Goal: Task Accomplishment & Management: Manage account settings

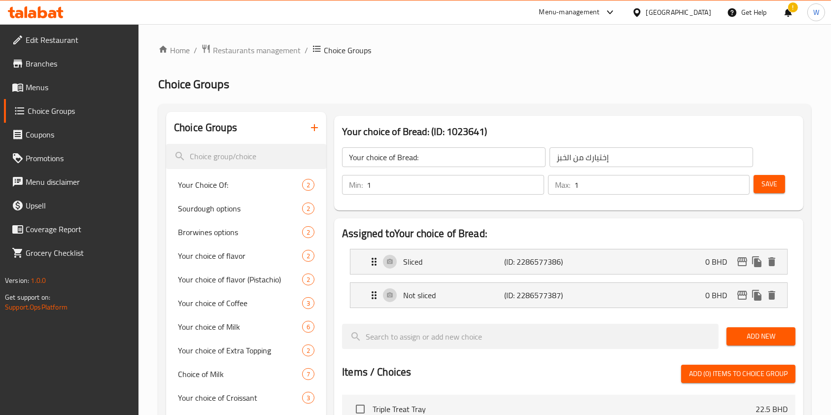
click at [403, 89] on h2 "Choice Groups" at bounding box center [484, 84] width 653 height 16
click at [259, 56] on span "Restaurants management" at bounding box center [257, 50] width 88 height 12
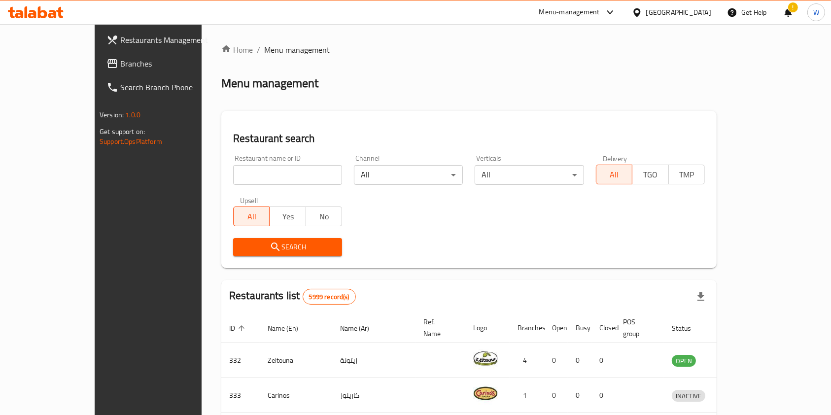
click at [270, 177] on div at bounding box center [415, 207] width 831 height 415
click at [270, 177] on input "search" at bounding box center [287, 175] width 109 height 20
paste input "Dose Cafe"
type input "Dose Cafe"
click button "Search" at bounding box center [287, 247] width 109 height 18
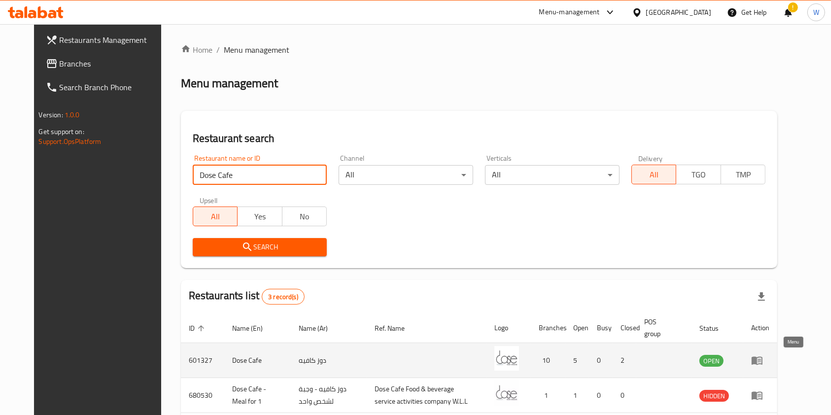
click at [763, 355] on icon "enhanced table" at bounding box center [757, 360] width 12 height 12
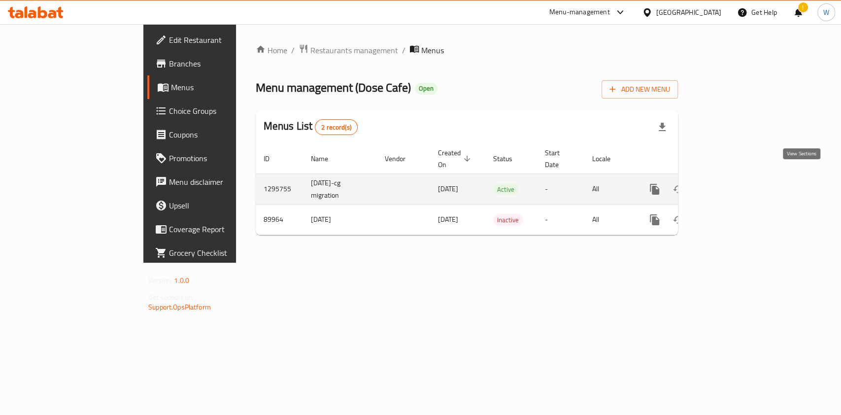
click at [732, 183] on icon "enhanced table" at bounding box center [726, 189] width 12 height 12
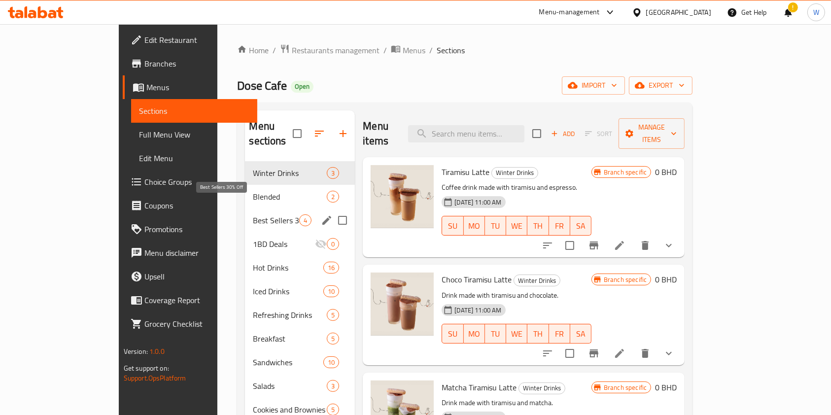
click at [253, 214] on span "Best Sellers 30% Off" at bounding box center [276, 220] width 46 height 12
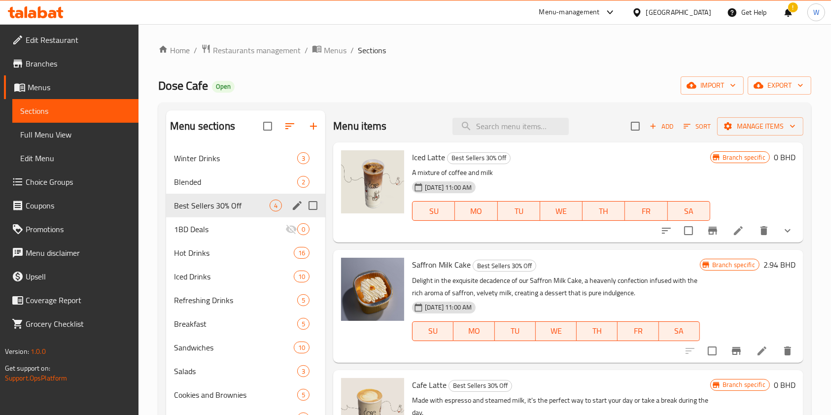
click at [310, 207] on input "Menu sections" at bounding box center [312, 205] width 21 height 21
checkbox input "true"
click at [298, 205] on icon "edit" at bounding box center [297, 205] width 9 height 9
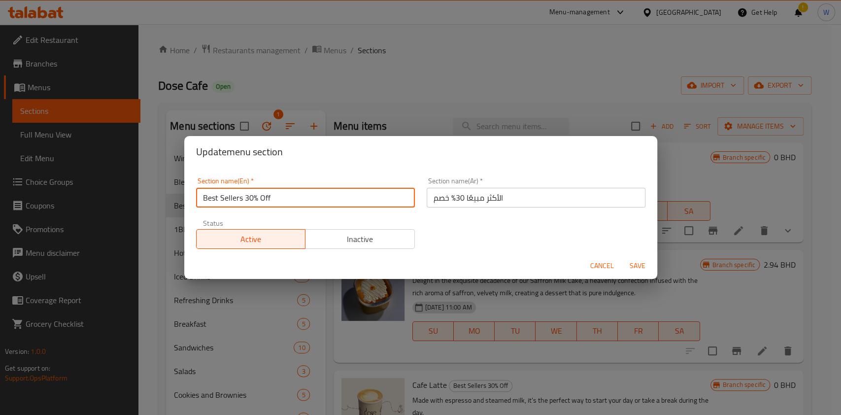
click at [347, 201] on input "Best Sellers 30% Off" at bounding box center [305, 198] width 219 height 20
type input "Best Sellers"
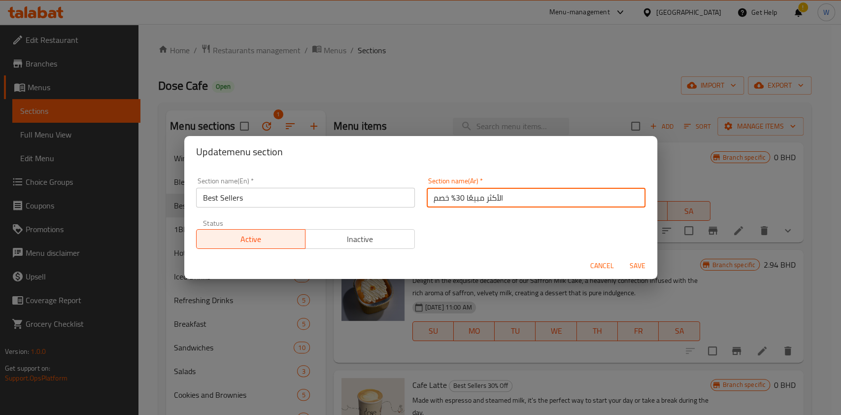
drag, startPoint x: 461, startPoint y: 199, endPoint x: 411, endPoint y: 191, distance: 50.8
click at [411, 191] on div "Section name(En)   * Best Sellers Section name(En) * Section name(Ar)   * الأكث…" at bounding box center [420, 212] width 461 height 83
type input "الأكثر مبيعًا"
click at [639, 266] on span "Save" at bounding box center [638, 266] width 24 height 12
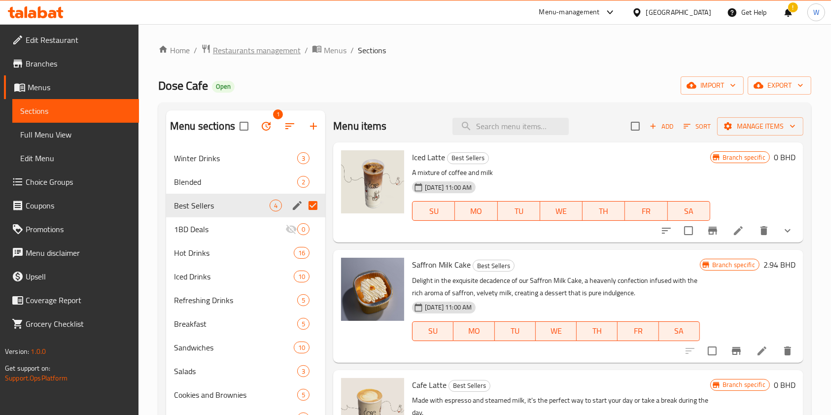
click at [267, 49] on span "Restaurants management" at bounding box center [257, 50] width 88 height 12
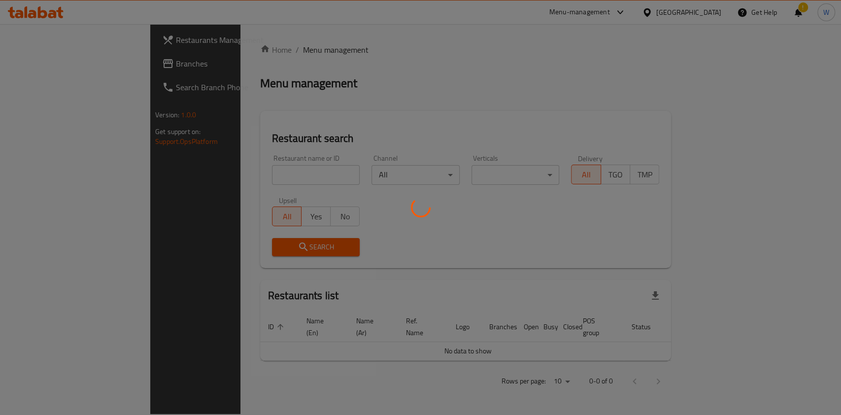
click at [255, 167] on div at bounding box center [420, 207] width 841 height 415
click at [257, 173] on div at bounding box center [420, 207] width 841 height 415
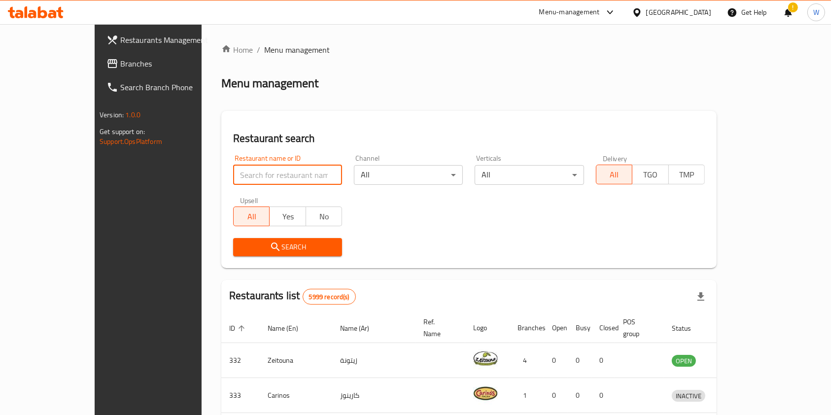
click at [258, 175] on input "search" at bounding box center [287, 175] width 109 height 20
paste input "Falafel Pie"
type input "Falafel Pie"
click button "Search" at bounding box center [287, 247] width 109 height 18
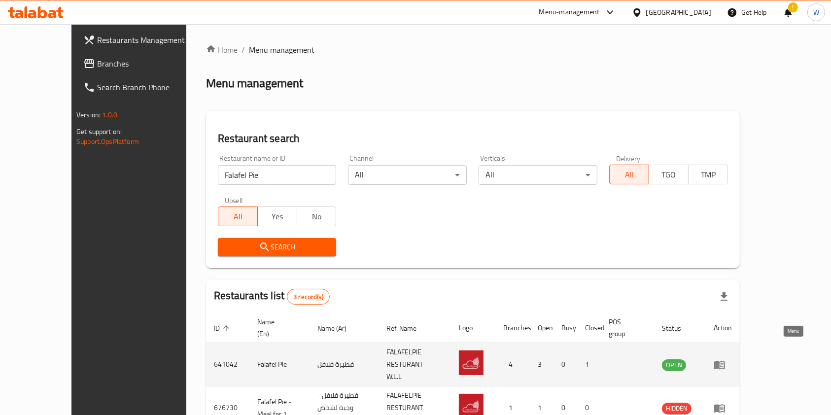
click at [725, 359] on icon "enhanced table" at bounding box center [719, 365] width 12 height 12
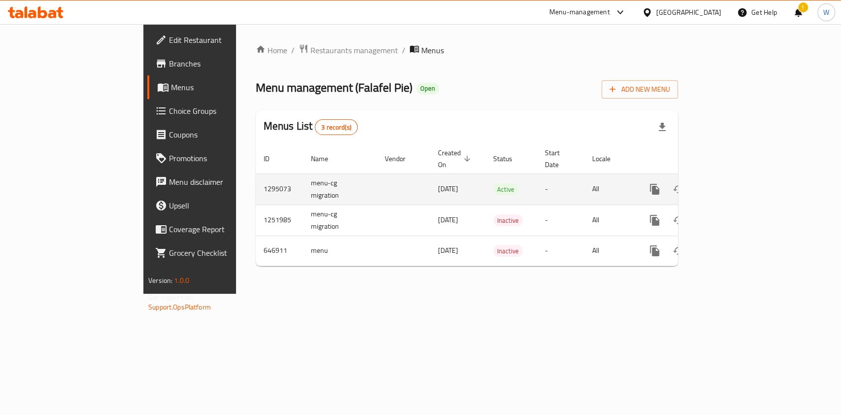
click at [737, 187] on div "enhanced table" at bounding box center [690, 189] width 95 height 24
click at [732, 183] on icon "enhanced table" at bounding box center [726, 189] width 12 height 12
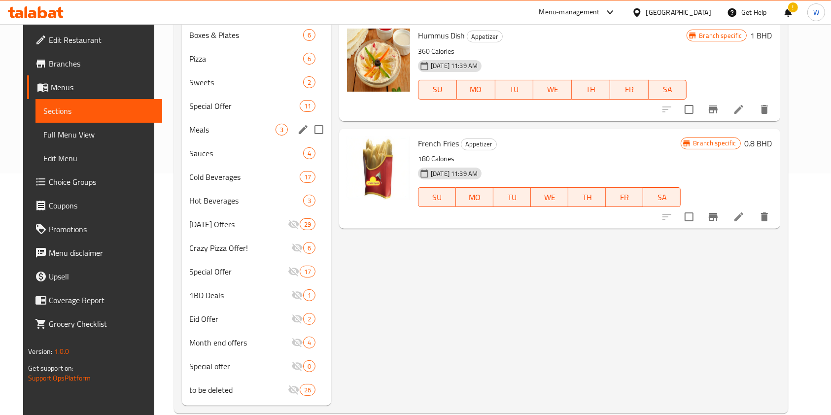
scroll to position [260, 0]
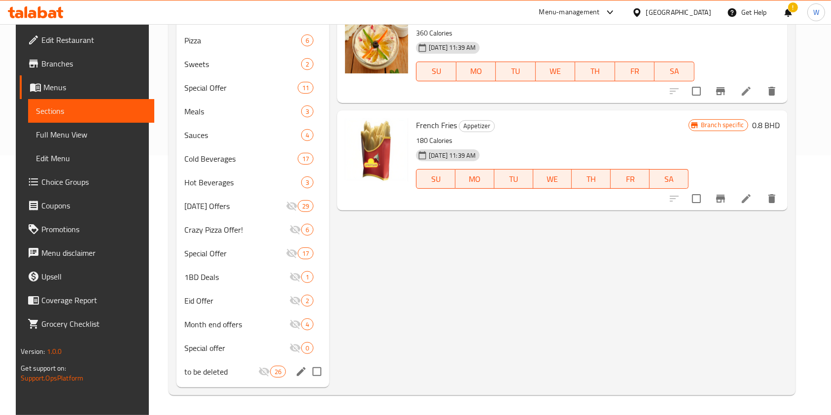
click at [311, 372] on input "Menu sections" at bounding box center [316, 371] width 21 height 21
checkbox input "true"
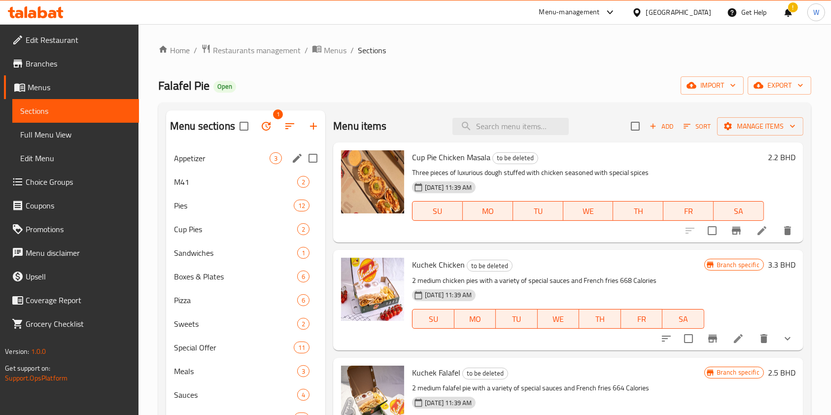
click at [267, 134] on button "button" at bounding box center [266, 126] width 24 height 24
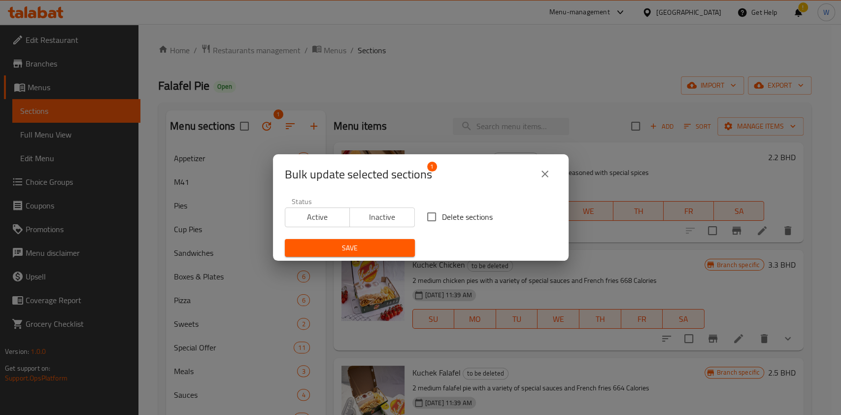
click at [433, 215] on input "Delete sections" at bounding box center [431, 216] width 21 height 21
checkbox input "true"
click at [385, 242] on span "Save" at bounding box center [350, 248] width 114 height 12
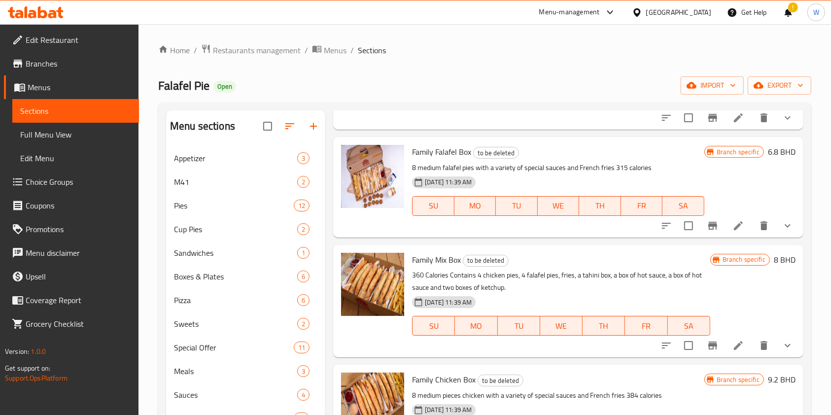
drag, startPoint x: 284, startPoint y: 49, endPoint x: 284, endPoint y: 63, distance: 13.8
click at [284, 49] on span "Restaurants management" at bounding box center [257, 50] width 88 height 12
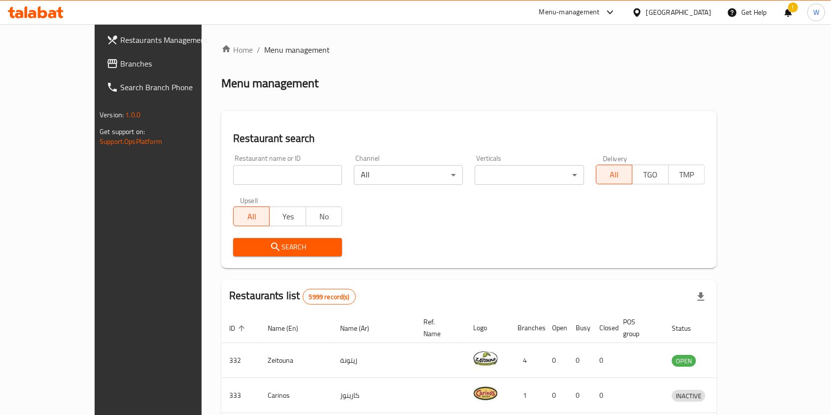
click at [294, 178] on input "search" at bounding box center [287, 175] width 109 height 20
paste input "Frosted Frozen Fresh"
type input "Frosted Frozen Fresh"
click button "Search" at bounding box center [287, 247] width 109 height 18
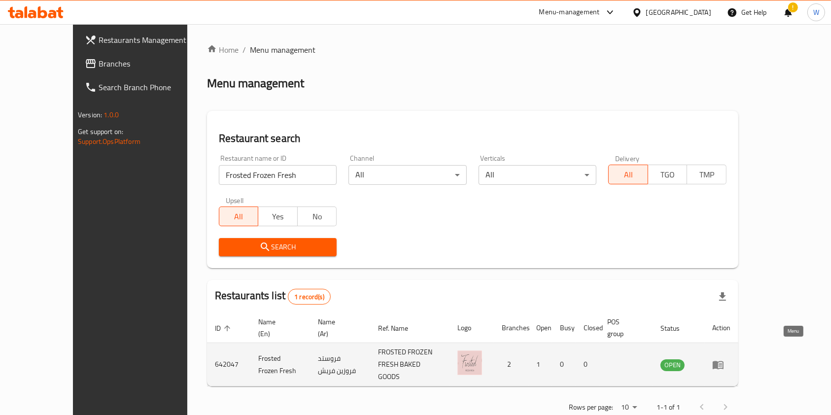
click at [723, 361] on icon "enhanced table" at bounding box center [717, 365] width 11 height 8
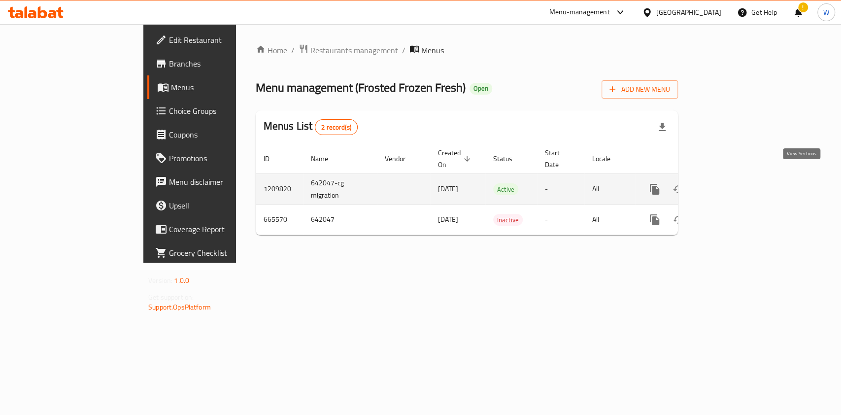
click at [732, 183] on icon "enhanced table" at bounding box center [726, 189] width 12 height 12
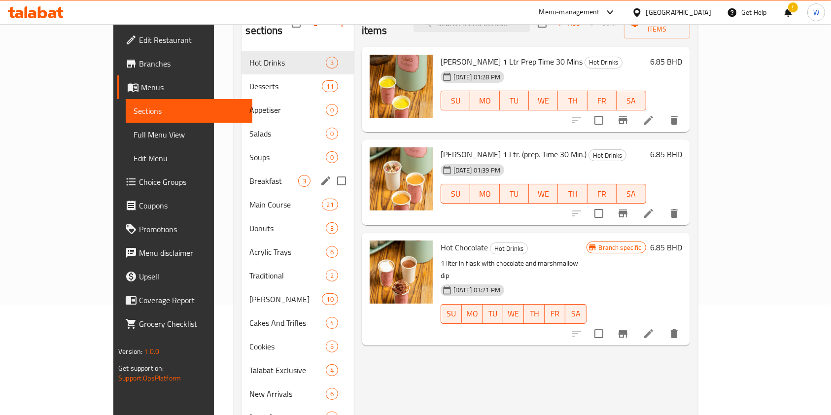
scroll to position [212, 0]
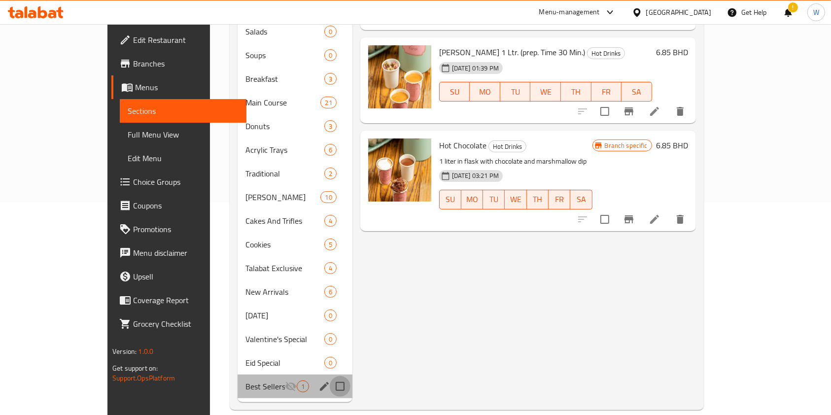
click at [330, 376] on input "Menu sections" at bounding box center [340, 386] width 21 height 21
checkbox input "true"
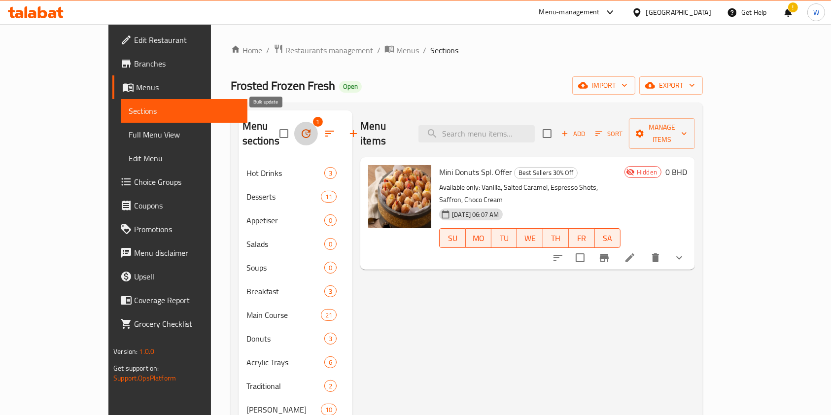
click at [294, 122] on button "button" at bounding box center [306, 134] width 24 height 24
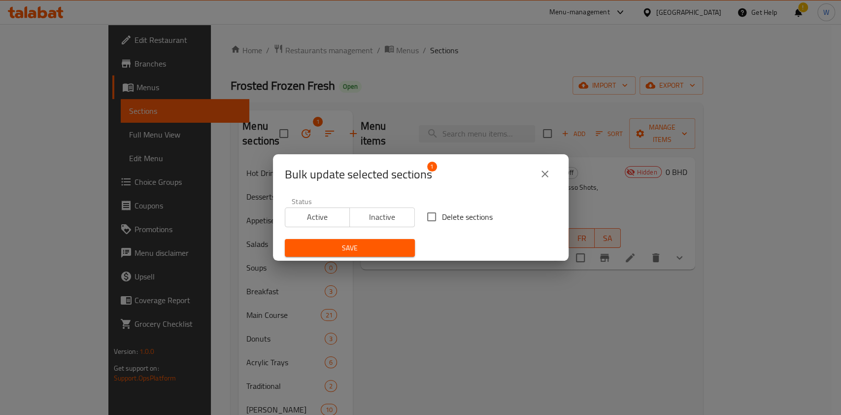
click at [445, 219] on span "Delete sections" at bounding box center [467, 217] width 51 height 12
click at [442, 219] on input "Delete sections" at bounding box center [431, 216] width 21 height 21
checkbox input "true"
click at [383, 246] on span "Save" at bounding box center [350, 248] width 114 height 12
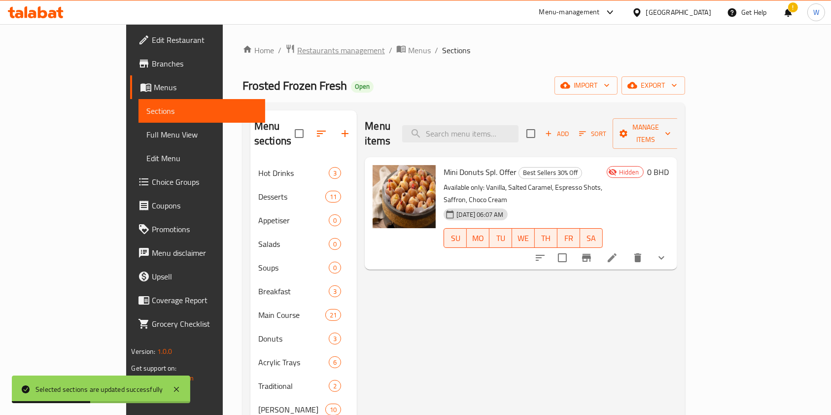
click at [297, 54] on span "Restaurants management" at bounding box center [341, 50] width 88 height 12
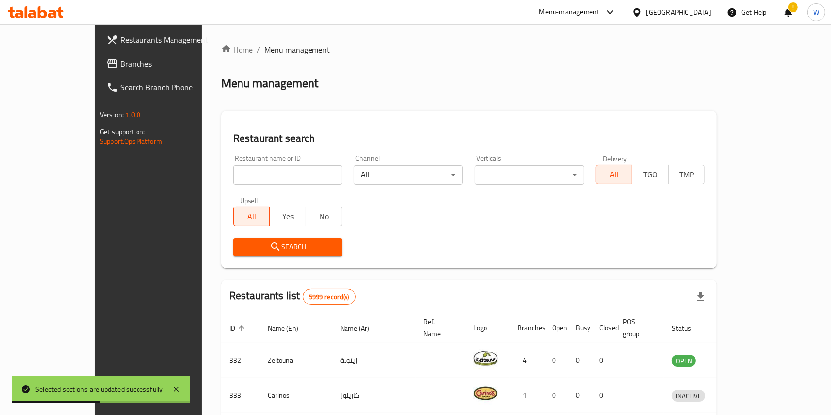
click at [269, 209] on button "Yes" at bounding box center [287, 216] width 36 height 20
click at [268, 180] on input "search" at bounding box center [287, 175] width 109 height 20
click at [237, 220] on span "All" at bounding box center [251, 216] width 28 height 14
type button "all"
click at [233, 178] on input "search" at bounding box center [287, 175] width 109 height 20
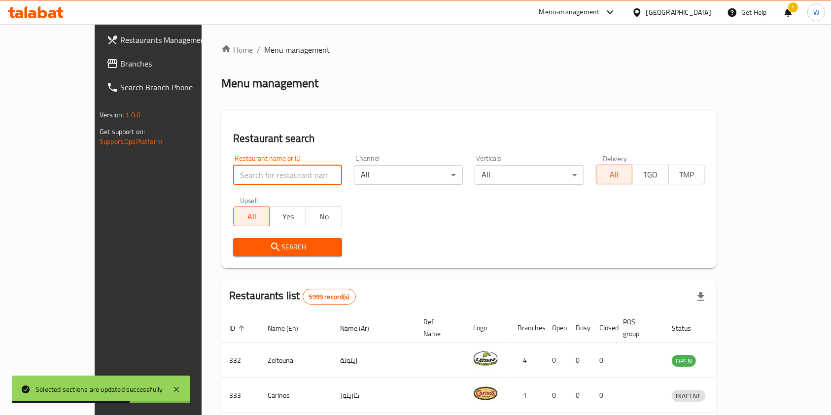
paste input "Glo Cafe"
type input "Glo Cafe"
click button "Search" at bounding box center [287, 247] width 109 height 18
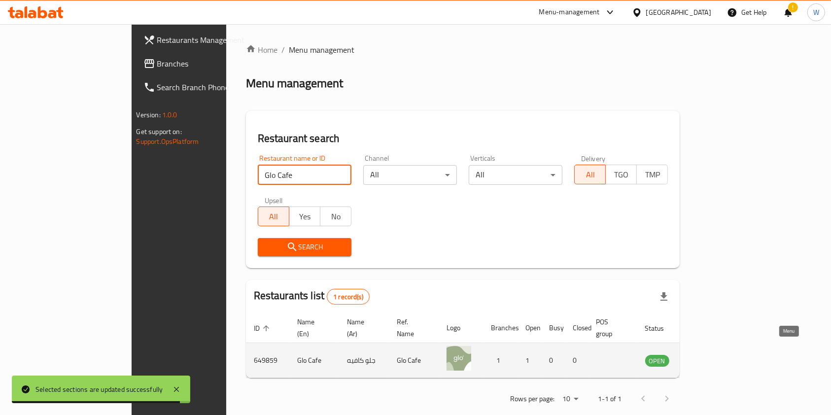
click at [708, 357] on icon "enhanced table" at bounding box center [702, 361] width 11 height 8
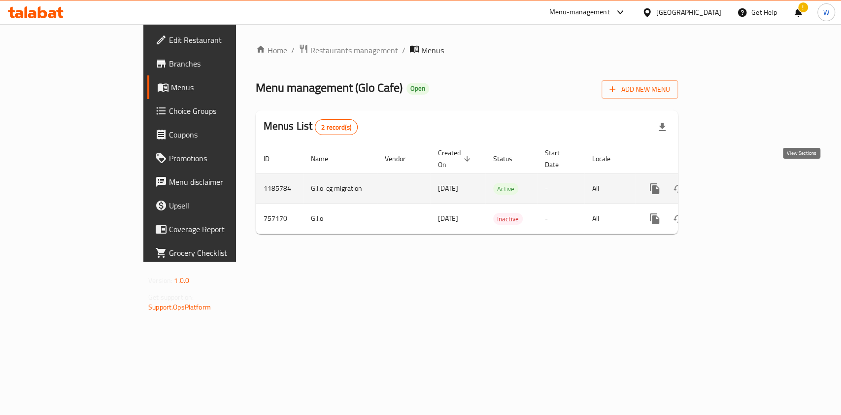
click at [737, 180] on link "enhanced table" at bounding box center [726, 189] width 24 height 24
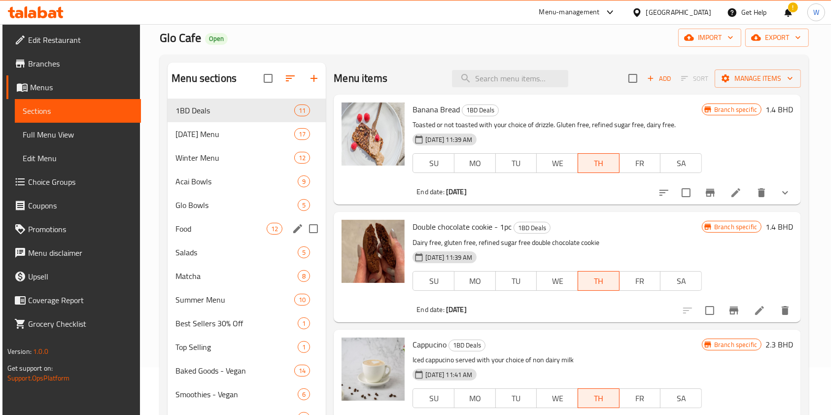
scroll to position [66, 0]
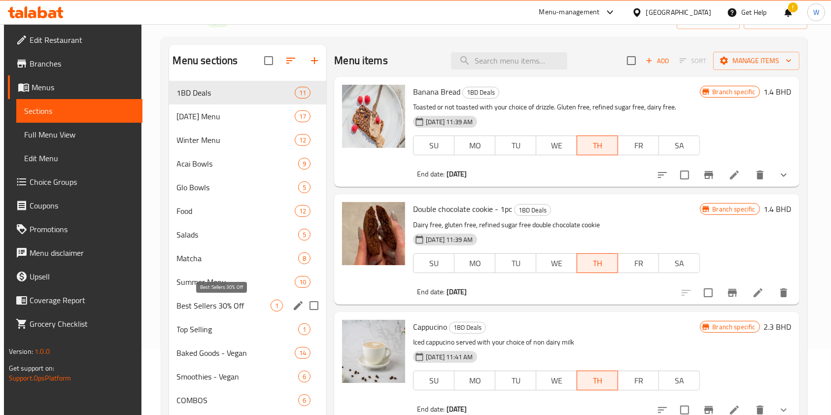
click at [246, 307] on span "Best Sellers 30% Off" at bounding box center [224, 306] width 94 height 12
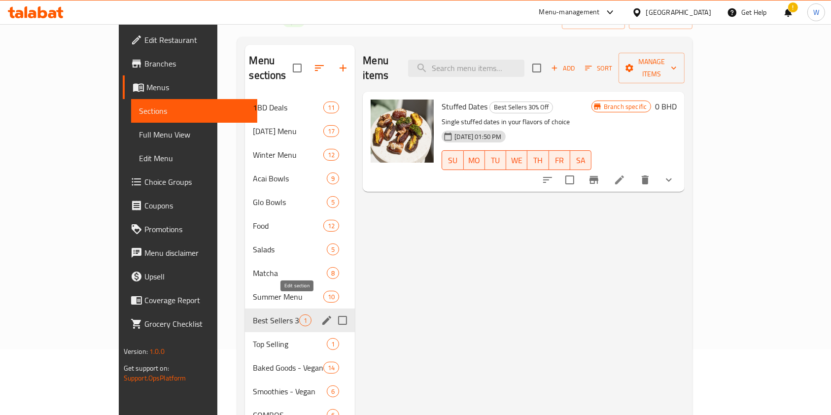
click at [321, 314] on icon "edit" at bounding box center [327, 320] width 12 height 12
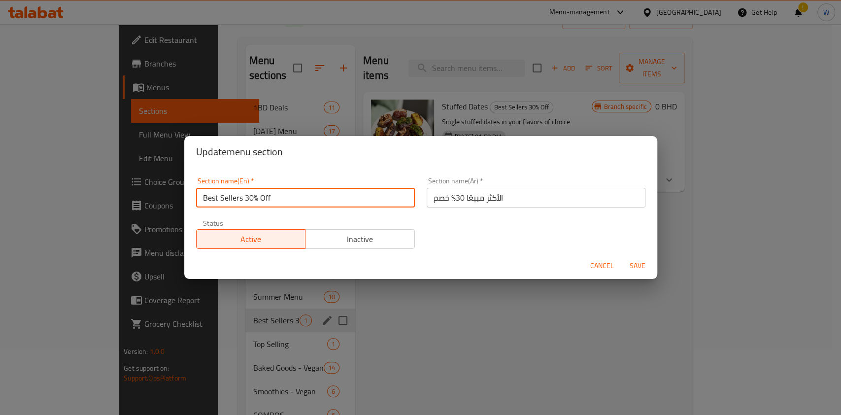
drag, startPoint x: 276, startPoint y: 197, endPoint x: 241, endPoint y: 204, distance: 35.3
click at [241, 204] on input "Best Sellers 30% Off" at bounding box center [305, 198] width 219 height 20
type input "Best Sellers"
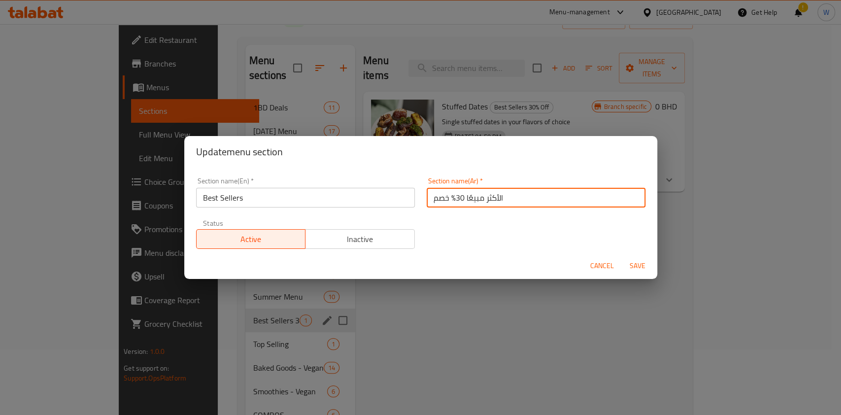
drag, startPoint x: 461, startPoint y: 191, endPoint x: 423, endPoint y: 202, distance: 39.0
click at [427, 202] on input "الأكثر مبيعًا 30% خصم" at bounding box center [536, 198] width 219 height 20
type input "الأكثر مبيعًا"
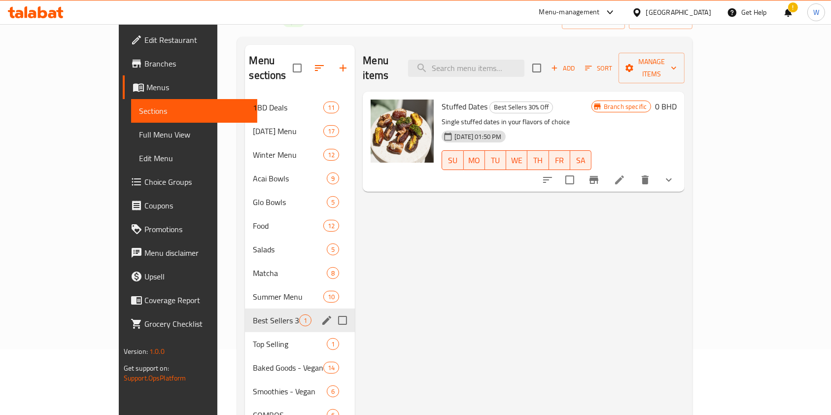
click at [332, 310] on input "Menu sections" at bounding box center [342, 320] width 21 height 21
checkbox input "true"
click at [307, 62] on icon "button" at bounding box center [313, 68] width 12 height 12
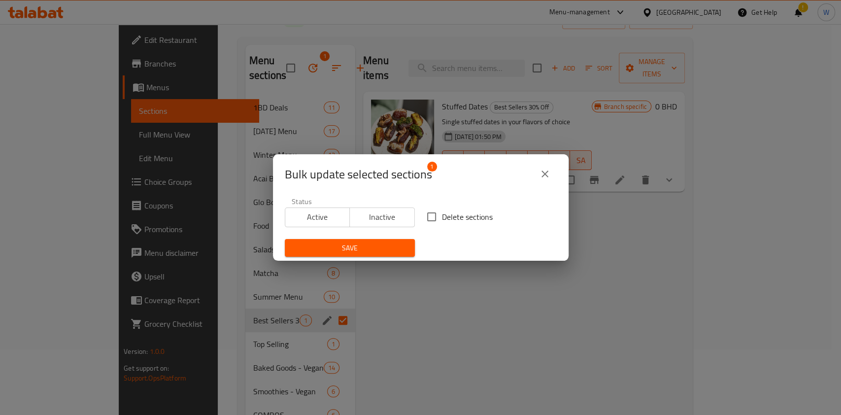
click at [549, 167] on button "close" at bounding box center [545, 174] width 24 height 24
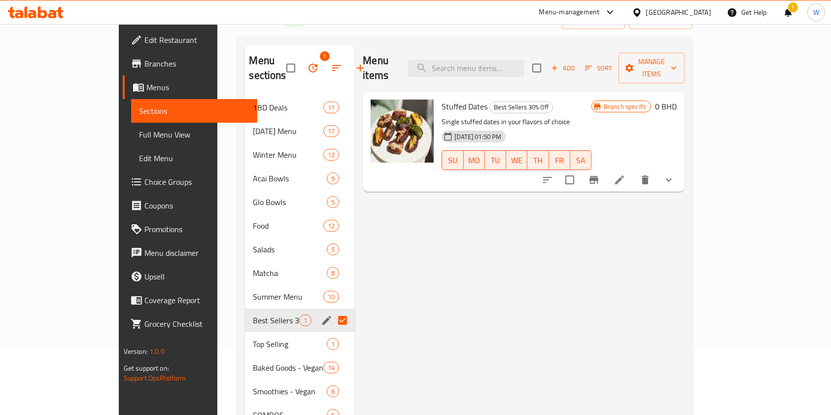
click at [322, 316] on icon "edit" at bounding box center [326, 320] width 9 height 9
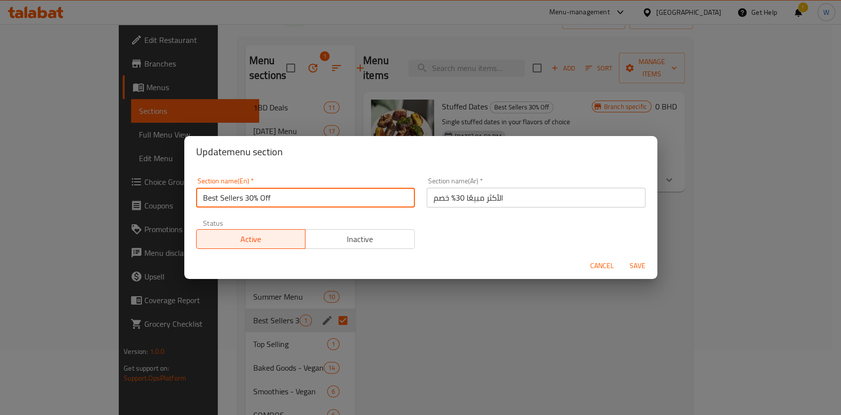
drag, startPoint x: 314, startPoint y: 203, endPoint x: 244, endPoint y: 205, distance: 70.0
click at [244, 205] on input "Best Sellers 30% Off" at bounding box center [305, 198] width 219 height 20
type input "Best Sellers"
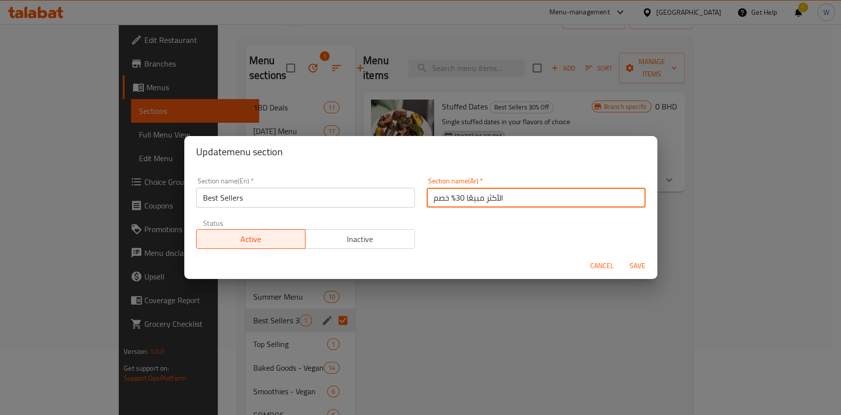
click at [457, 202] on input "الأكثر مبيعًا 30% خصم" at bounding box center [536, 198] width 219 height 20
drag, startPoint x: 461, startPoint y: 199, endPoint x: 424, endPoint y: 206, distance: 38.1
click at [427, 201] on input "الأكثر مبيعًا 30% خصم" at bounding box center [536, 198] width 219 height 20
type input "الأكثر مبيعًا"
click at [635, 265] on span "Save" at bounding box center [638, 266] width 24 height 12
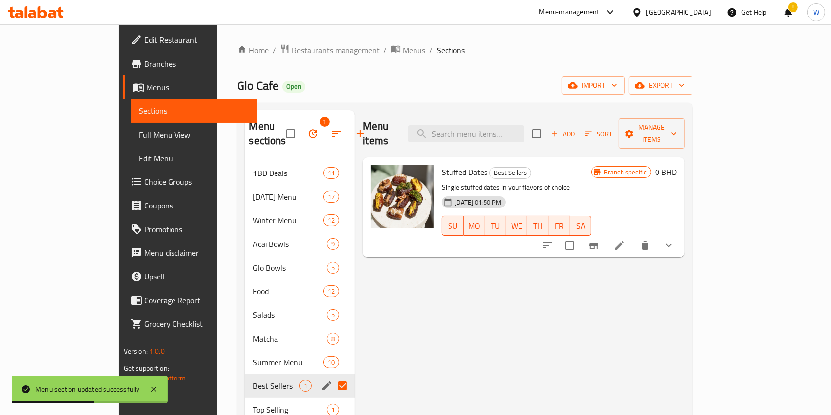
click at [292, 45] on span "Restaurants management" at bounding box center [336, 50] width 88 height 12
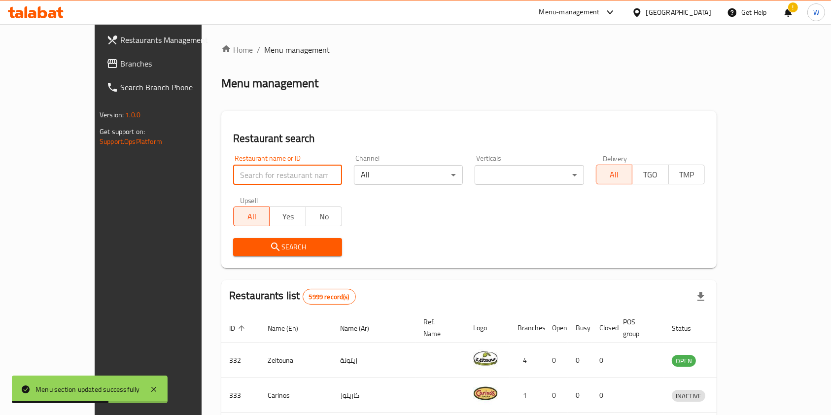
click at [272, 180] on input "search" at bounding box center [287, 175] width 109 height 20
paste input "Gourmet Town"
type input "Gourmet Town"
click button "Search" at bounding box center [287, 247] width 109 height 18
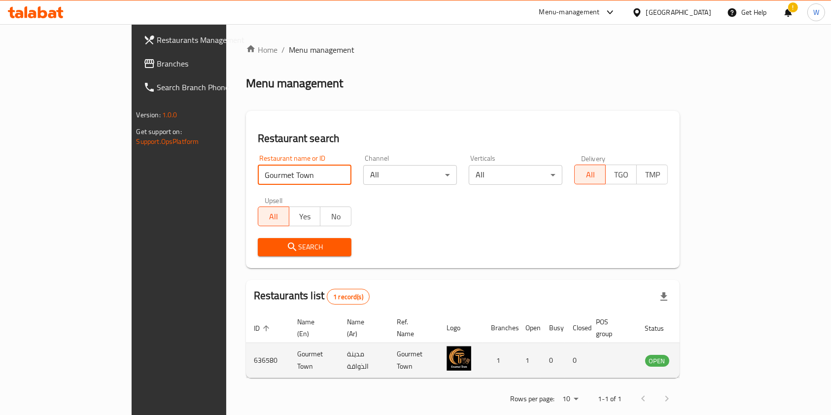
click at [723, 351] on td "enhanced table" at bounding box center [706, 360] width 34 height 35
click at [706, 359] on icon "enhanced table" at bounding box center [704, 361] width 3 height 4
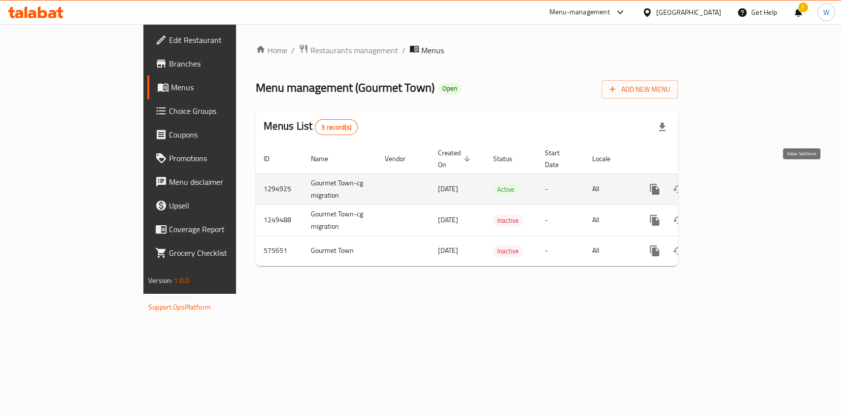
click at [732, 183] on icon "enhanced table" at bounding box center [726, 189] width 12 height 12
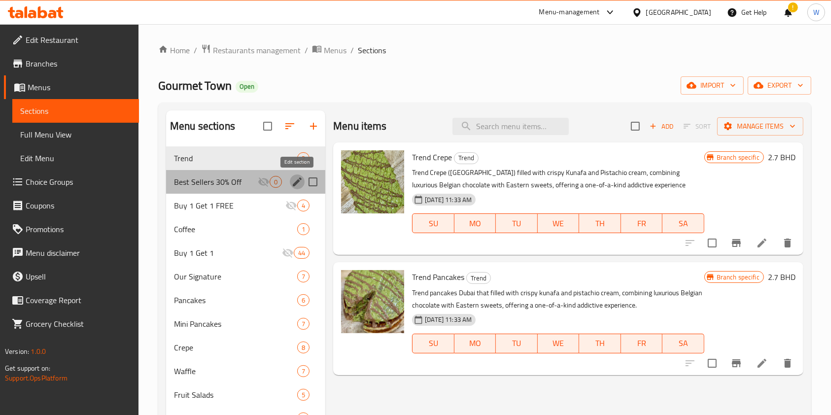
click at [296, 179] on icon "edit" at bounding box center [297, 182] width 12 height 12
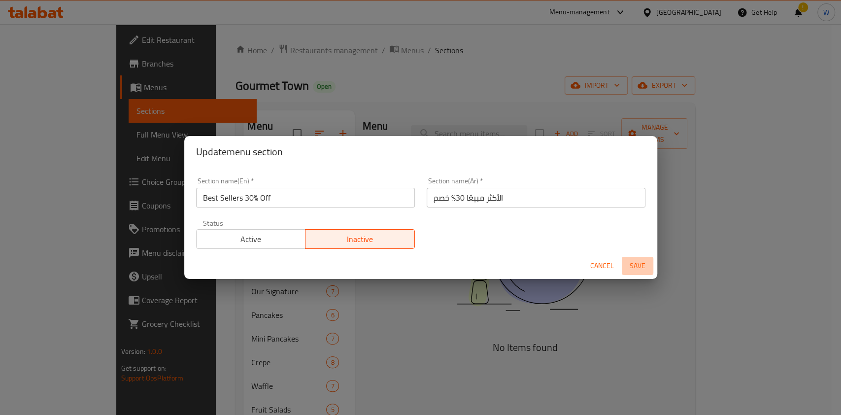
click at [623, 260] on button "Save" at bounding box center [638, 266] width 32 height 18
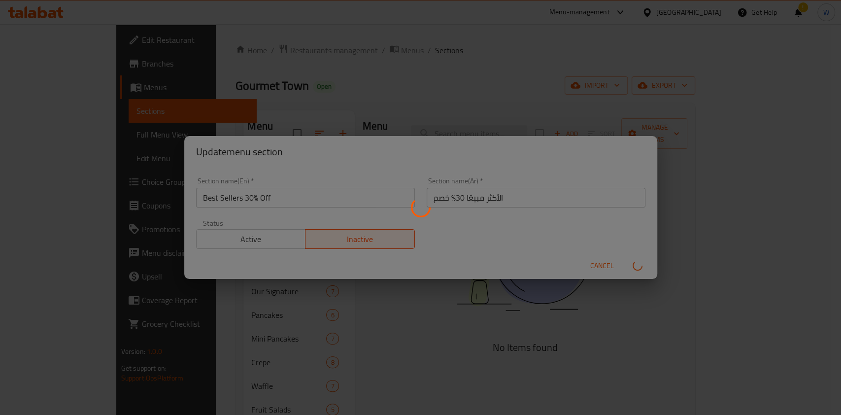
click at [611, 262] on div "Menu sections" at bounding box center [420, 207] width 841 height 415
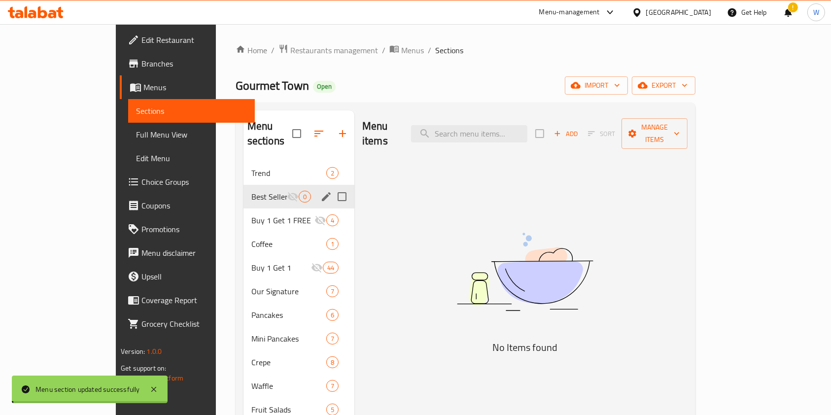
click at [606, 266] on img at bounding box center [524, 271] width 246 height 131
click at [332, 186] on input "Menu sections" at bounding box center [342, 196] width 21 height 21
checkbox input "true"
click at [320, 191] on icon "edit" at bounding box center [326, 197] width 12 height 12
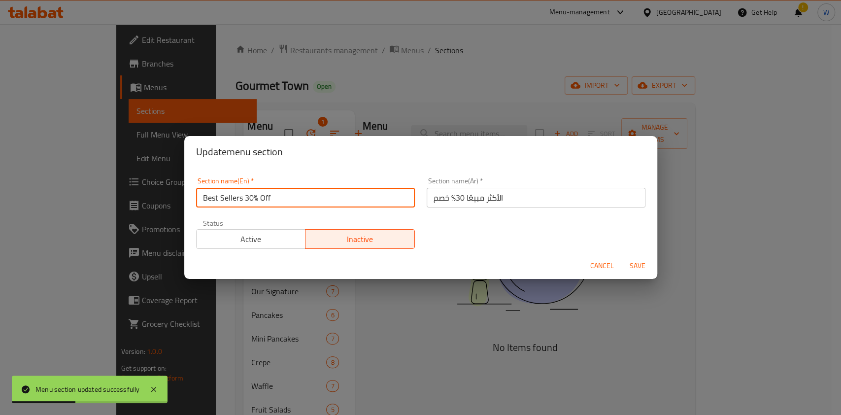
drag, startPoint x: 343, startPoint y: 206, endPoint x: 244, endPoint y: 211, distance: 98.6
click at [243, 208] on div "Section name(En)   * Best Sellers 30% Off Section name(En) *" at bounding box center [305, 192] width 231 height 42
type input "Best Sellers"
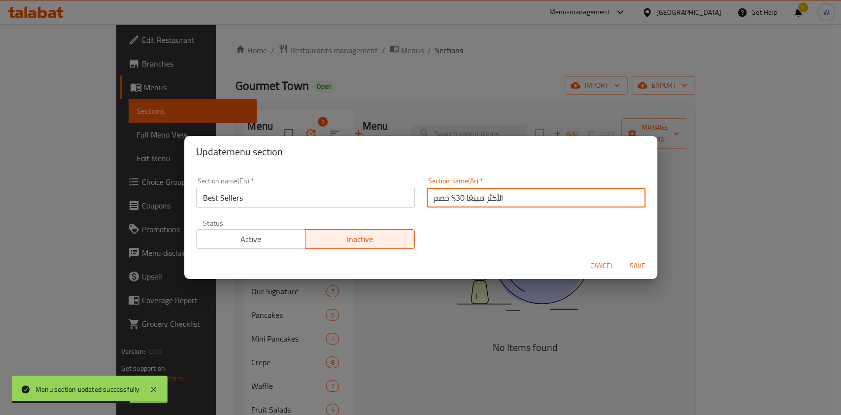
drag, startPoint x: 460, startPoint y: 199, endPoint x: 432, endPoint y: 200, distance: 28.1
click at [432, 200] on input "الأكثر مبيعًا 30% خصم" at bounding box center [536, 198] width 219 height 20
drag, startPoint x: 445, startPoint y: 197, endPoint x: 430, endPoint y: 196, distance: 15.3
click at [430, 196] on input "الأكثر مبيعًا 30م" at bounding box center [536, 198] width 219 height 20
click at [429, 196] on input "الأكثر مبيعًا 30م" at bounding box center [536, 198] width 219 height 20
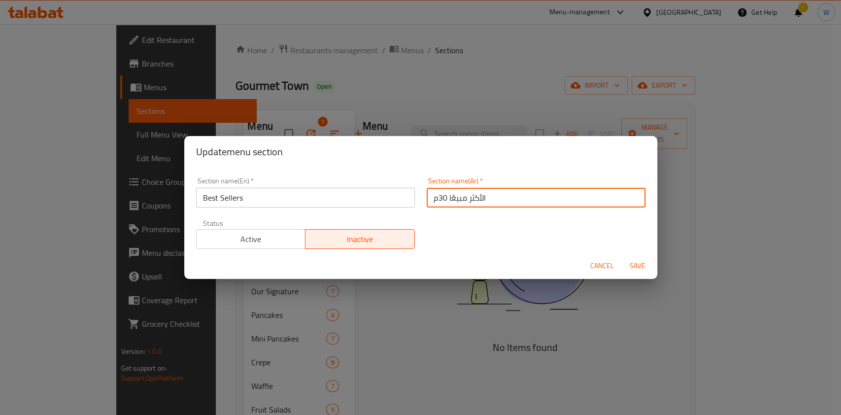
drag, startPoint x: 428, startPoint y: 199, endPoint x: 443, endPoint y: 203, distance: 15.9
click at [443, 203] on input "الأكثر مبيعًا 30م" at bounding box center [536, 198] width 219 height 20
type input "الأكثر مبيعًا"
click at [646, 264] on span "Save" at bounding box center [638, 266] width 24 height 12
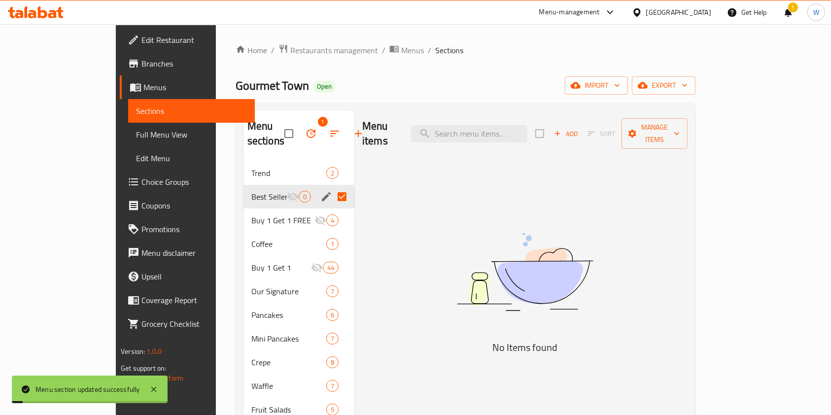
click at [359, 277] on div "Menu items Add Sort Manage items No Items found" at bounding box center [520, 338] width 333 height 457
click at [251, 214] on span "Buy 1 Get 1 FREE" at bounding box center [268, 220] width 35 height 12
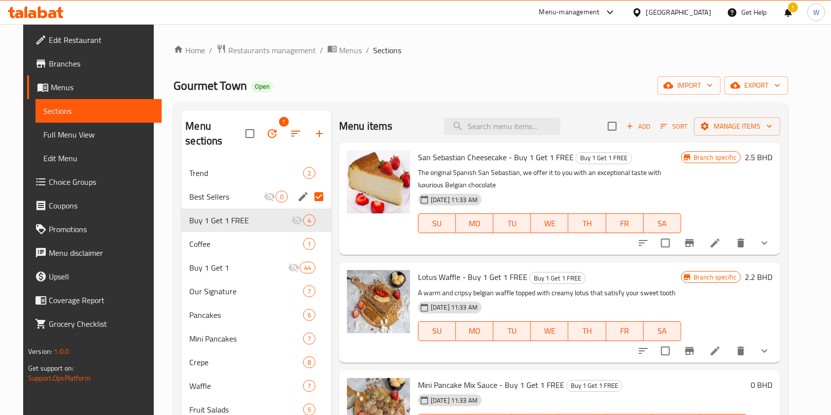
drag, startPoint x: 242, startPoint y: 52, endPoint x: 278, endPoint y: 66, distance: 38.3
click at [242, 52] on span "Restaurants management" at bounding box center [272, 50] width 88 height 12
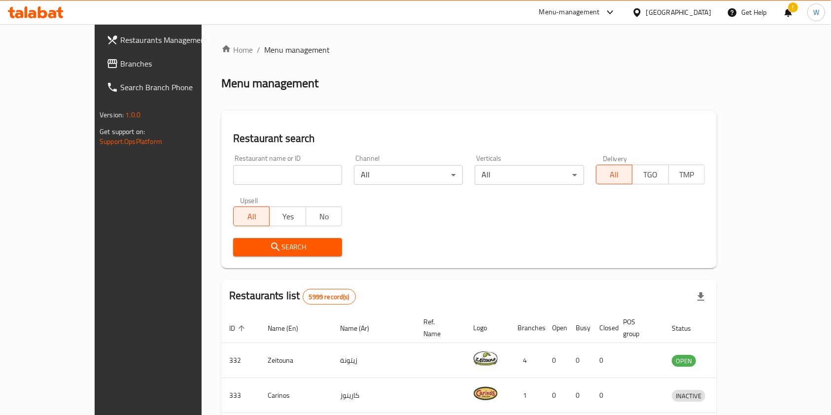
click at [235, 173] on input "search" at bounding box center [287, 175] width 109 height 20
paste input "Higher Grounds Cafe"
type input "Higher Grounds Cafe"
click button "Search" at bounding box center [287, 247] width 109 height 18
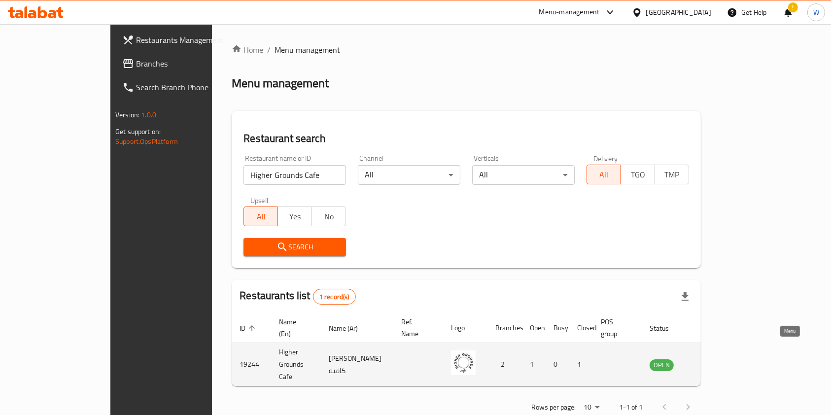
click at [713, 359] on icon "enhanced table" at bounding box center [707, 365] width 12 height 12
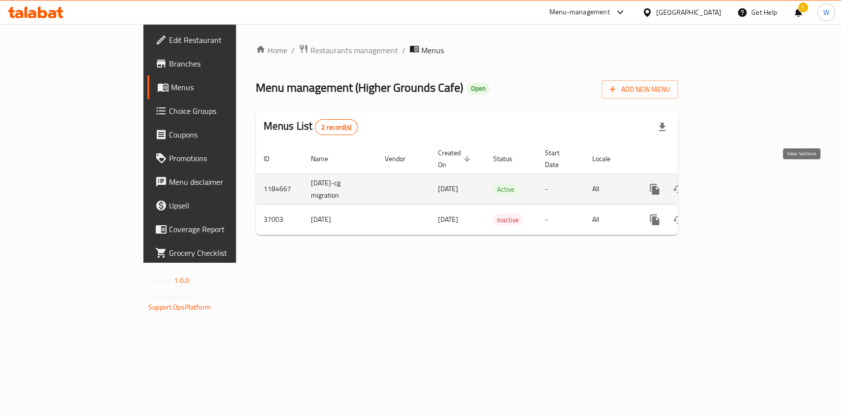
click at [732, 183] on icon "enhanced table" at bounding box center [726, 189] width 12 height 12
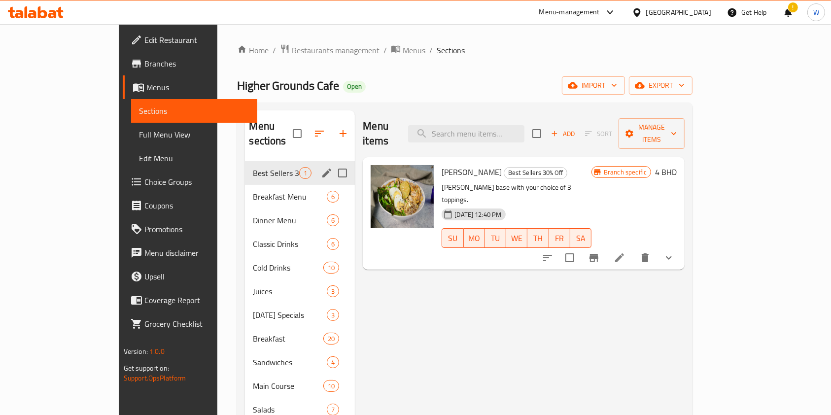
click at [332, 163] on input "Menu sections" at bounding box center [342, 173] width 21 height 21
checkbox input "true"
click at [321, 167] on icon "edit" at bounding box center [327, 173] width 12 height 12
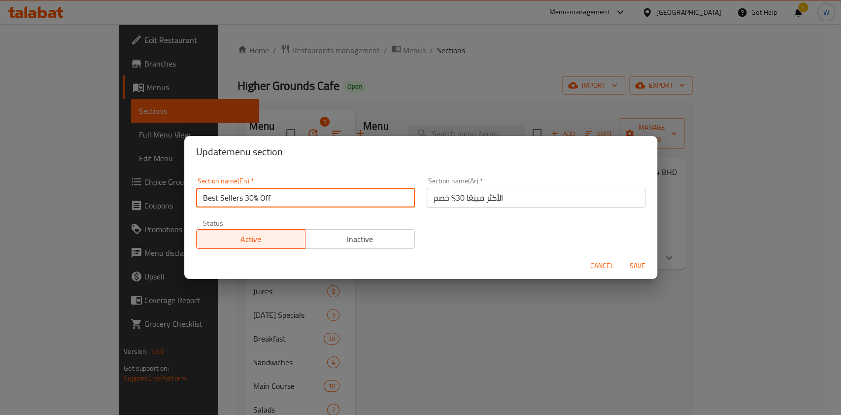
drag, startPoint x: 270, startPoint y: 195, endPoint x: 242, endPoint y: 199, distance: 28.8
click at [242, 199] on input "Best Sellers 30% Off" at bounding box center [305, 198] width 219 height 20
type input "Best Sellers"
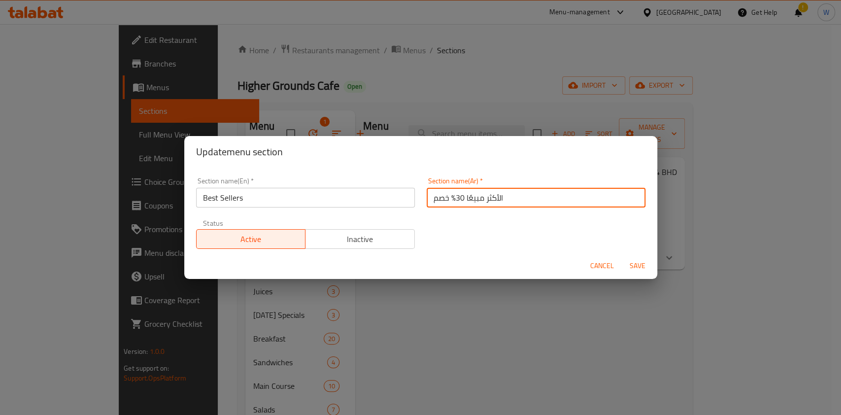
drag, startPoint x: 457, startPoint y: 202, endPoint x: 432, endPoint y: 199, distance: 25.4
click at [432, 199] on input "الأكثر مبيعًا 30% خصم" at bounding box center [536, 198] width 219 height 20
drag, startPoint x: 439, startPoint y: 201, endPoint x: 426, endPoint y: 197, distance: 14.3
click at [427, 197] on input "الأكثر مبيعًا 30م" at bounding box center [536, 198] width 219 height 20
click at [428, 200] on input "الأكثر مبيعًا 30م" at bounding box center [536, 198] width 219 height 20
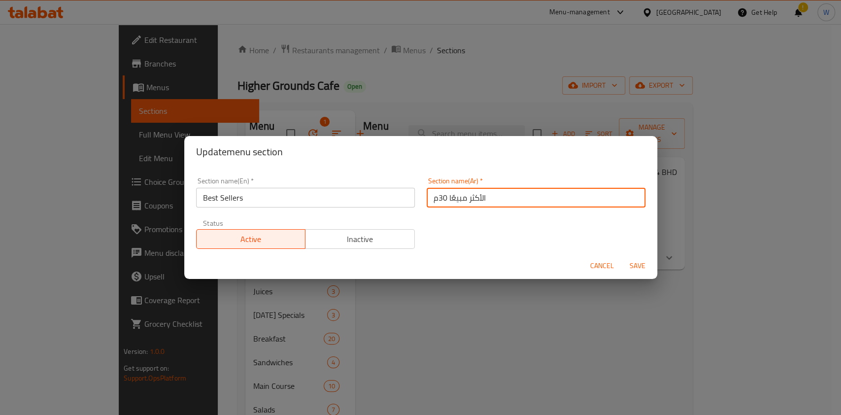
click at [430, 200] on input "الأكثر مبيعًا 30م" at bounding box center [536, 198] width 219 height 20
drag, startPoint x: 436, startPoint y: 197, endPoint x: 428, endPoint y: 200, distance: 8.7
click at [428, 200] on input "الأكثر مبيعًا 30م" at bounding box center [536, 198] width 219 height 20
drag, startPoint x: 432, startPoint y: 200, endPoint x: 423, endPoint y: 202, distance: 9.1
click at [427, 200] on input "الأكثر مبيعًا 3" at bounding box center [536, 198] width 219 height 20
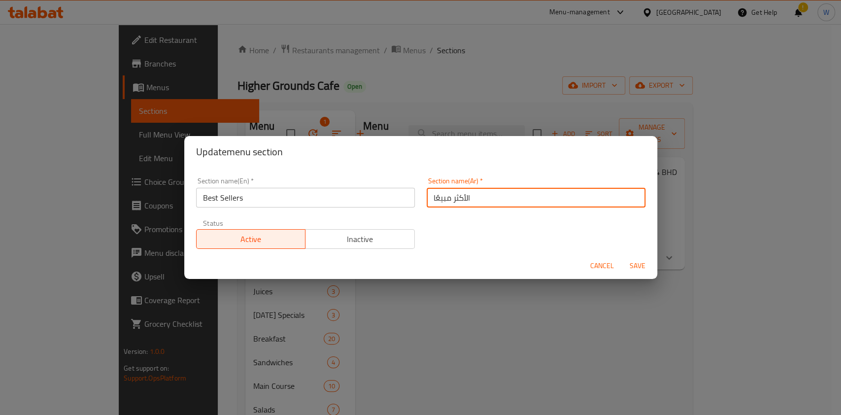
type input "الأكثر مبيعًا"
click at [635, 267] on span "Save" at bounding box center [638, 266] width 24 height 12
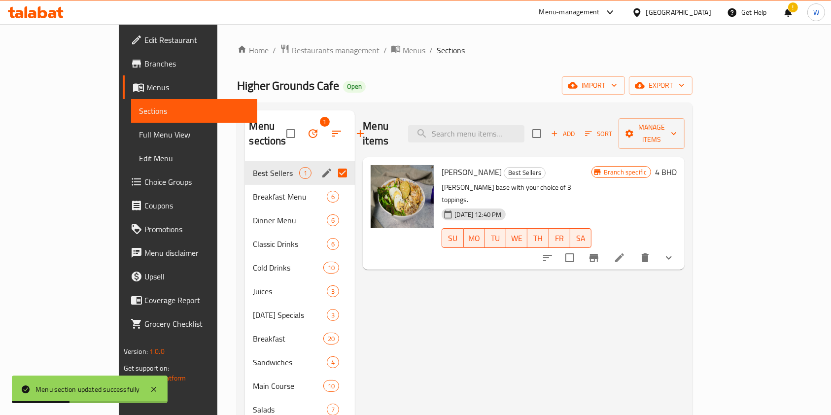
click at [367, 293] on div "Menu items Add Sort Manage items [PERSON_NAME] Best Sellers [PERSON_NAME] base …" at bounding box center [520, 350] width 330 height 480
click at [434, 100] on div "Home / Restaurants management / Menus / Sections Higher Grounds Cafe Open impor…" at bounding box center [464, 321] width 455 height 555
click at [292, 52] on span "Restaurants management" at bounding box center [336, 50] width 88 height 12
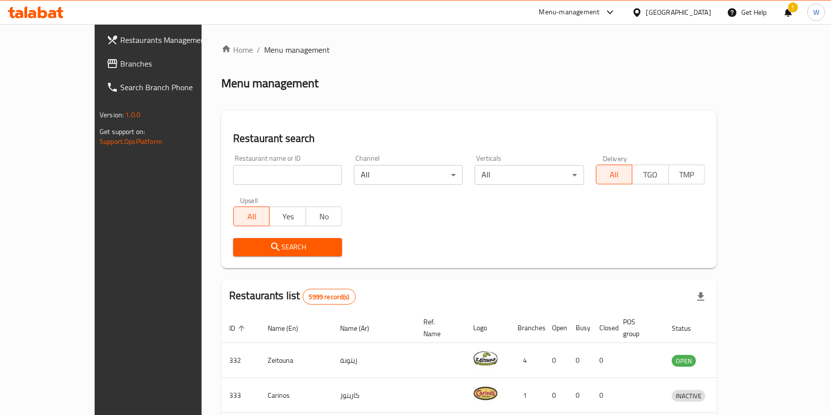
drag, startPoint x: 267, startPoint y: 156, endPoint x: 267, endPoint y: 166, distance: 9.4
click at [267, 157] on div "Restaurant name or ID Restaurant name or ID" at bounding box center [287, 170] width 109 height 30
click at [267, 168] on input "search" at bounding box center [287, 175] width 109 height 20
paste input "His Hat"
type input "His Hat"
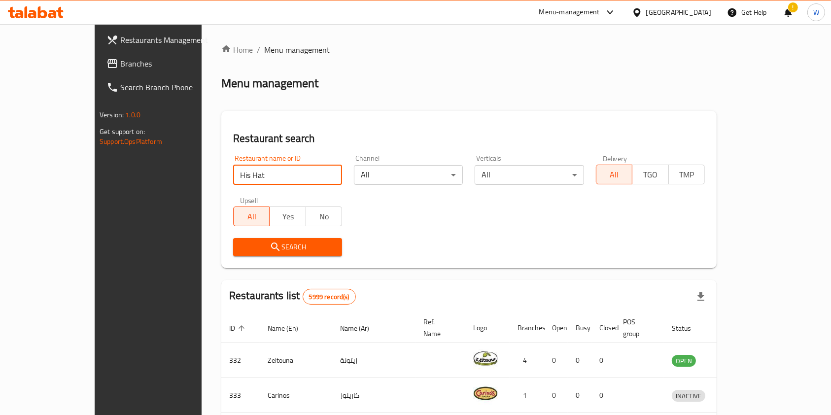
click button "Search" at bounding box center [287, 247] width 109 height 18
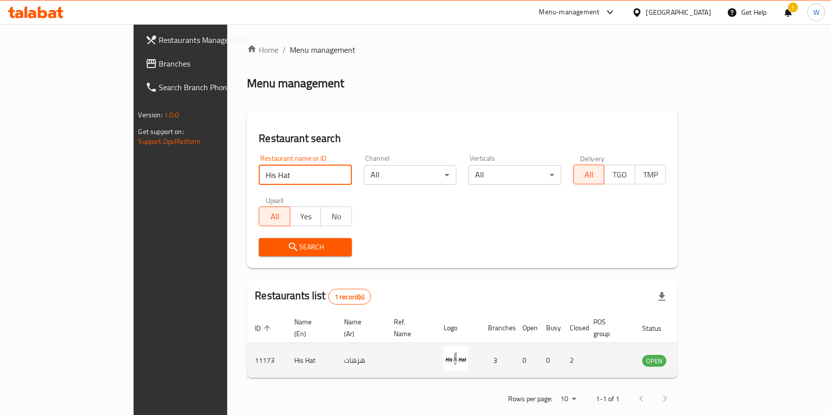
click at [720, 361] on td "enhanced table" at bounding box center [703, 360] width 34 height 35
click at [705, 357] on icon "enhanced table" at bounding box center [699, 361] width 11 height 8
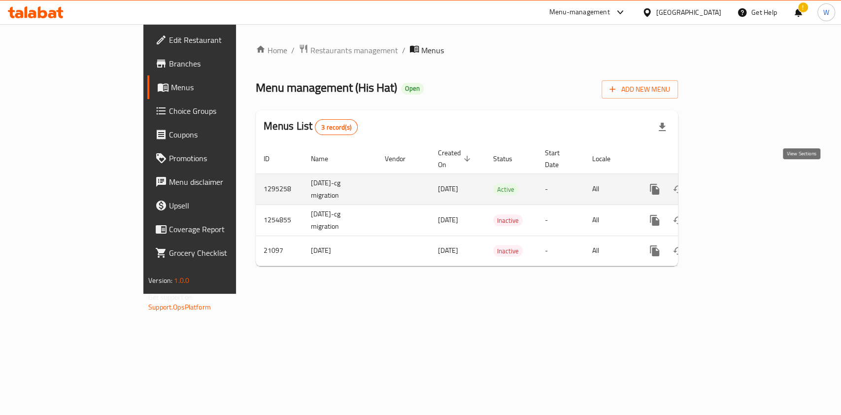
click at [732, 183] on icon "enhanced table" at bounding box center [726, 189] width 12 height 12
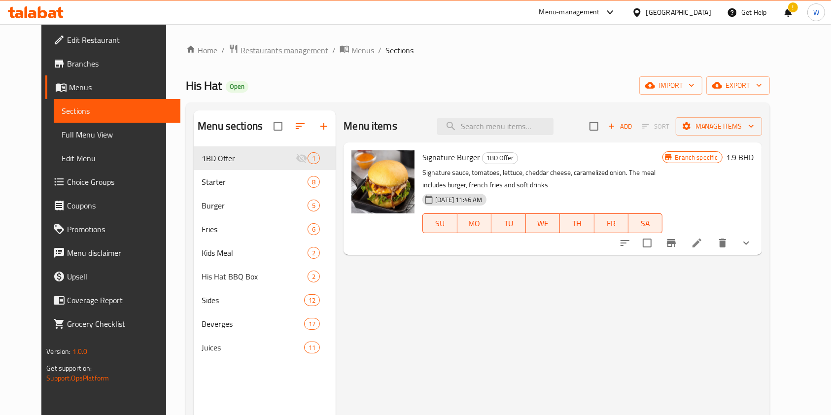
click at [277, 55] on span "Restaurants management" at bounding box center [284, 50] width 88 height 12
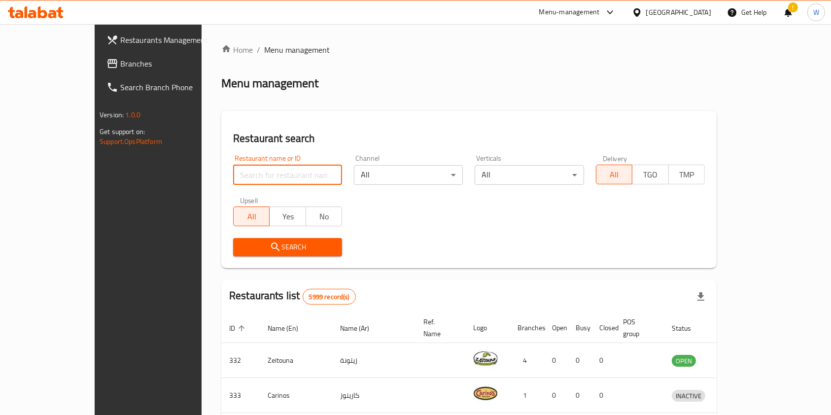
click at [258, 170] on input "search" at bounding box center [287, 175] width 109 height 20
paste input "Honest Burger"
type input "Honest Burger"
click button "Search" at bounding box center [287, 247] width 109 height 18
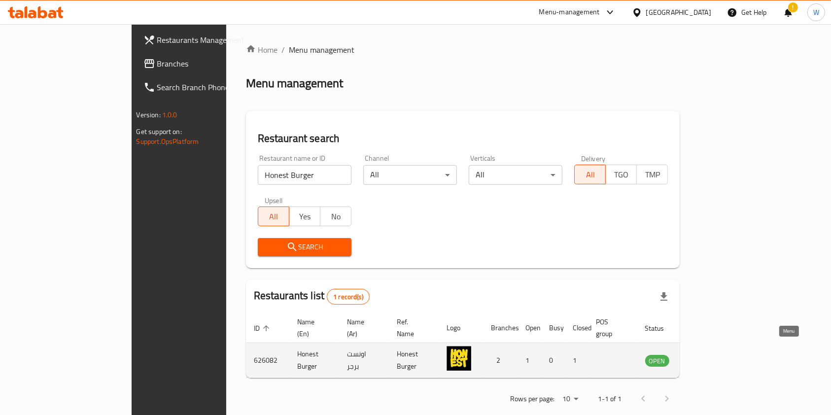
click at [708, 357] on icon "enhanced table" at bounding box center [702, 361] width 11 height 8
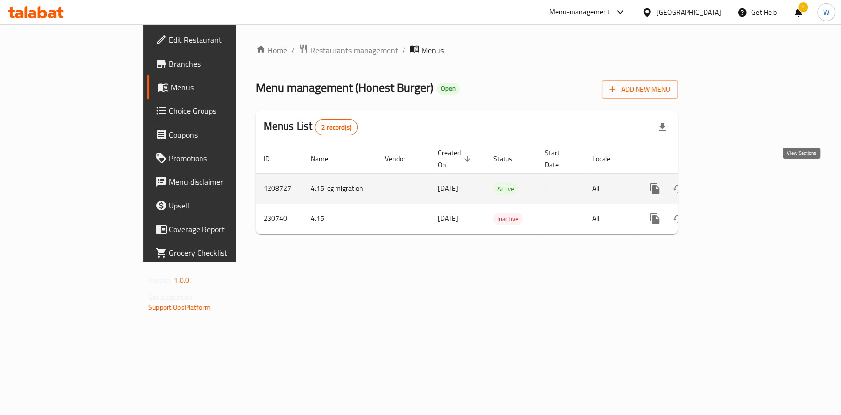
click at [737, 180] on link "enhanced table" at bounding box center [726, 189] width 24 height 24
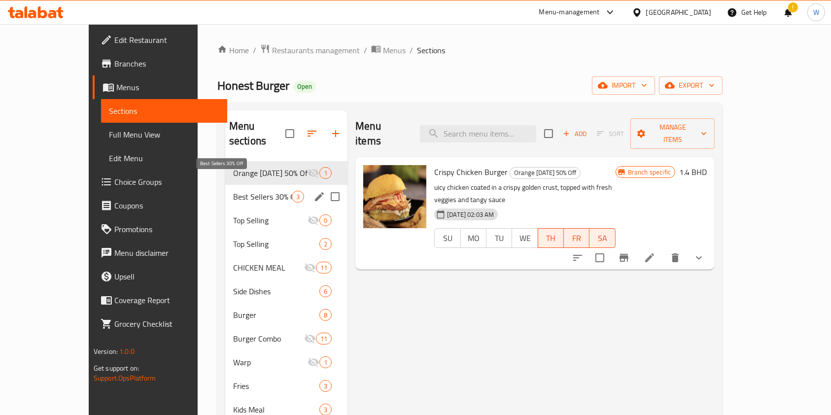
click at [264, 191] on span "Best Sellers 30% Off" at bounding box center [262, 197] width 59 height 12
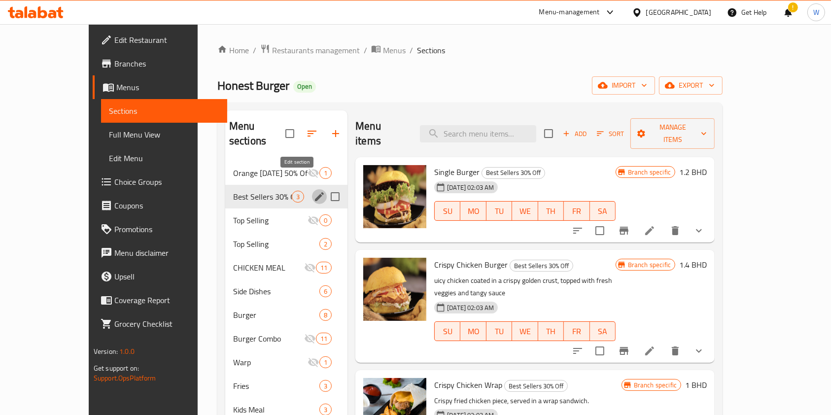
click at [313, 191] on icon "edit" at bounding box center [319, 197] width 12 height 12
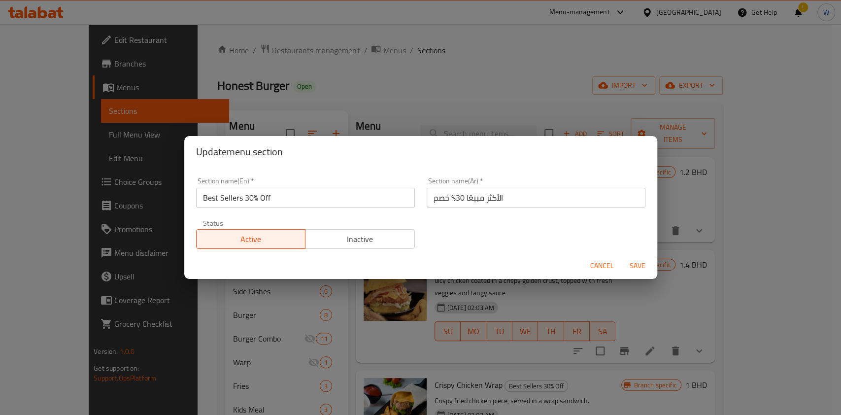
click at [604, 267] on span "Cancel" at bounding box center [602, 266] width 24 height 12
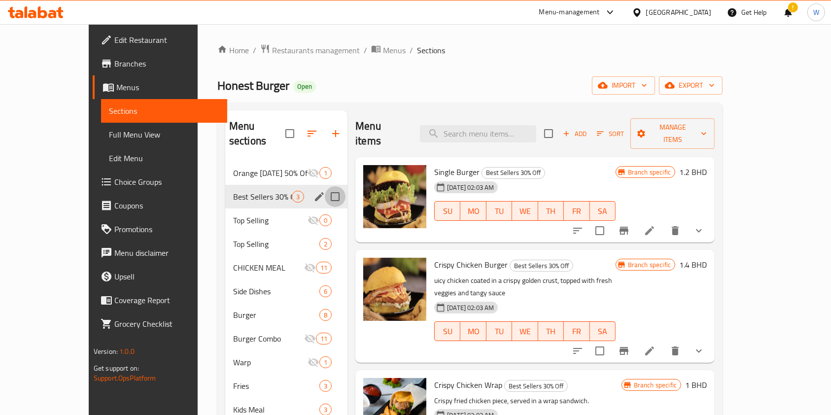
click at [325, 187] on input "Menu sections" at bounding box center [335, 196] width 21 height 21
checkbox input "true"
click at [313, 191] on icon "edit" at bounding box center [319, 197] width 12 height 12
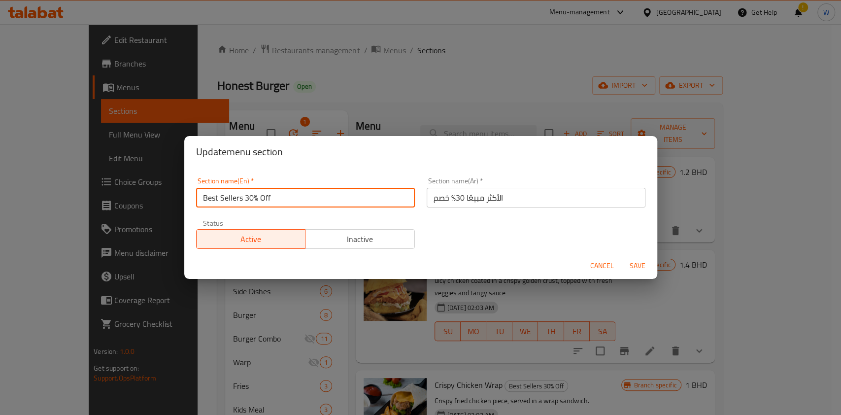
drag, startPoint x: 274, startPoint y: 200, endPoint x: 243, endPoint y: 200, distance: 31.5
click at [243, 200] on input "Best Sellers 30% Off" at bounding box center [305, 198] width 219 height 20
type input "Best Sellers"
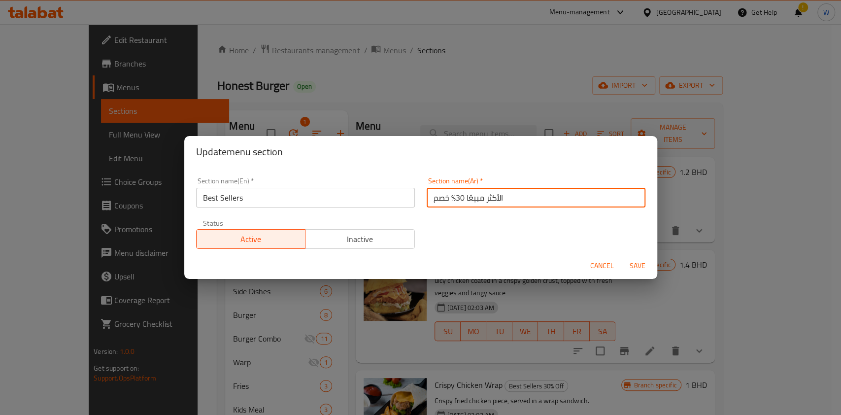
drag, startPoint x: 456, startPoint y: 199, endPoint x: 447, endPoint y: 198, distance: 8.9
click at [447, 198] on input "الأكثر مبيعًا 30% خصم" at bounding box center [536, 198] width 219 height 20
click at [438, 198] on input "الأكثر مبيعًا 30% خصم" at bounding box center [536, 198] width 219 height 20
drag, startPoint x: 430, startPoint y: 198, endPoint x: 456, endPoint y: 199, distance: 26.6
click at [456, 199] on input "الأكثر مبيعًا 30% خصم" at bounding box center [536, 198] width 219 height 20
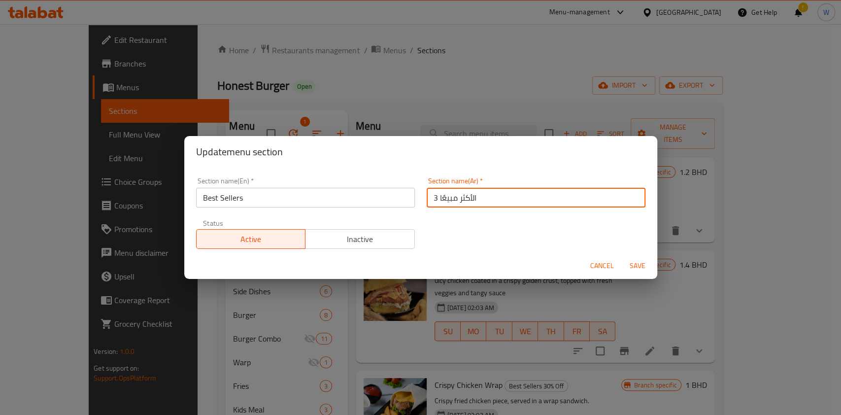
drag, startPoint x: 434, startPoint y: 197, endPoint x: 427, endPoint y: 197, distance: 6.9
click at [427, 197] on input "الأكثر مبيعًا 3" at bounding box center [536, 198] width 219 height 20
click at [431, 197] on input "الأكثر مبيعًا 3" at bounding box center [536, 198] width 219 height 20
type input "الأكثر مبيعًا"
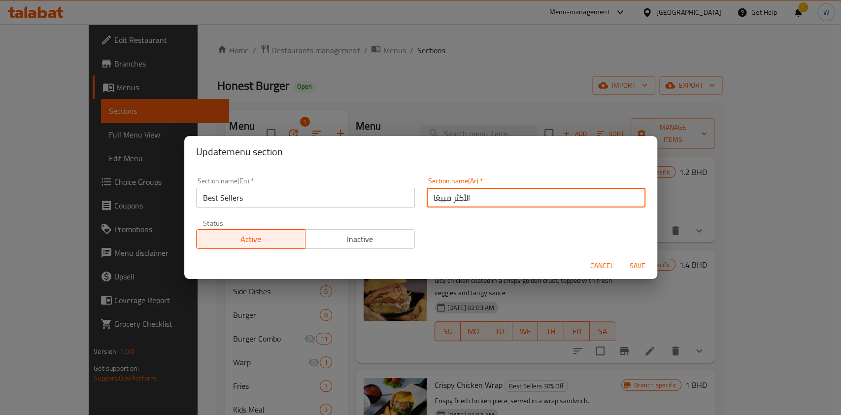
drag, startPoint x: 445, startPoint y: 219, endPoint x: 450, endPoint y: 221, distance: 5.5
click at [445, 219] on div "Section name(En)   * Best Sellers Section name(En) * Section name(Ar)   * الأكث…" at bounding box center [420, 212] width 461 height 83
click at [626, 261] on span "Save" at bounding box center [638, 266] width 24 height 12
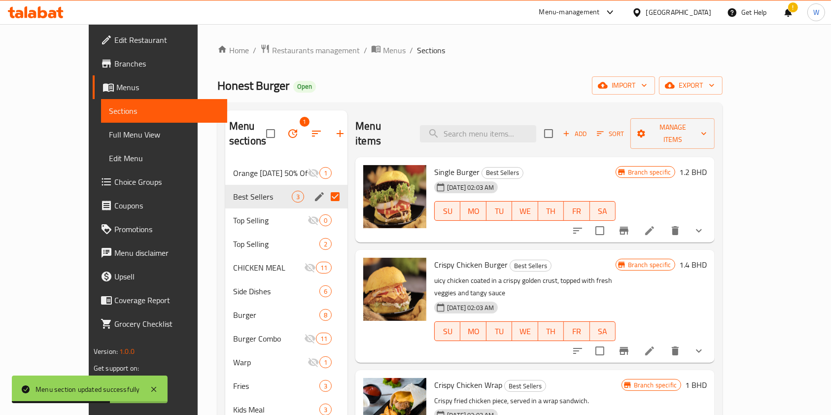
click at [367, 74] on div "Home / Restaurants management / Menus / Sections Honest Burger Open import expo…" at bounding box center [469, 288] width 505 height 489
click at [325, 186] on input "Menu sections" at bounding box center [335, 196] width 21 height 21
checkbox input "false"
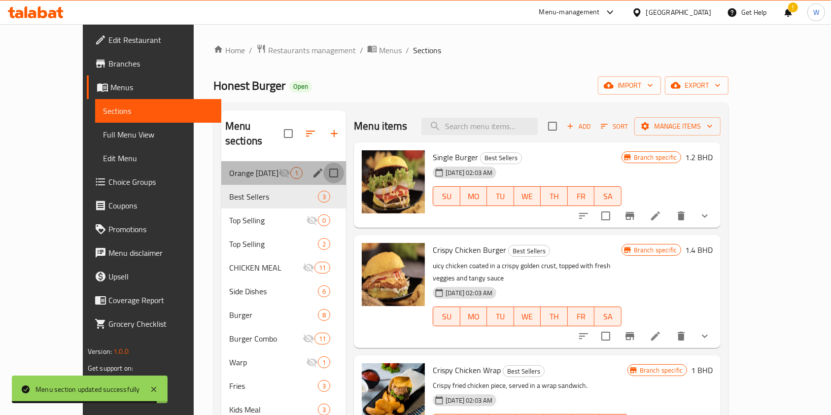
click at [323, 163] on input "Menu sections" at bounding box center [333, 173] width 21 height 21
checkbox input "true"
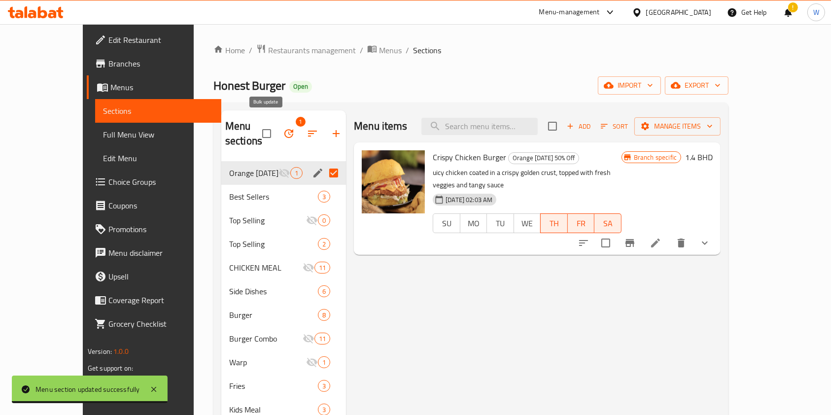
click at [277, 132] on button "button" at bounding box center [289, 134] width 24 height 24
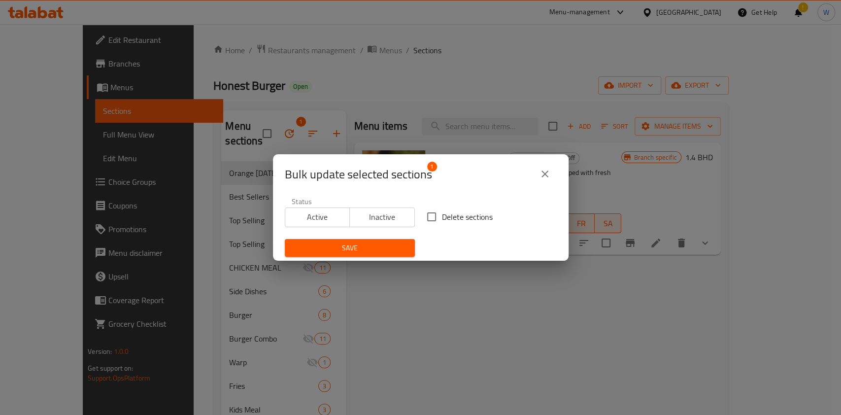
click at [442, 215] on span "Delete sections" at bounding box center [467, 217] width 51 height 12
click at [437, 215] on input "Delete sections" at bounding box center [431, 216] width 21 height 21
checkbox input "true"
click at [389, 240] on button "Save" at bounding box center [350, 248] width 130 height 18
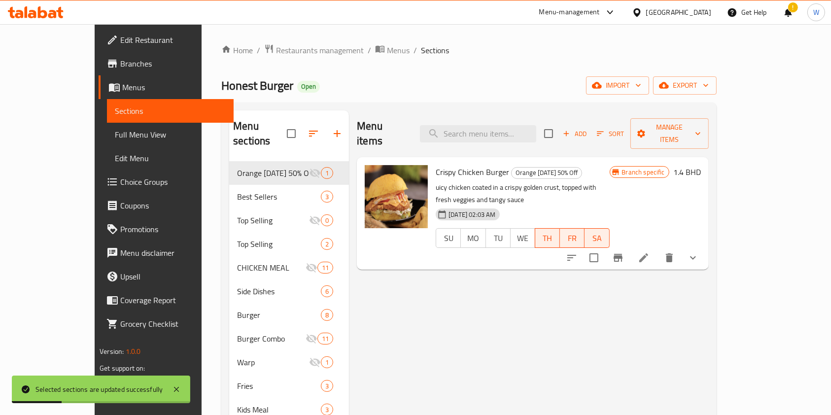
click at [481, 266] on div "Menu items Add Sort Manage items Crispy Chicken Burger Orange [DATE] 50% Off ui…" at bounding box center [528, 317] width 359 height 415
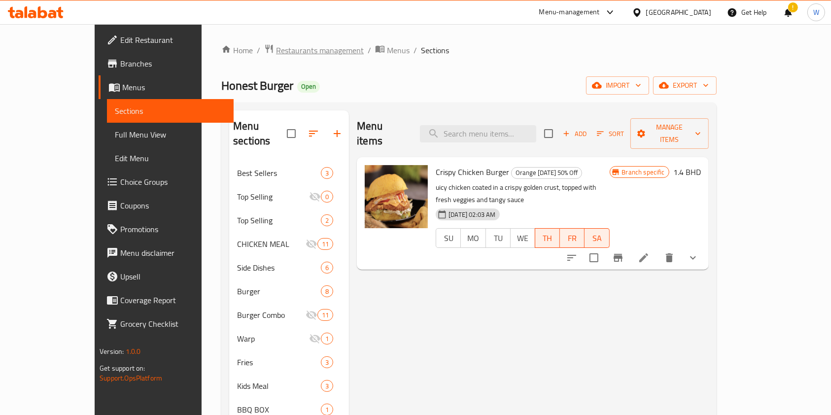
click at [276, 48] on span "Restaurants management" at bounding box center [320, 50] width 88 height 12
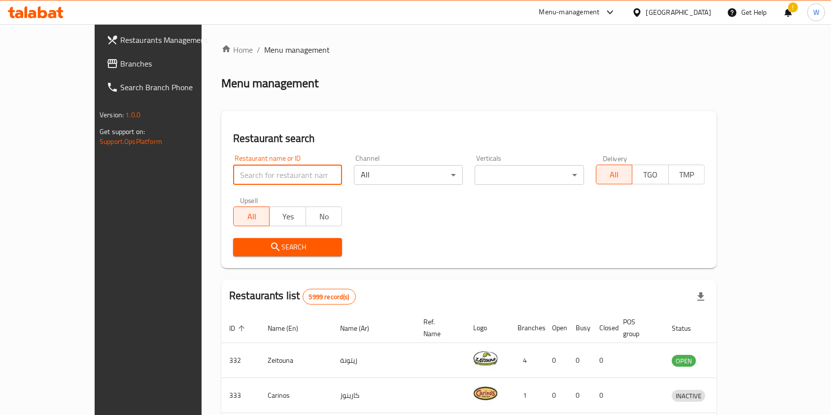
click at [241, 167] on input "search" at bounding box center [287, 175] width 109 height 20
paste input "[PERSON_NAME]'s"
type input "[PERSON_NAME]'s"
click button "Search" at bounding box center [287, 247] width 109 height 18
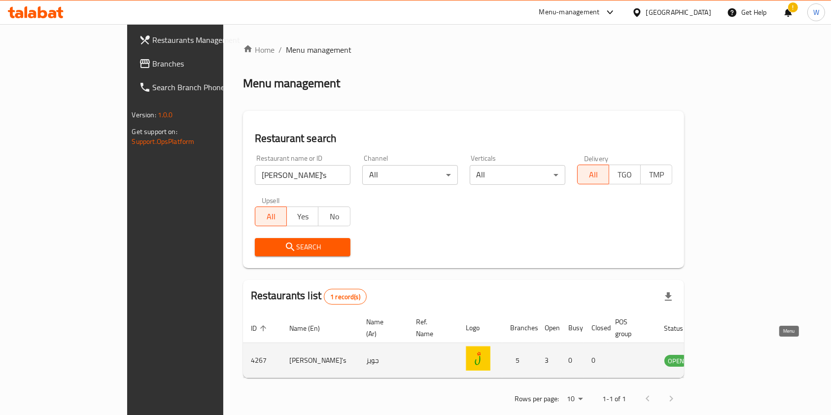
click at [728, 354] on icon "enhanced table" at bounding box center [722, 360] width 12 height 12
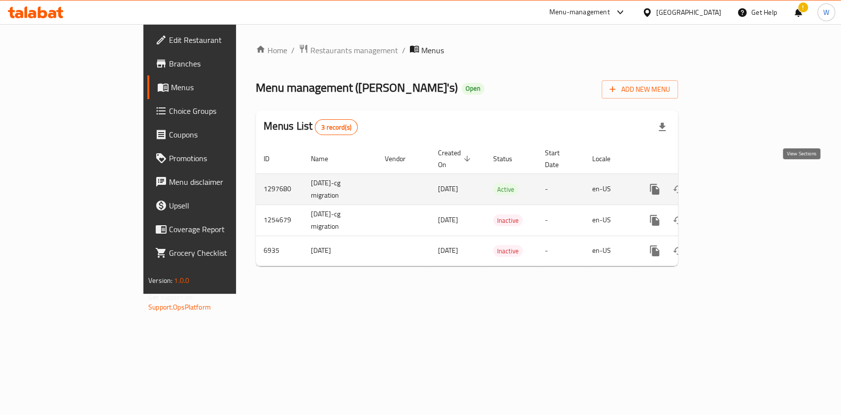
click at [732, 183] on icon "enhanced table" at bounding box center [726, 189] width 12 height 12
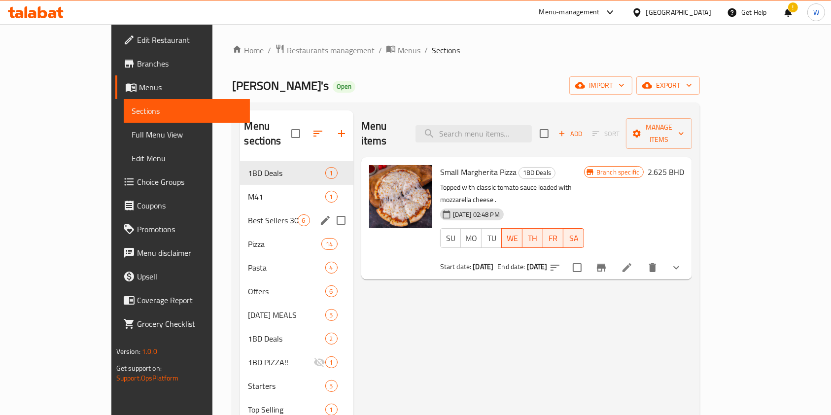
click at [331, 210] on input "Menu sections" at bounding box center [341, 220] width 21 height 21
checkbox input "true"
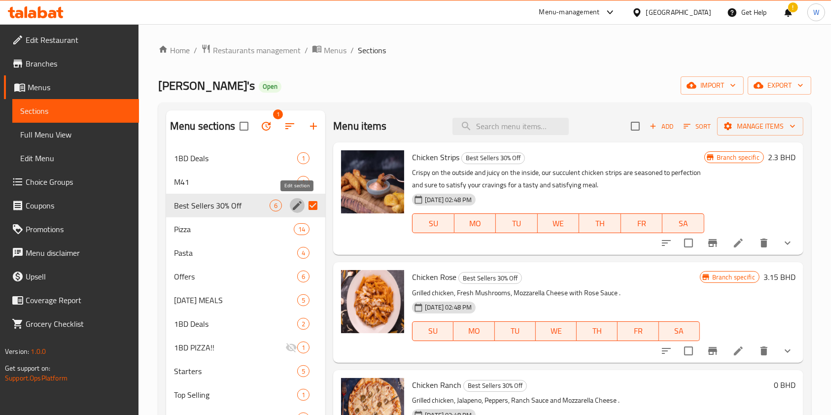
click at [299, 204] on icon "edit" at bounding box center [297, 205] width 9 height 9
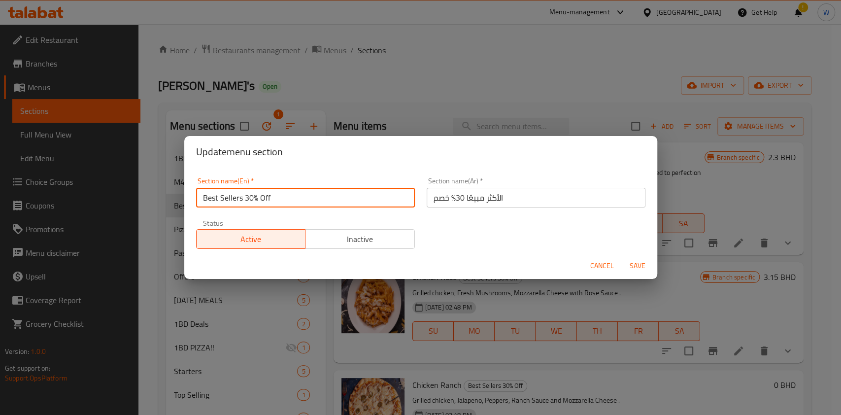
click at [343, 202] on input "Best Sellers 30% Off" at bounding box center [305, 198] width 219 height 20
drag, startPoint x: 309, startPoint y: 200, endPoint x: 244, endPoint y: 202, distance: 65.1
click at [244, 202] on input "Best Sellers 30% Off" at bounding box center [305, 198] width 219 height 20
type input "Best Sellers"
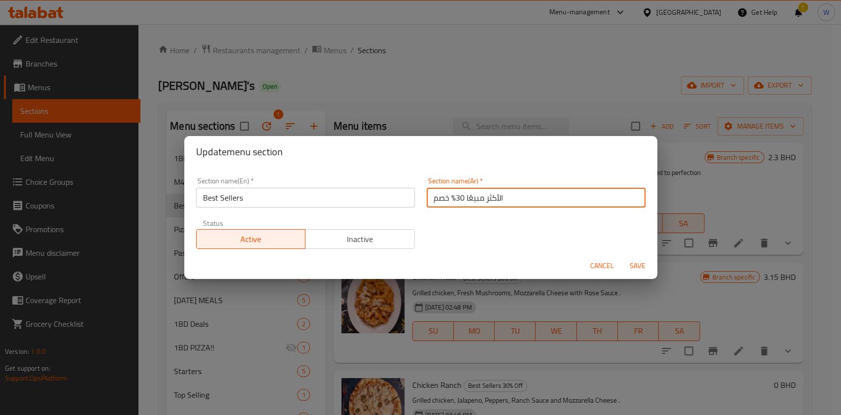
drag, startPoint x: 428, startPoint y: 200, endPoint x: 450, endPoint y: 197, distance: 22.4
click at [450, 197] on input "الأكثر مبيعًا 30% خصم" at bounding box center [536, 198] width 219 height 20
type input "الأكثر مبيعًا"
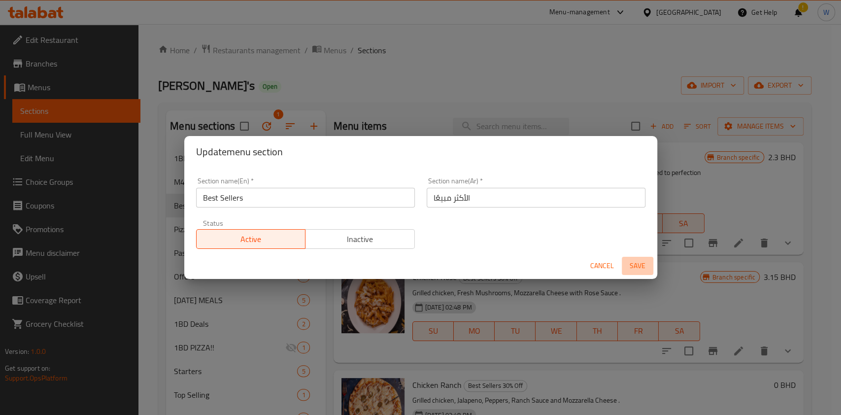
click at [642, 267] on span "Save" at bounding box center [638, 266] width 24 height 12
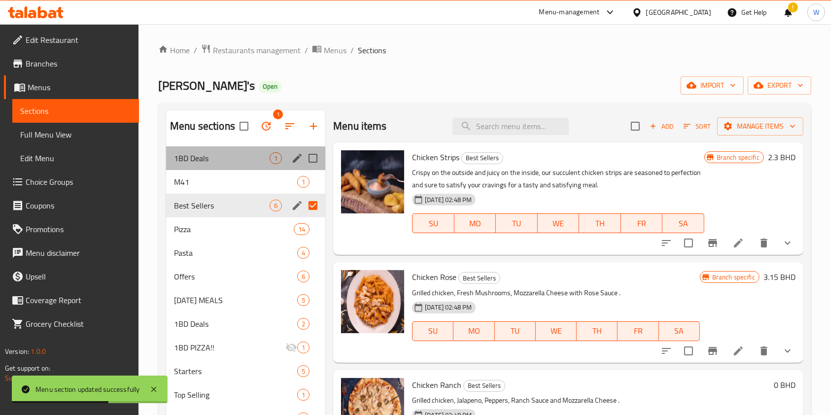
click at [225, 164] on div "1BD Deals 1" at bounding box center [245, 158] width 159 height 24
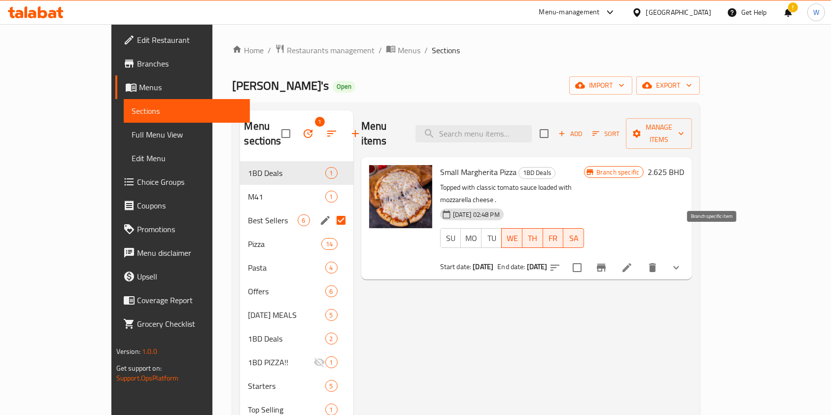
click at [607, 262] on icon "Branch-specific-item" at bounding box center [601, 268] width 12 height 12
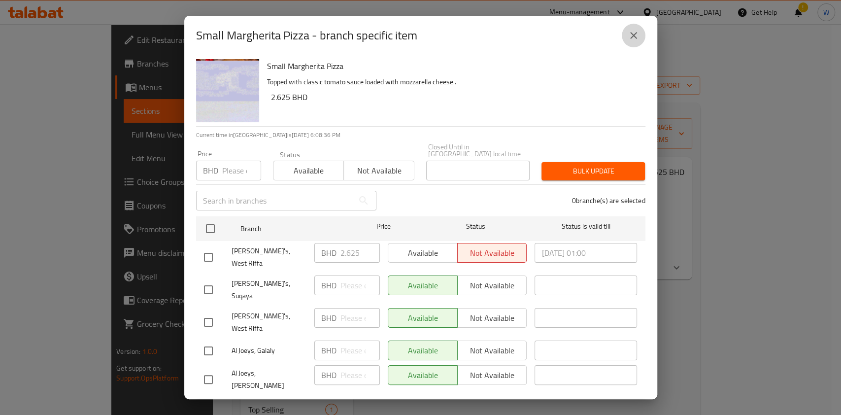
click at [637, 47] on button "close" at bounding box center [634, 36] width 24 height 24
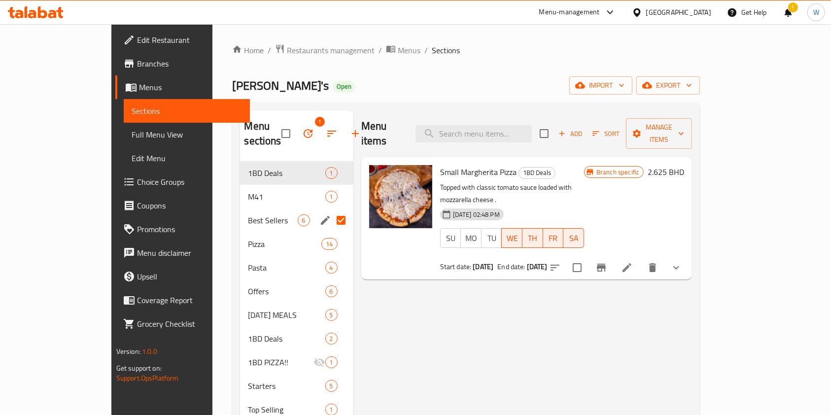
click at [422, 336] on div "Menu items Add Sort Manage items Small Margherita Pizza 1BD Deals Topped with c…" at bounding box center [522, 362] width 339 height 504
click at [287, 44] on span "Restaurants management" at bounding box center [331, 50] width 88 height 12
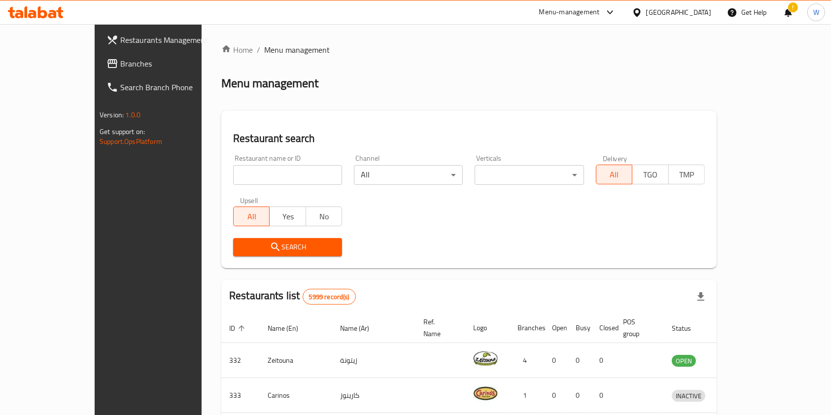
click at [262, 164] on div "Restaurant name or ID Restaurant name or ID" at bounding box center [287, 170] width 109 height 30
click at [258, 175] on input "search" at bounding box center [287, 175] width 109 height 20
paste input "Kanafawy"
type input "Kanafawy"
click button "Search" at bounding box center [287, 247] width 109 height 18
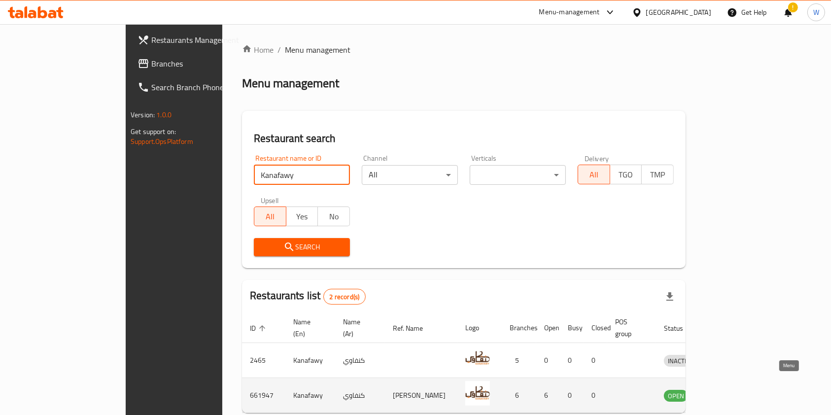
click at [743, 379] on td "enhanced table" at bounding box center [726, 395] width 34 height 35
click at [728, 392] on icon "enhanced table" at bounding box center [722, 396] width 11 height 8
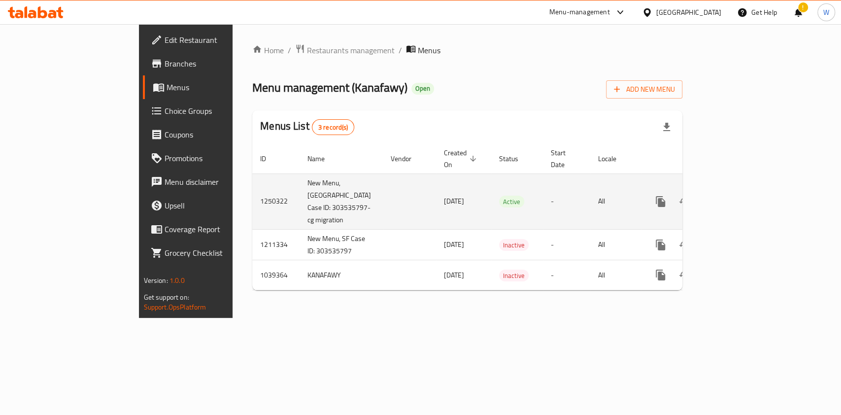
click at [743, 190] on div "enhanced table" at bounding box center [696, 202] width 95 height 24
click at [736, 197] on icon "enhanced table" at bounding box center [731, 201] width 9 height 9
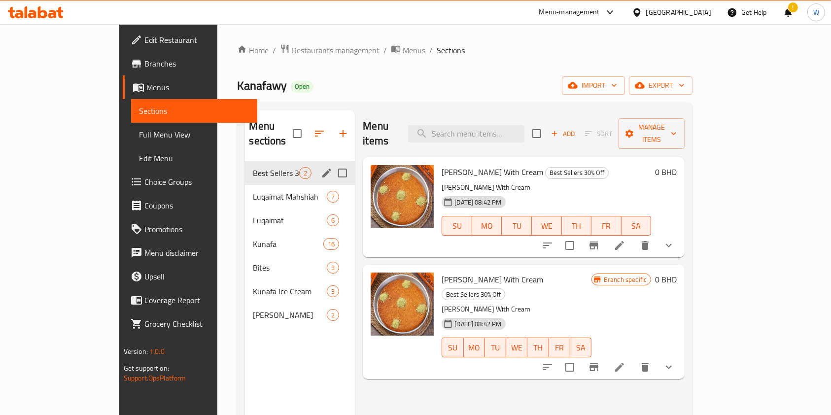
click at [332, 163] on input "Menu sections" at bounding box center [342, 173] width 21 height 21
checkbox input "true"
click at [321, 167] on icon "edit" at bounding box center [327, 173] width 12 height 12
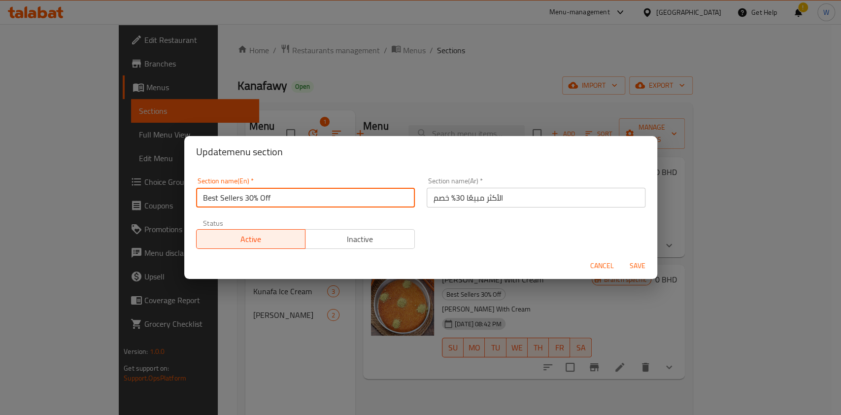
drag, startPoint x: 277, startPoint y: 196, endPoint x: 244, endPoint y: 200, distance: 33.3
click at [244, 200] on input "Best Sellers 30% Off" at bounding box center [305, 198] width 219 height 20
type input "Best Sellers"
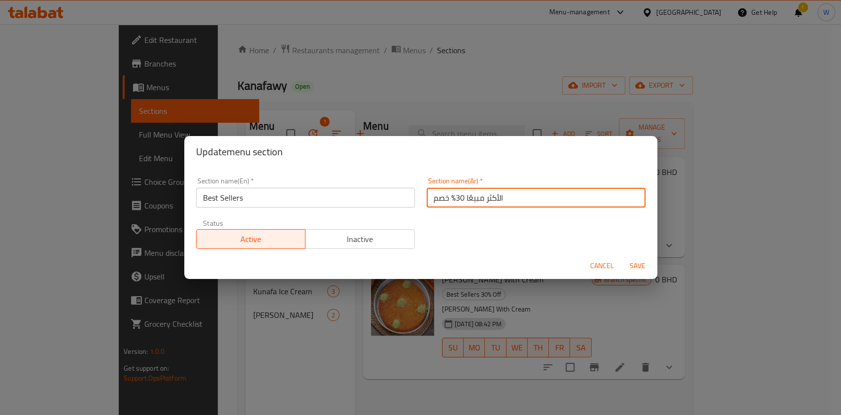
drag, startPoint x: 460, startPoint y: 199, endPoint x: 423, endPoint y: 202, distance: 37.1
click at [427, 202] on input "الأكثر مبيعًا 30% خصم" at bounding box center [536, 198] width 219 height 20
type input "الأكثر مبيعًا"
click at [493, 169] on div "Section name(En)   * Best Sellers Section name(En) * Section name(Ar)   * الأكث…" at bounding box center [420, 209] width 473 height 85
click at [643, 265] on span "Save" at bounding box center [638, 266] width 24 height 12
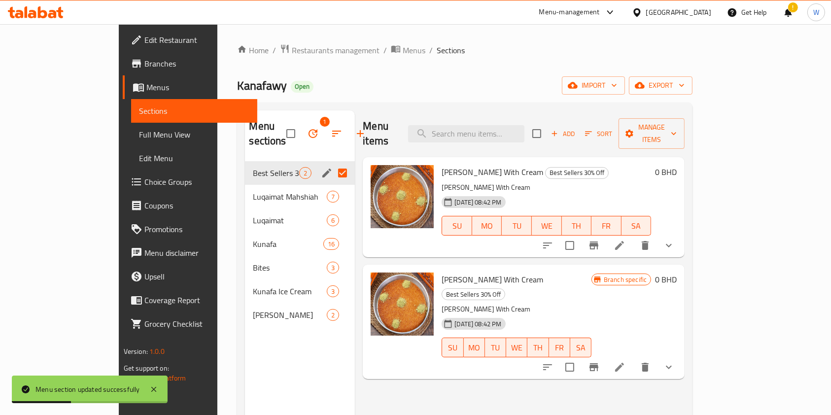
click at [430, 387] on div "Menu items Add Sort Manage items Kunafa Khechneh With Cream Best Sellers 30% Of…" at bounding box center [520, 317] width 330 height 415
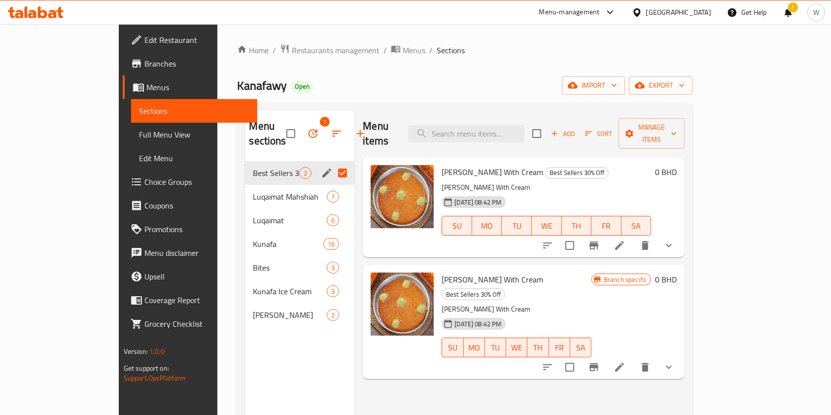
click at [427, 380] on div "Menu items Add Sort Manage items Kunafa Khechneh With Cream Best Sellers 30% Of…" at bounding box center [520, 317] width 330 height 415
click at [253, 191] on span "Luqaimat Mahshiah" at bounding box center [276, 197] width 46 height 12
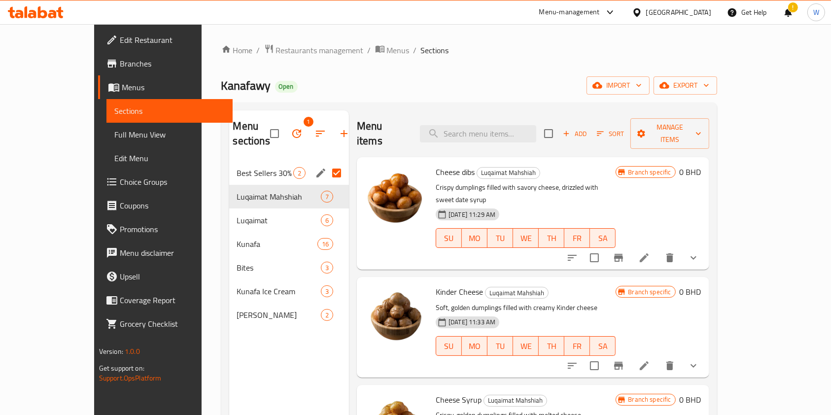
click at [237, 167] on span "Best Sellers 30% Off" at bounding box center [265, 173] width 56 height 12
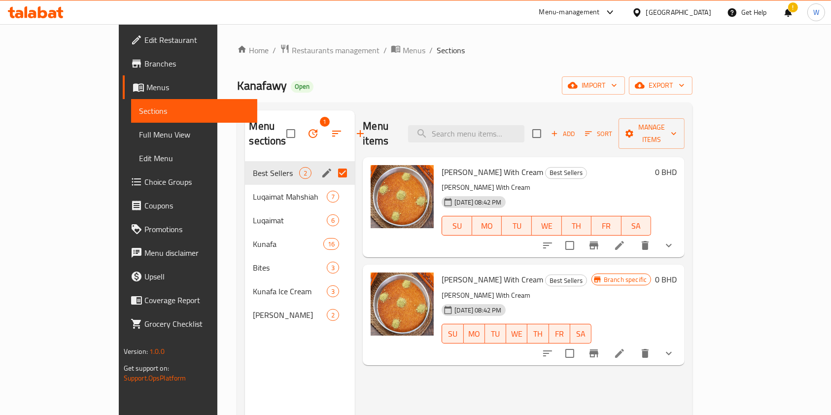
click at [260, 59] on div "Home / Restaurants management / Menus / Sections Kanafawy Open import export Me…" at bounding box center [464, 288] width 455 height 489
click at [292, 54] on span "Restaurants management" at bounding box center [336, 50] width 88 height 12
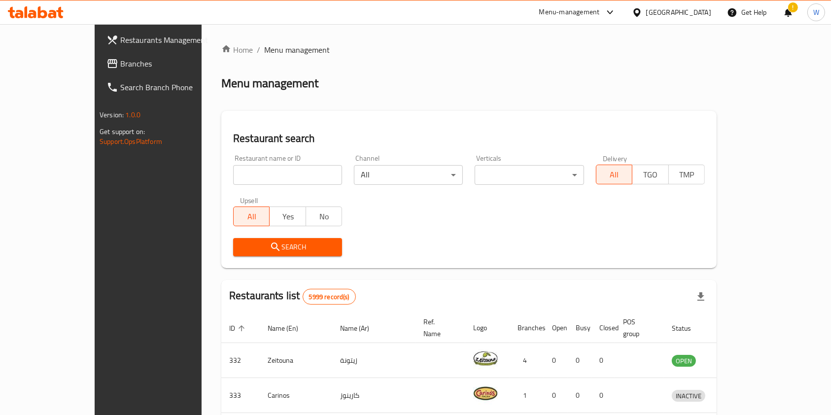
click at [296, 174] on input "search" at bounding box center [287, 175] width 109 height 20
paste input "La Tienda Pasta"
type input "La Tienda Pasta"
click button "Search" at bounding box center [287, 247] width 109 height 18
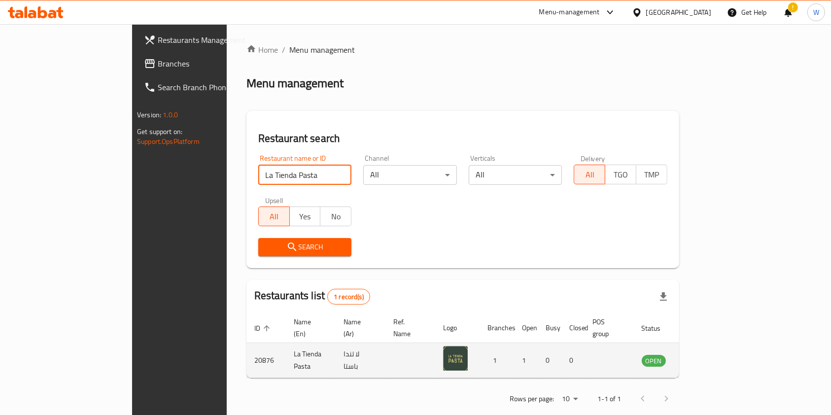
click at [705, 354] on icon "enhanced table" at bounding box center [699, 360] width 12 height 12
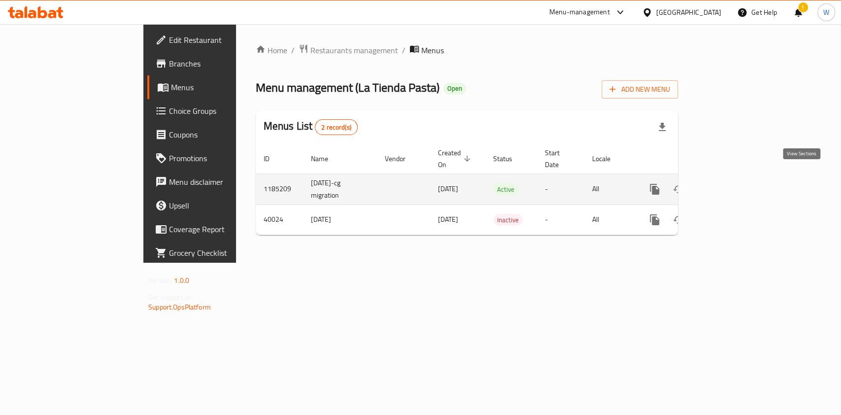
click at [737, 177] on link "enhanced table" at bounding box center [726, 189] width 24 height 24
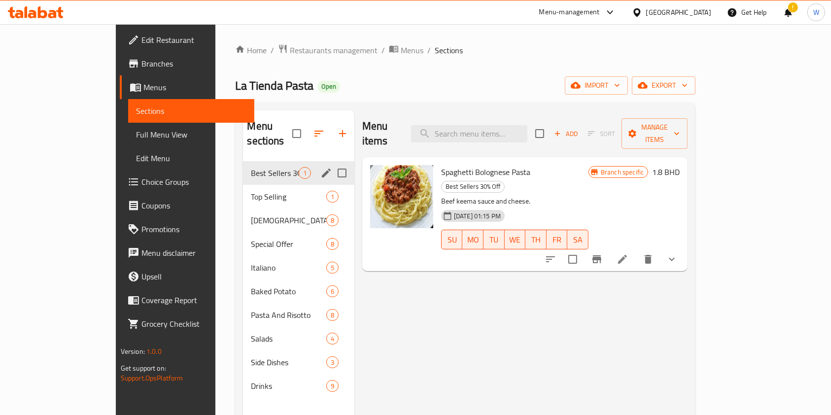
click at [332, 163] on input "Menu sections" at bounding box center [342, 173] width 21 height 21
checkbox input "true"
click at [322, 168] on icon "edit" at bounding box center [326, 172] width 9 height 9
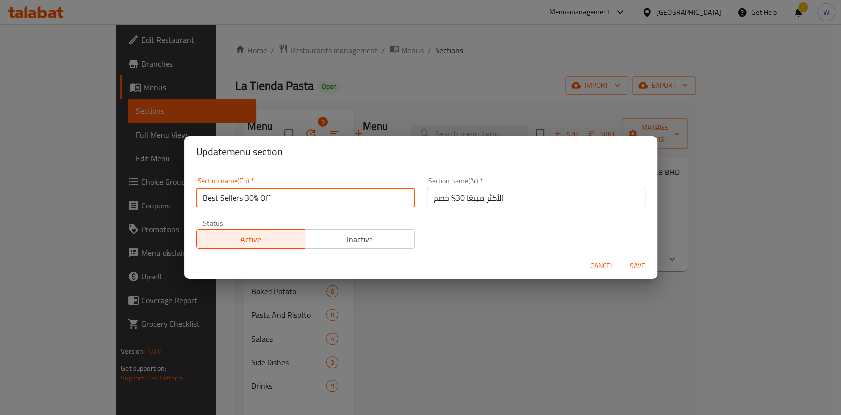
drag, startPoint x: 310, startPoint y: 204, endPoint x: 244, endPoint y: 208, distance: 66.6
click at [244, 208] on div "Section name(En)   * Best Sellers 30% Off Section name(En) *" at bounding box center [305, 192] width 231 height 42
type input "Best Sellers"
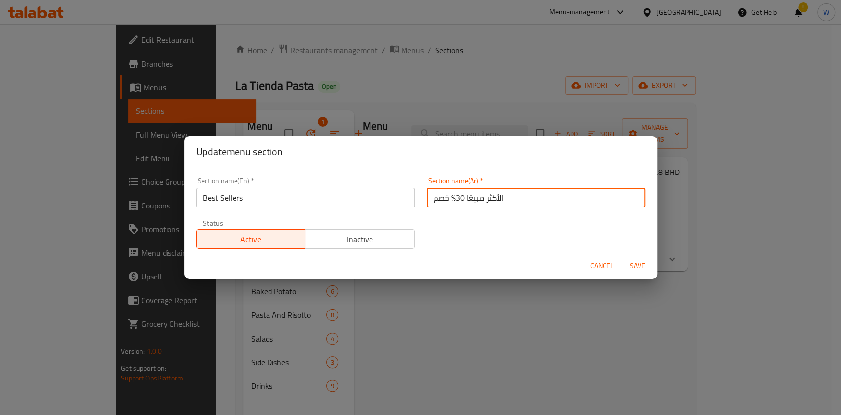
click at [453, 199] on input "الأكثر مبيعًا 30% خصم" at bounding box center [536, 198] width 219 height 20
drag, startPoint x: 458, startPoint y: 200, endPoint x: 432, endPoint y: 199, distance: 26.2
click at [432, 199] on input "الأكثر مبيعًا 30% خصم" at bounding box center [536, 198] width 219 height 20
drag, startPoint x: 441, startPoint y: 199, endPoint x: 422, endPoint y: 198, distance: 19.2
click at [427, 198] on input "الأكثر مبيعًا 30م" at bounding box center [536, 198] width 219 height 20
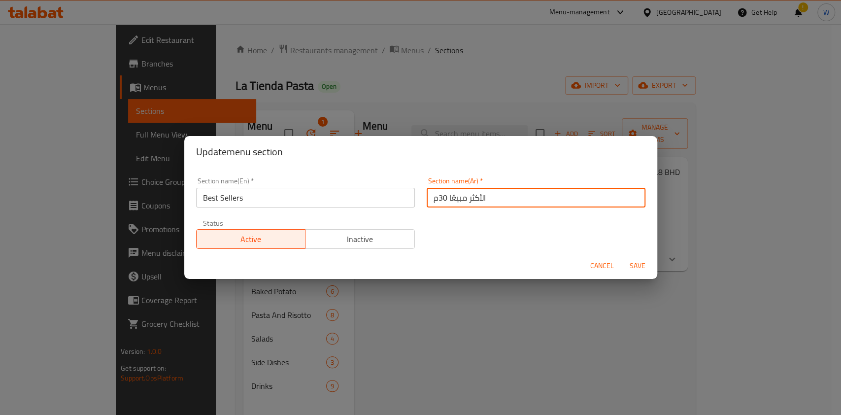
click at [427, 198] on input "الأكثر مبيعًا 30م" at bounding box center [536, 198] width 219 height 20
drag, startPoint x: 427, startPoint y: 200, endPoint x: 443, endPoint y: 198, distance: 17.0
click at [443, 198] on input "الأكثر مبيعًا 30م" at bounding box center [536, 198] width 219 height 20
type input "الأكثر مبيعًا"
click at [640, 264] on span "Save" at bounding box center [638, 266] width 24 height 12
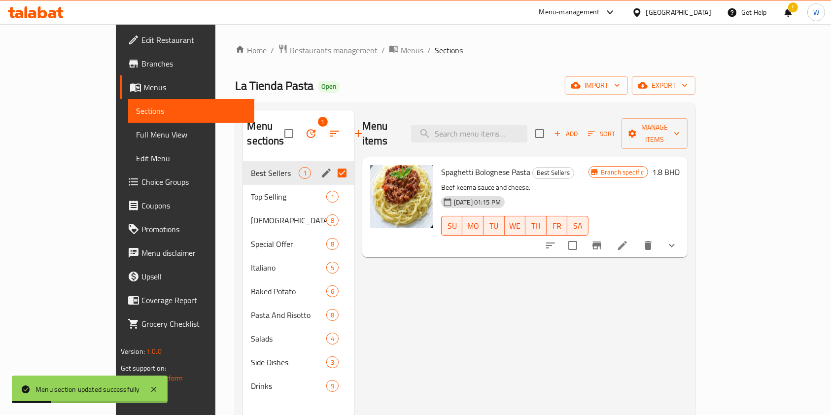
click at [443, 357] on div "Menu items Add Sort Manage items Spaghetti Bolognese Pasta Best Sellers Beef ke…" at bounding box center [520, 317] width 333 height 415
click at [487, 273] on div "Menu items Add Sort Manage items Spaghetti Bolognese Pasta Best Sellers Beef ke…" at bounding box center [520, 317] width 333 height 415
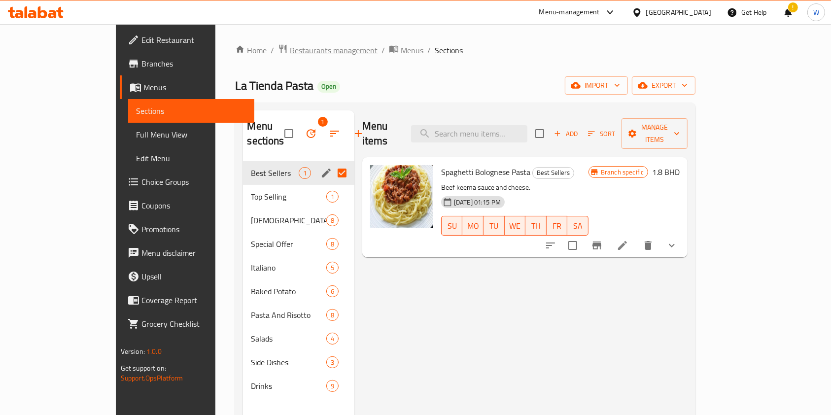
click at [290, 46] on span "Restaurants management" at bounding box center [334, 50] width 88 height 12
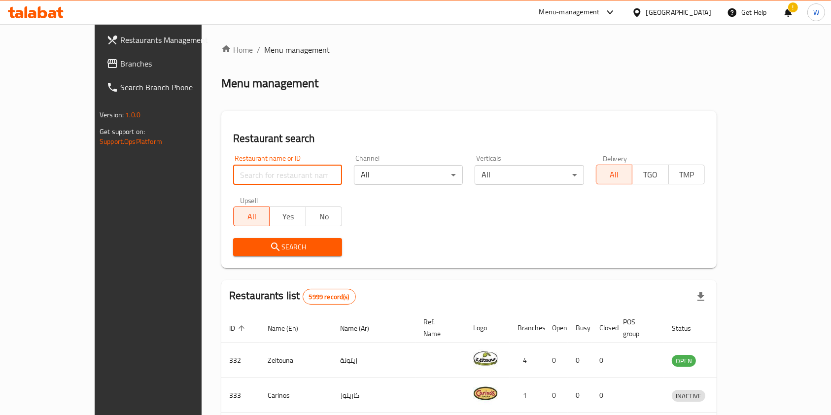
click at [239, 180] on input "search" at bounding box center [287, 175] width 109 height 20
paste input "La Vanille"
click button "Search" at bounding box center [287, 247] width 109 height 18
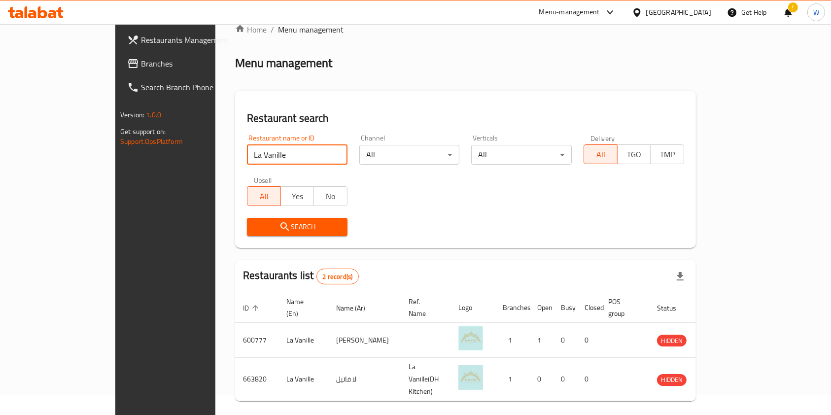
scroll to position [39, 0]
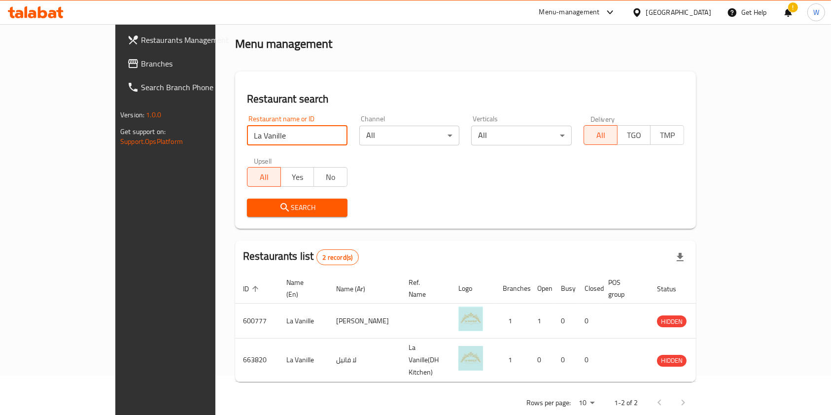
click at [247, 137] on input "La Vanille" at bounding box center [297, 136] width 100 height 20
paste input "[PERSON_NAME] Bowls by [PERSON_NAME]"
click button "Search" at bounding box center [297, 208] width 100 height 18
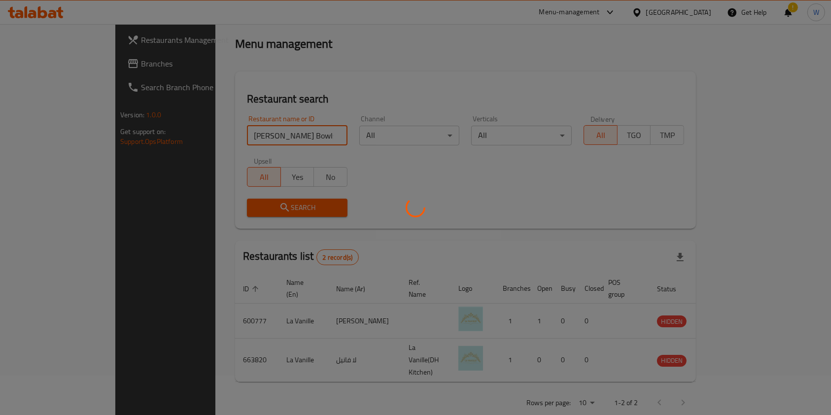
scroll to position [0, 0]
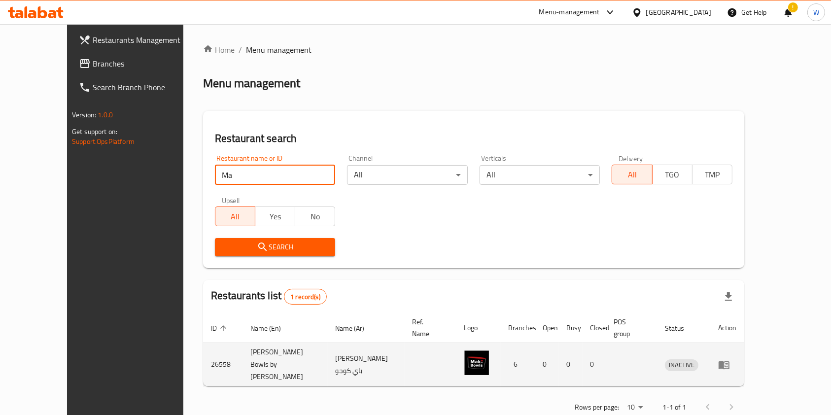
type input "M"
type input "ل"
type input "By [PERSON_NAME]"
click button "Search" at bounding box center [275, 247] width 121 height 18
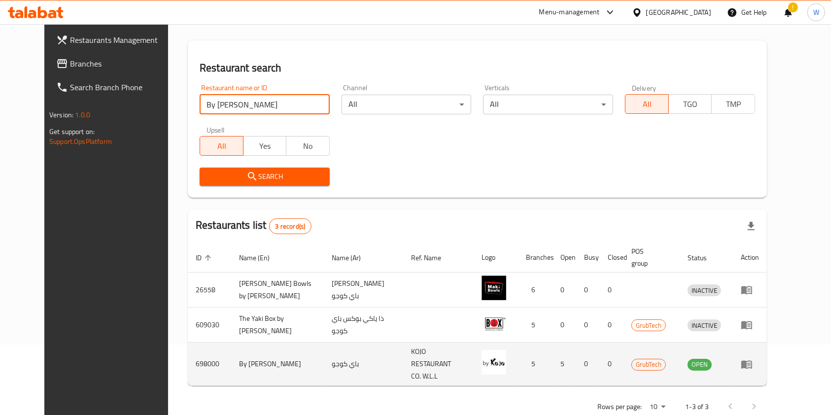
scroll to position [74, 0]
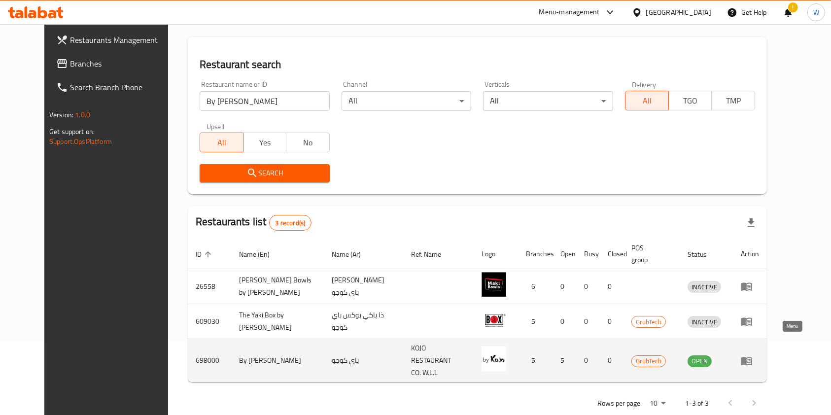
click at [752, 355] on icon "enhanced table" at bounding box center [746, 361] width 12 height 12
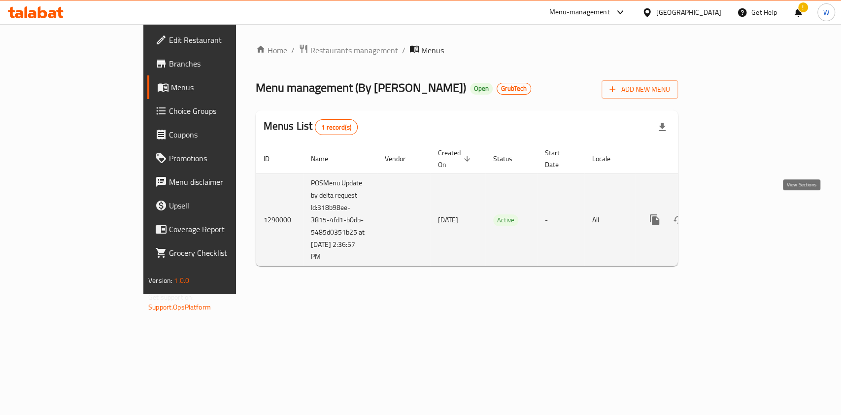
click at [732, 214] on icon "enhanced table" at bounding box center [726, 220] width 12 height 12
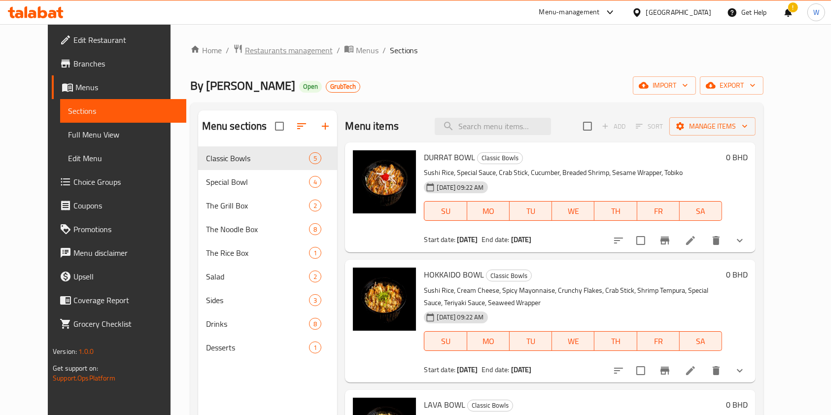
click at [268, 44] on span "Restaurants management" at bounding box center [289, 50] width 88 height 12
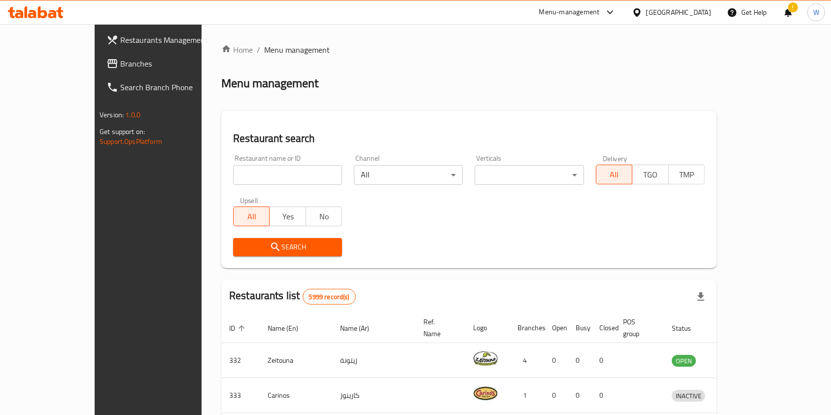
click at [251, 179] on input "search" at bounding box center [287, 175] width 109 height 20
paste input "Mr. Shawarma"
click button "Search" at bounding box center [287, 247] width 109 height 18
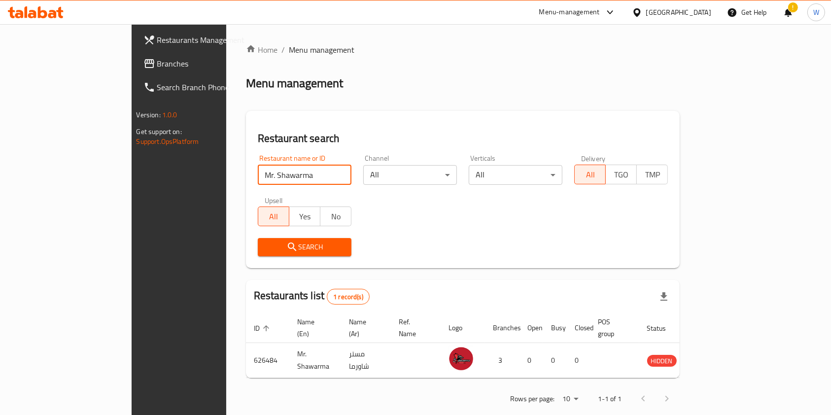
click at [252, 187] on div "Restaurant name or ID Mr. Shawarma Restaurant name or ID" at bounding box center [304, 170] width 105 height 42
click at [258, 181] on input "Mr. Shawarma" at bounding box center [305, 175] width 94 height 20
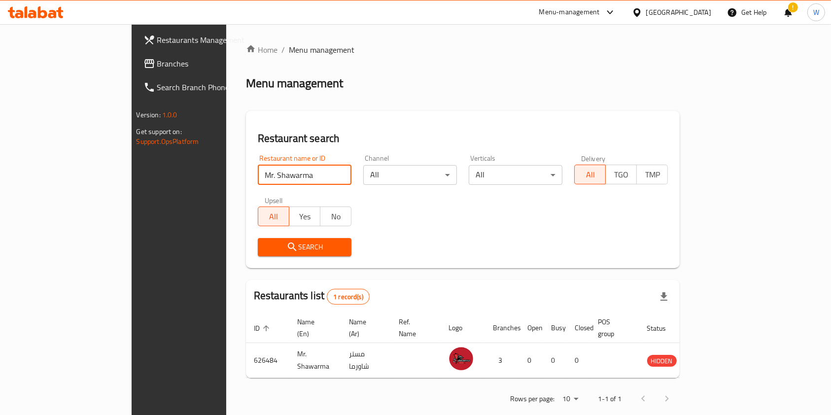
paste input "Queen Burger"
type input "Queen Burger"
click button "Search" at bounding box center [305, 247] width 94 height 18
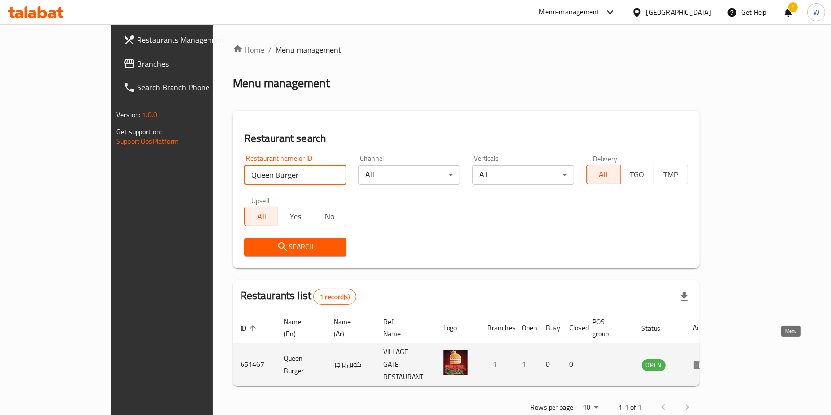
click at [704, 361] on icon "enhanced table" at bounding box center [699, 365] width 11 height 8
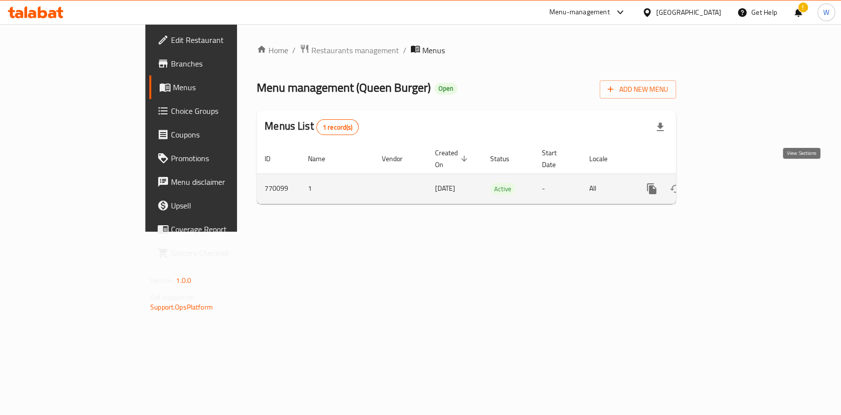
click at [735, 177] on link "enhanced table" at bounding box center [723, 189] width 24 height 24
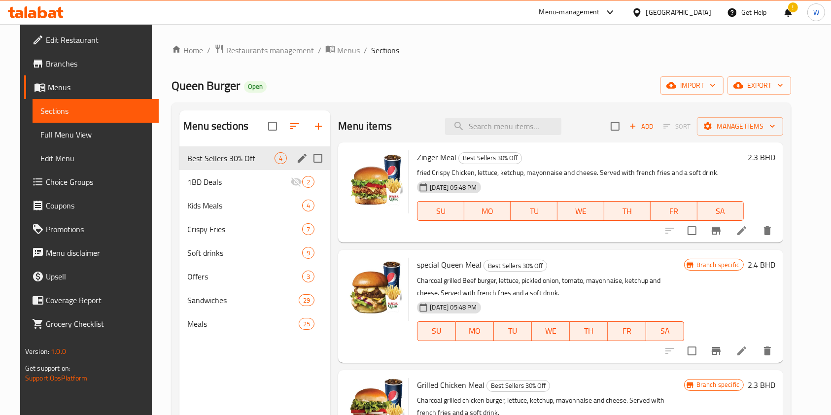
click at [315, 160] on input "Menu sections" at bounding box center [317, 158] width 21 height 21
checkbox input "true"
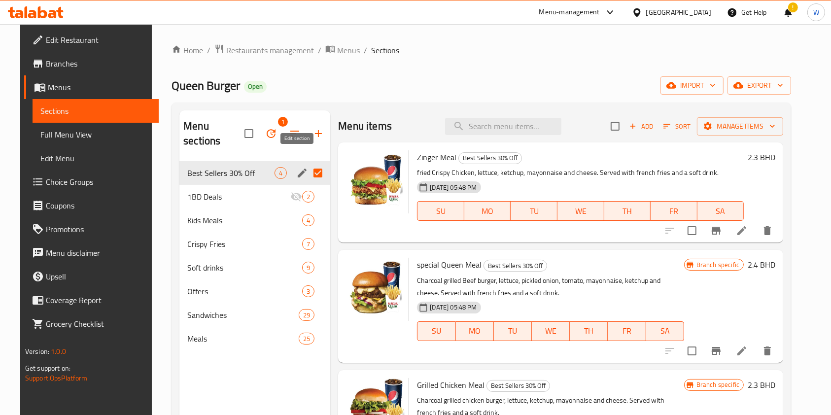
click at [298, 167] on icon "edit" at bounding box center [302, 173] width 12 height 12
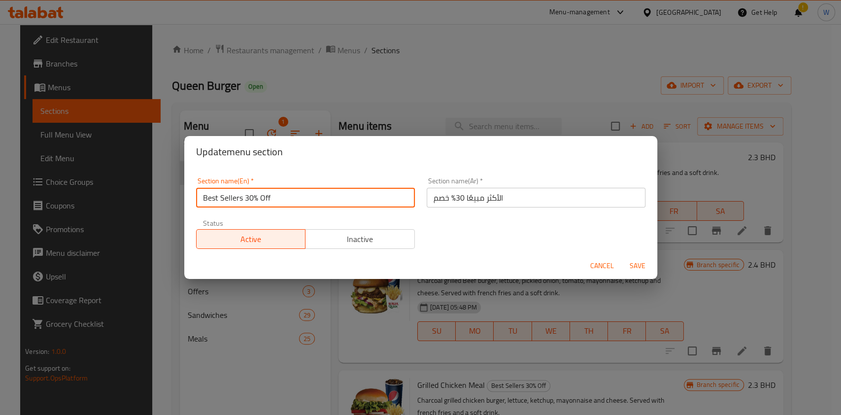
drag, startPoint x: 278, startPoint y: 203, endPoint x: 242, endPoint y: 203, distance: 35.5
click at [242, 203] on input "Best Sellers 30% Off" at bounding box center [305, 198] width 219 height 20
type input "Best Sellers"
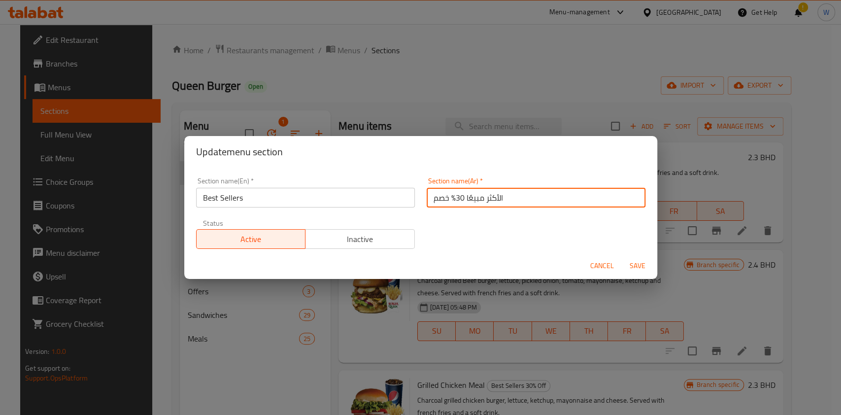
drag, startPoint x: 458, startPoint y: 196, endPoint x: 422, endPoint y: 199, distance: 36.1
click at [427, 199] on input "الأكثر مبيعًا 30% خصم" at bounding box center [536, 198] width 219 height 20
click at [430, 198] on input "الأكثر مبيعًا 30% خصم" at bounding box center [536, 198] width 219 height 20
click at [439, 194] on input "الأكثر مبيعًا 30% خصم" at bounding box center [536, 198] width 219 height 20
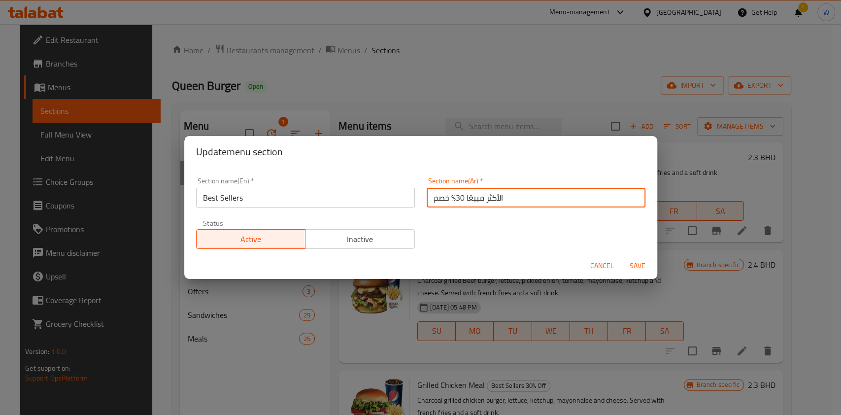
drag, startPoint x: 428, startPoint y: 200, endPoint x: 451, endPoint y: 201, distance: 23.2
click at [451, 201] on input "الأكثر مبيعًا 30% خصم" at bounding box center [536, 198] width 219 height 20
type input "الأكثر مبيعًا"
click at [635, 262] on span "Save" at bounding box center [638, 266] width 24 height 12
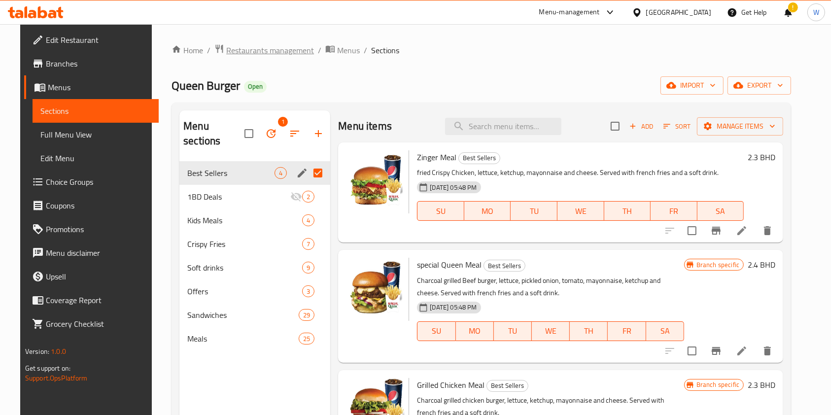
click at [262, 51] on span "Restaurants management" at bounding box center [270, 50] width 88 height 12
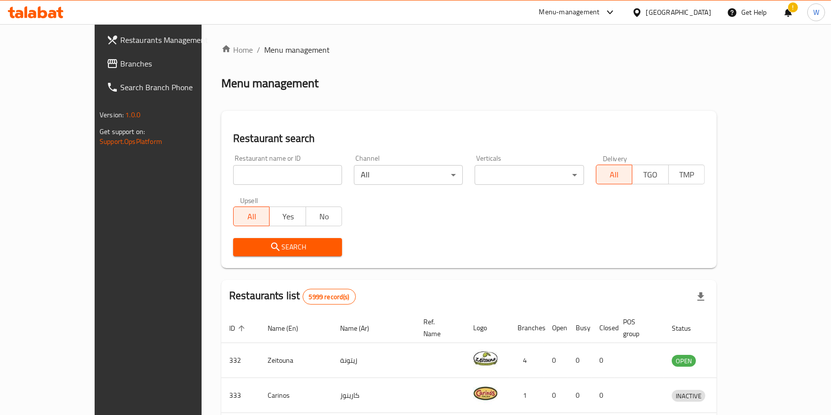
click at [256, 167] on input "search" at bounding box center [287, 175] width 109 height 20
paste input "Rooth Cafe"
click button "Search" at bounding box center [287, 247] width 109 height 18
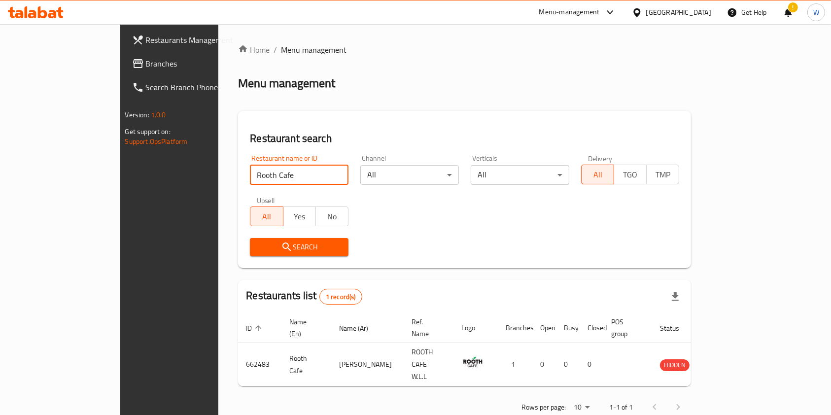
click at [250, 176] on input "Rooth Cafe" at bounding box center [299, 175] width 99 height 20
paste input "Sage & Sirloin"
type input "Sage & Sirloin"
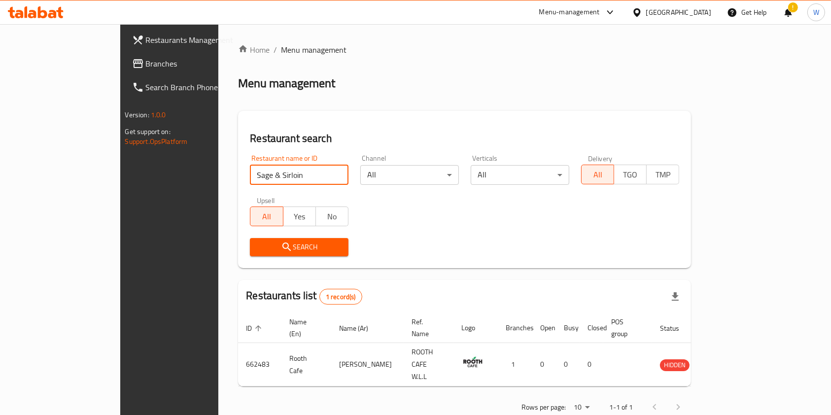
click button "Search" at bounding box center [299, 247] width 99 height 18
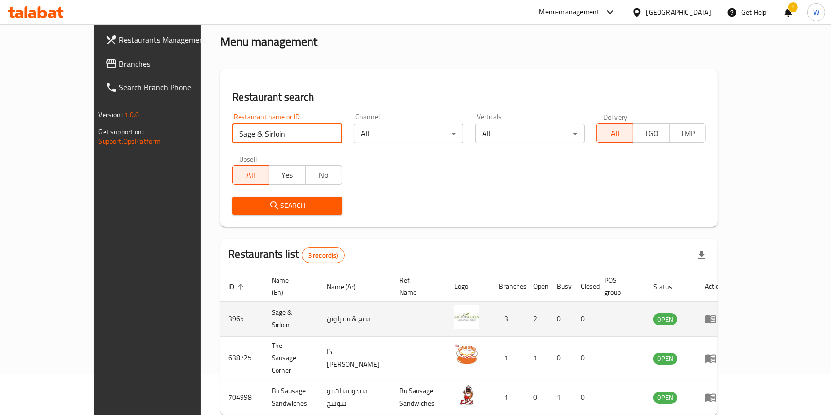
scroll to position [74, 0]
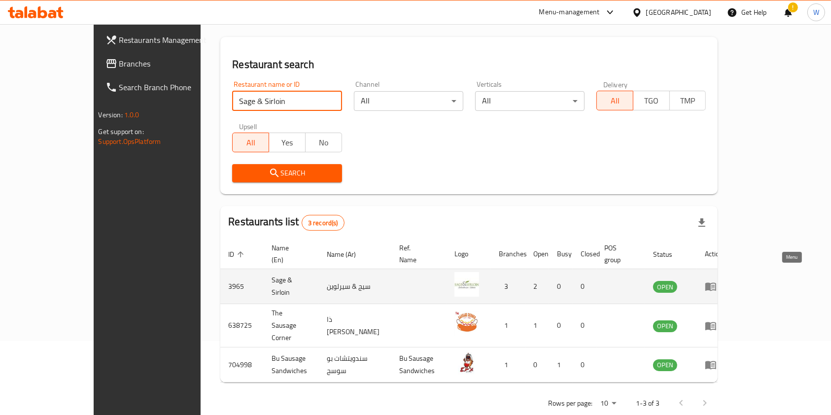
click at [716, 281] on icon "enhanced table" at bounding box center [710, 286] width 12 height 12
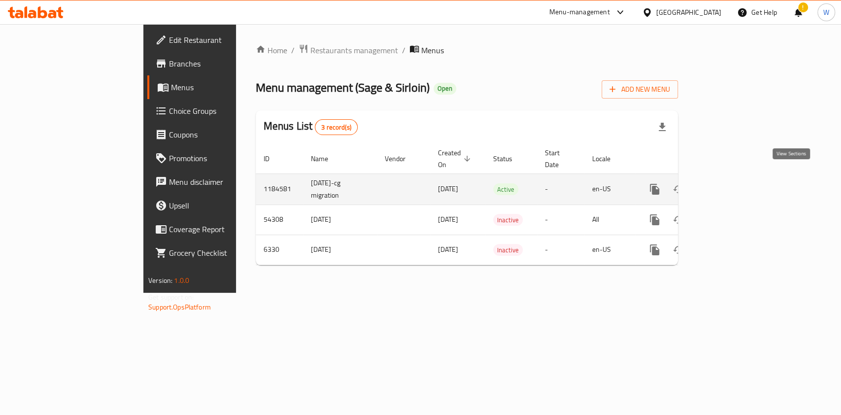
click at [737, 177] on link "enhanced table" at bounding box center [726, 189] width 24 height 24
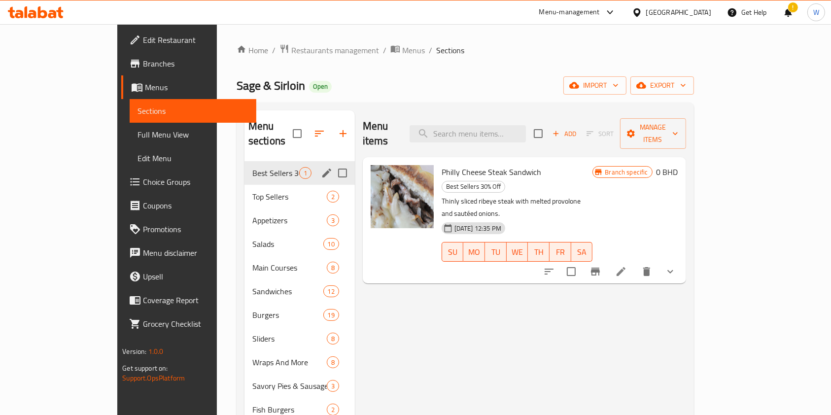
click at [332, 163] on input "Menu sections" at bounding box center [342, 173] width 21 height 21
checkbox input "true"
click at [321, 167] on icon "edit" at bounding box center [327, 173] width 12 height 12
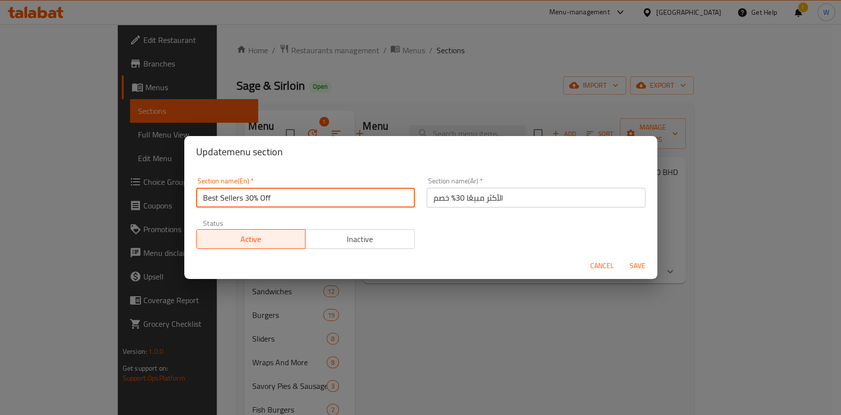
drag, startPoint x: 281, startPoint y: 197, endPoint x: 245, endPoint y: 205, distance: 36.9
click at [245, 205] on input "Best Sellers 30% Off" at bounding box center [305, 198] width 219 height 20
type input "Best Sellers"
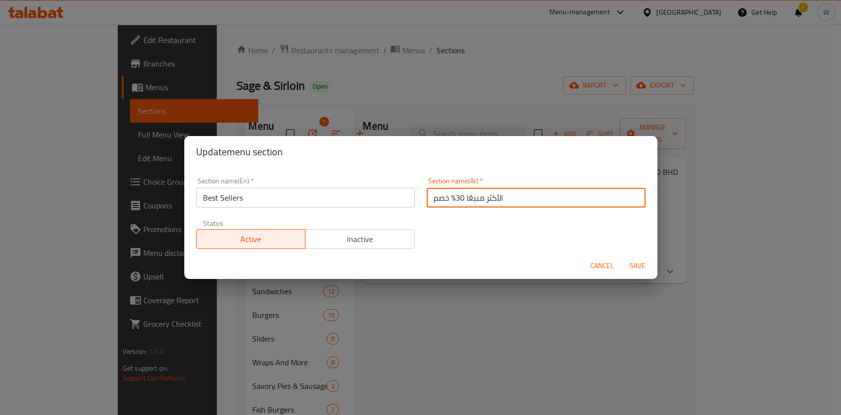
drag, startPoint x: 425, startPoint y: 201, endPoint x: 460, endPoint y: 199, distance: 35.1
click at [460, 199] on input "الأكثر مبيعًا 30% خصم" at bounding box center [536, 198] width 219 height 20
type input "الأكثر مبيعًا"
drag, startPoint x: 645, startPoint y: 265, endPoint x: 640, endPoint y: 266, distance: 5.0
click at [645, 265] on span "Save" at bounding box center [638, 266] width 24 height 12
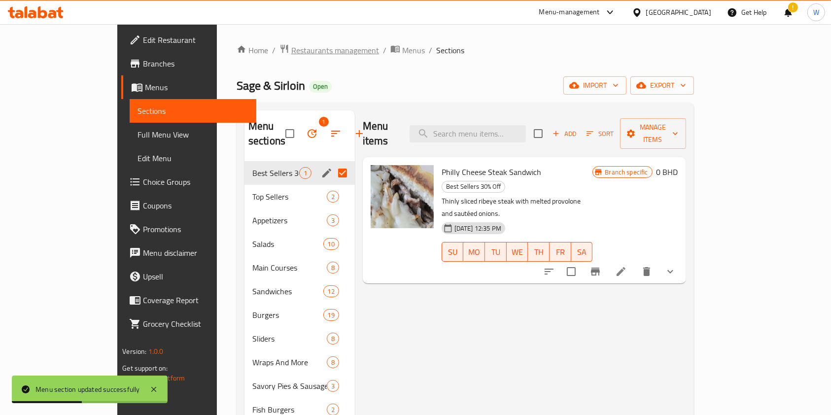
click at [291, 55] on span "Restaurants management" at bounding box center [335, 50] width 88 height 12
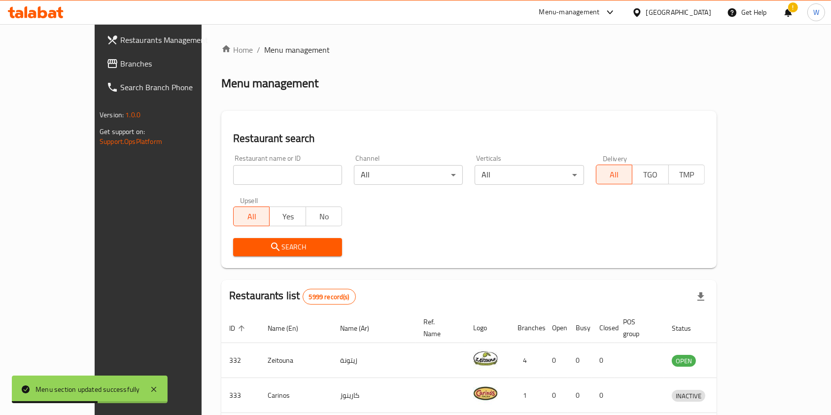
click at [233, 179] on input "search" at bounding box center [287, 175] width 109 height 20
paste input "Sooma Cafe"
click button "Search" at bounding box center [287, 247] width 109 height 18
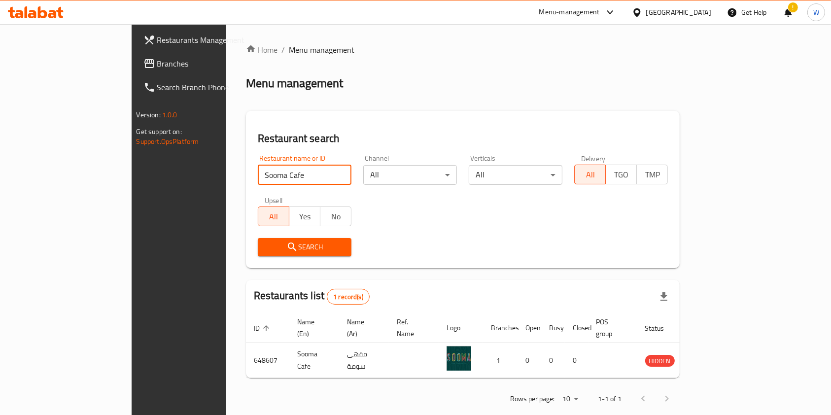
click at [258, 170] on input "Sooma Cafe" at bounding box center [305, 175] width 94 height 20
paste input "[PERSON_NAME] Restaurant"
type input "[PERSON_NAME] Restaurant"
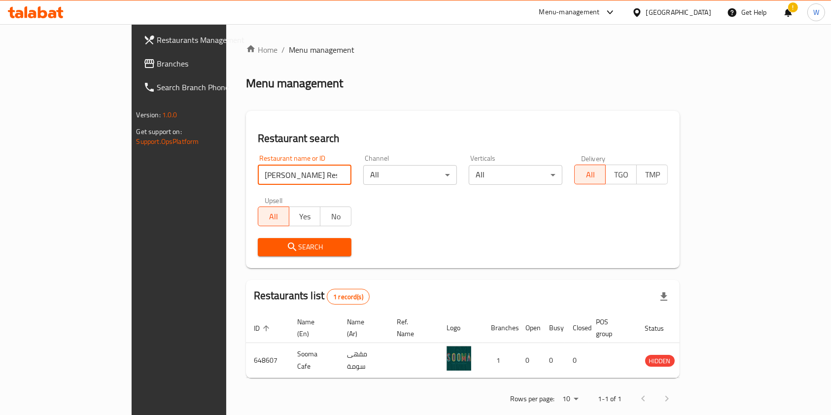
click button "Search" at bounding box center [305, 247] width 94 height 18
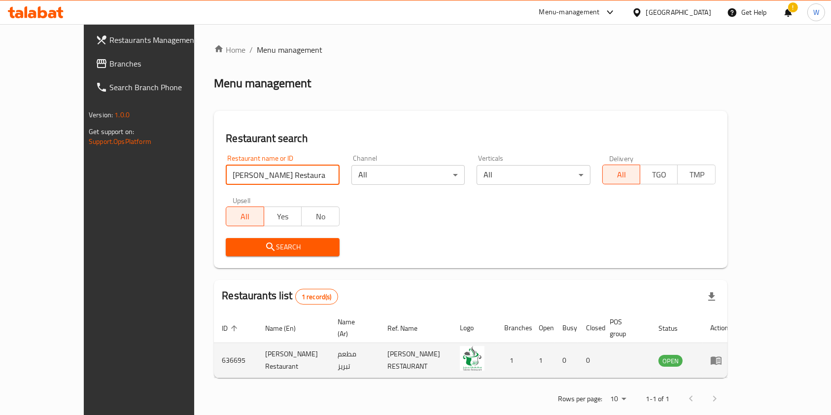
click at [722, 354] on icon "enhanced table" at bounding box center [716, 360] width 12 height 12
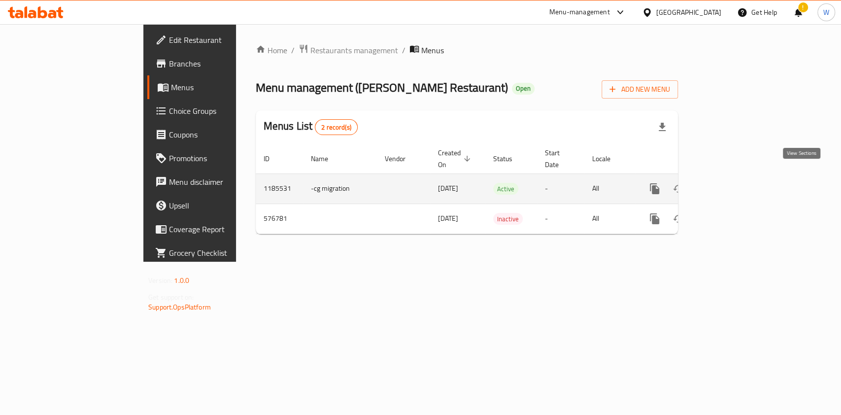
click at [732, 183] on icon "enhanced table" at bounding box center [726, 189] width 12 height 12
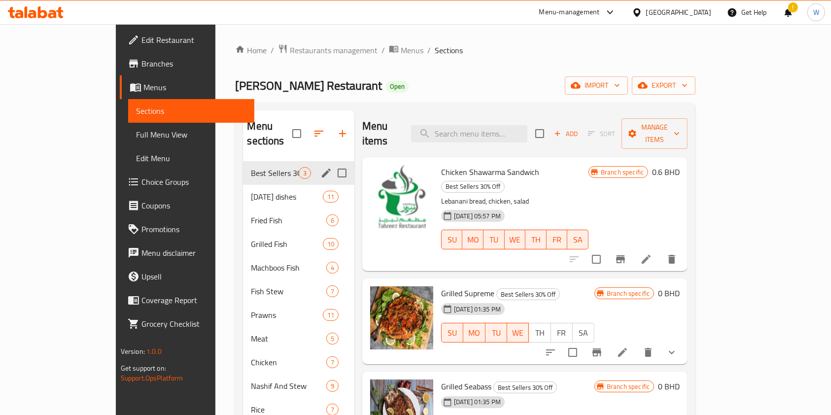
click at [332, 163] on input "Menu sections" at bounding box center [342, 173] width 21 height 21
checkbox input "true"
click at [320, 167] on icon "edit" at bounding box center [326, 173] width 12 height 12
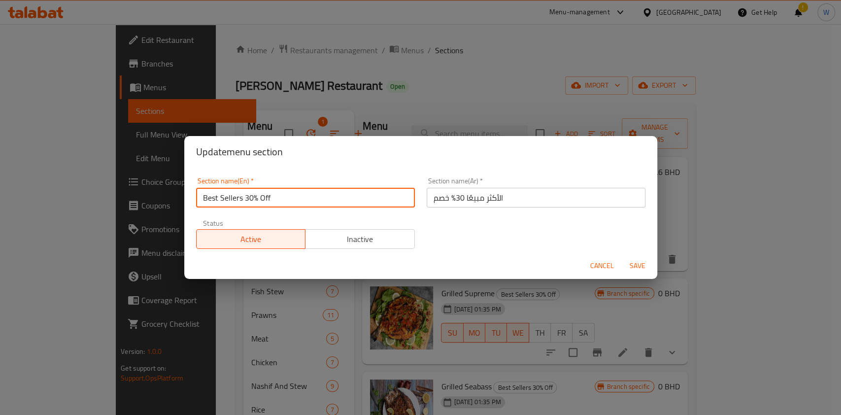
drag, startPoint x: 281, startPoint y: 201, endPoint x: 252, endPoint y: 210, distance: 30.4
click at [243, 204] on input "Best Sellers 30% Off" at bounding box center [305, 198] width 219 height 20
type input "Best Sellers"
click at [448, 199] on input "الأكثر مبيعًا 30% خصم" at bounding box center [536, 198] width 219 height 20
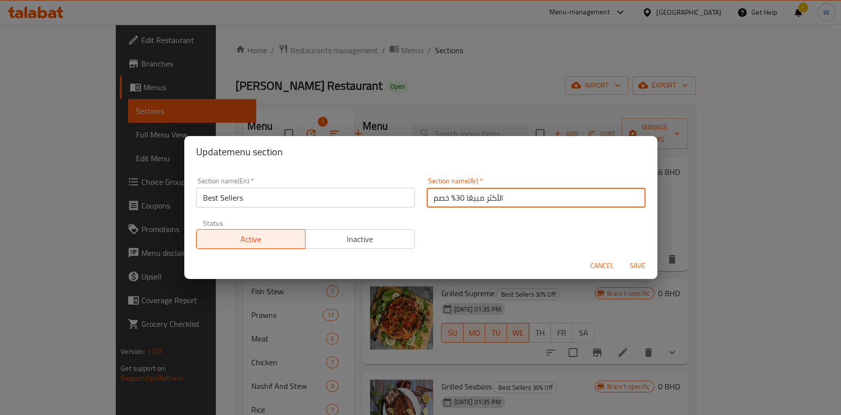
click at [448, 199] on input "الأكثر مبيعًا 30% خصم" at bounding box center [536, 198] width 219 height 20
drag, startPoint x: 450, startPoint y: 196, endPoint x: 434, endPoint y: 217, distance: 26.7
click at [427, 199] on input "الأكثر مبيعًا % خصم" at bounding box center [536, 198] width 219 height 20
type input "الأكثر مبيعًا"
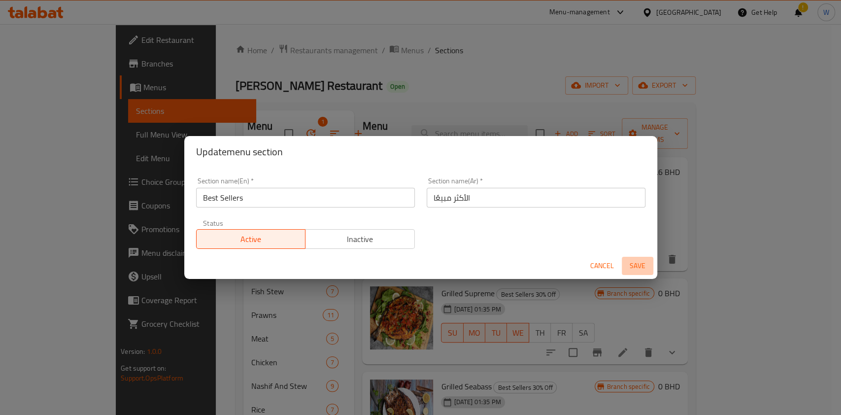
click at [634, 262] on span "Save" at bounding box center [638, 266] width 24 height 12
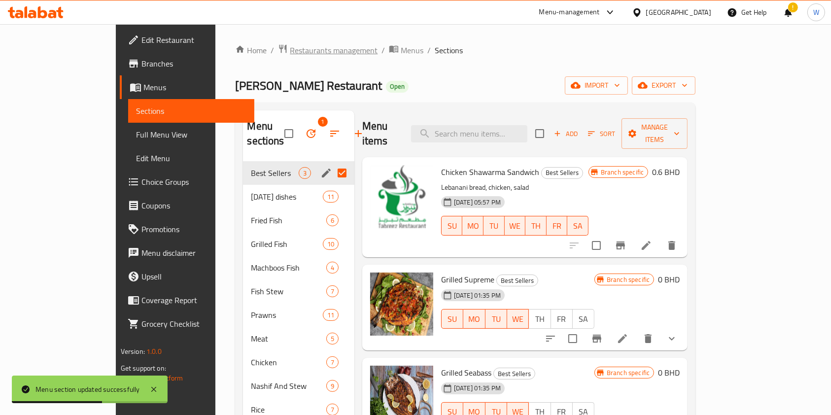
click at [290, 52] on span "Restaurants management" at bounding box center [334, 50] width 88 height 12
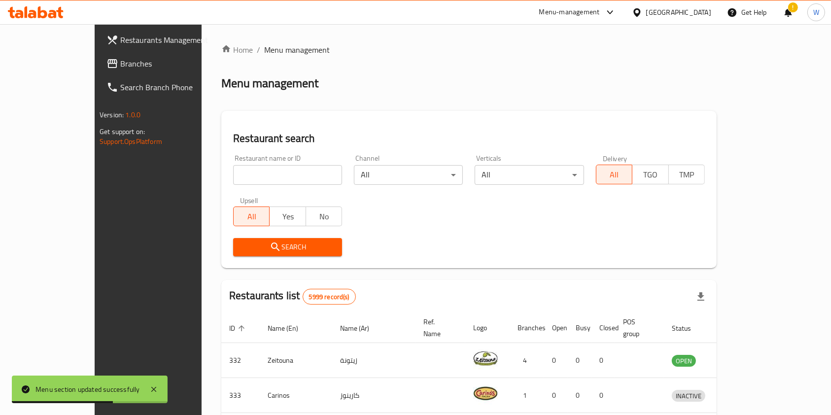
click at [227, 188] on div "Restaurant name or ID Restaurant name or ID" at bounding box center [287, 170] width 121 height 42
click at [233, 180] on input "search" at bounding box center [287, 175] width 109 height 20
paste input "Taco Muchachos"
type input "Taco Muchachos"
click button "Search" at bounding box center [287, 247] width 109 height 18
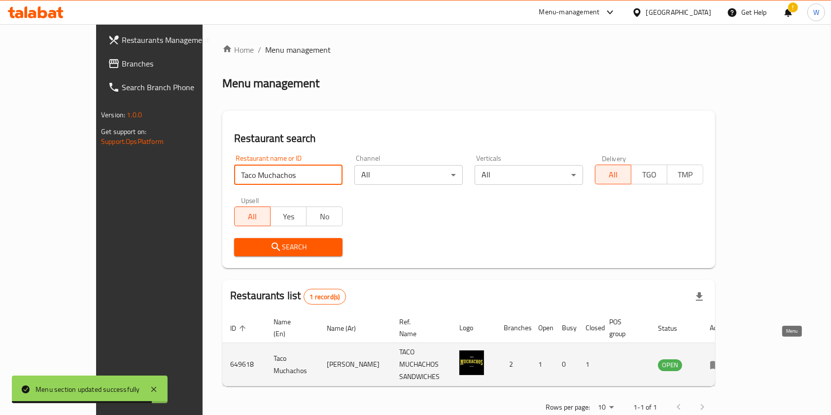
click at [721, 361] on icon "enhanced table" at bounding box center [715, 365] width 11 height 8
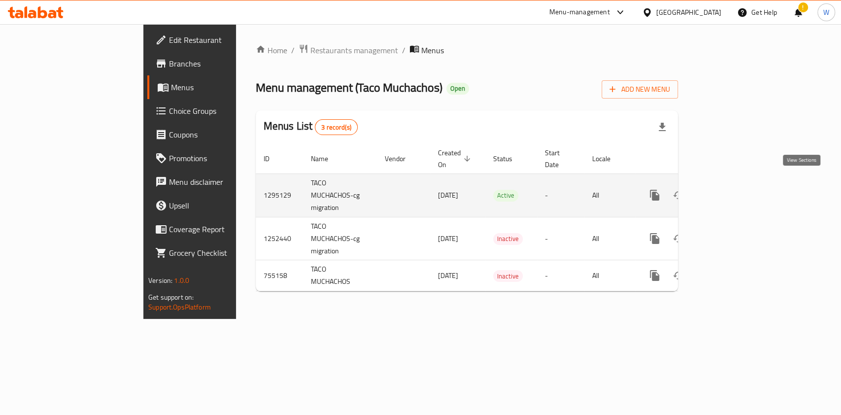
click at [737, 191] on link "enhanced table" at bounding box center [726, 195] width 24 height 24
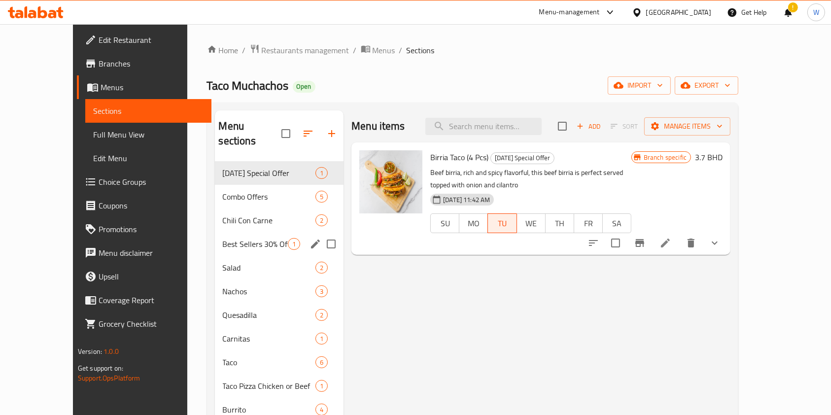
click at [321, 234] on input "Menu sections" at bounding box center [331, 244] width 21 height 21
checkbox input "true"
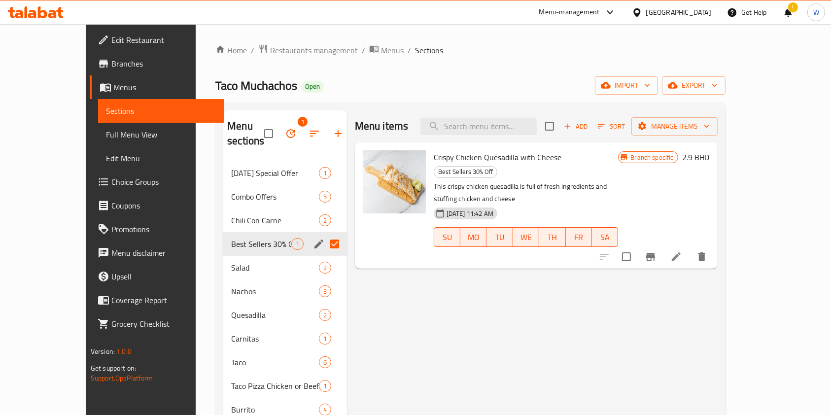
click at [313, 238] on icon "edit" at bounding box center [319, 244] width 12 height 12
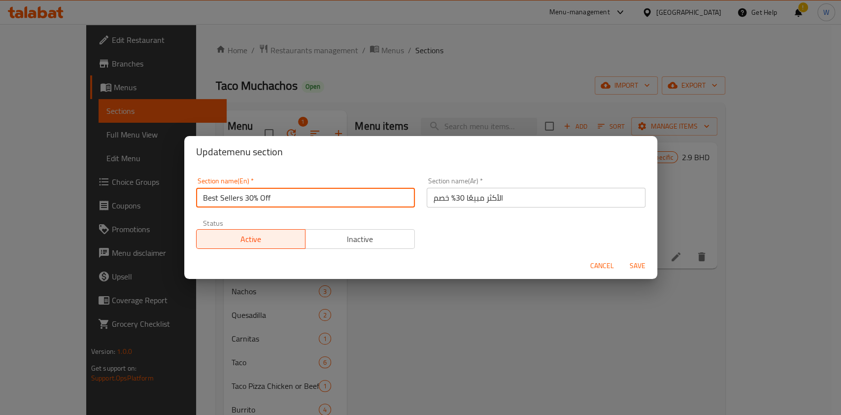
drag, startPoint x: 297, startPoint y: 202, endPoint x: 242, endPoint y: 201, distance: 54.7
click at [242, 201] on input "Best Sellers 30% Off" at bounding box center [305, 198] width 219 height 20
type input "Best Sellers"
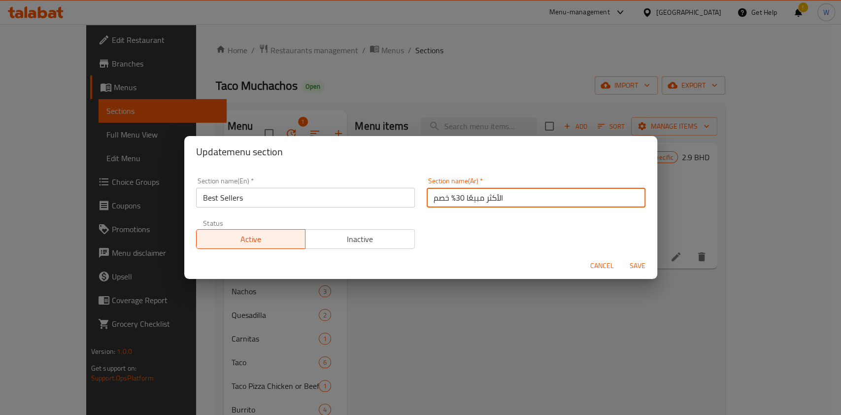
drag, startPoint x: 456, startPoint y: 196, endPoint x: 422, endPoint y: 195, distance: 33.5
click at [427, 195] on input "الأكثر مبيعًا 30% خصم" at bounding box center [536, 198] width 219 height 20
click at [429, 199] on input "الأكثر مبيعًا 30% خصم" at bounding box center [536, 198] width 219 height 20
click at [434, 202] on input "الأكثر مبيعًا 30% خصم" at bounding box center [536, 198] width 219 height 20
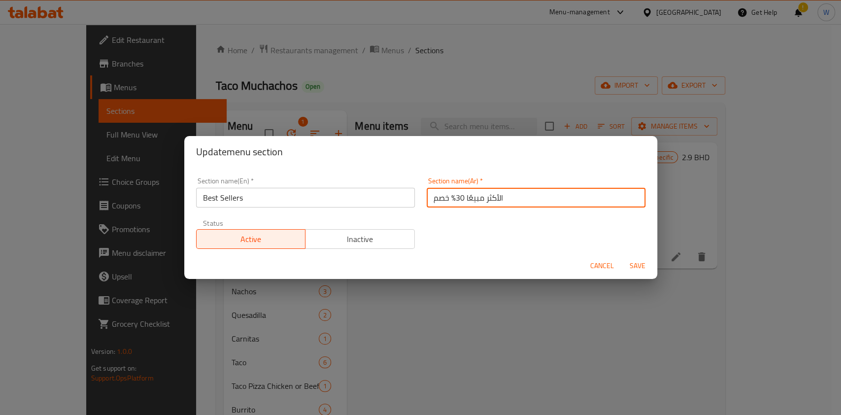
drag, startPoint x: 427, startPoint y: 201, endPoint x: 453, endPoint y: 200, distance: 26.1
click at [453, 200] on input "الأكثر مبيعًا 30% خصم" at bounding box center [536, 198] width 219 height 20
click at [431, 199] on input "الأكثر مبيعًا 3" at bounding box center [536, 198] width 219 height 20
type input "الأكثر مبيعًا"
click at [647, 260] on span "Save" at bounding box center [638, 266] width 24 height 12
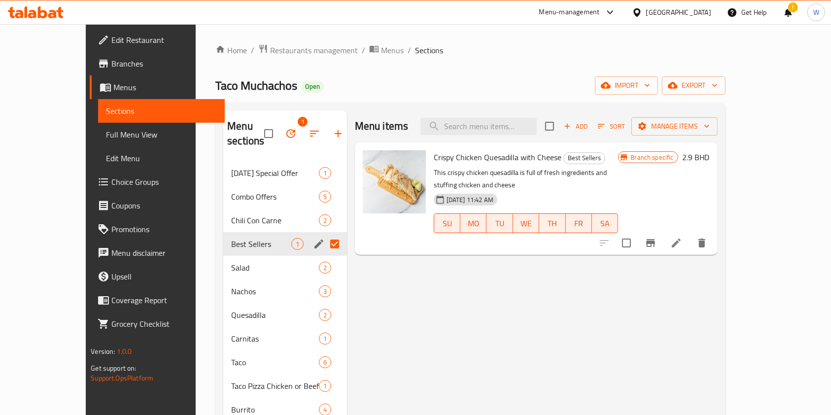
click at [488, 324] on div "Menu items Add Sort Manage items Crispy Chicken Quesadilla with Cheese Best Sel…" at bounding box center [532, 326] width 370 height 433
click at [285, 55] on span "Restaurants management" at bounding box center [314, 50] width 88 height 12
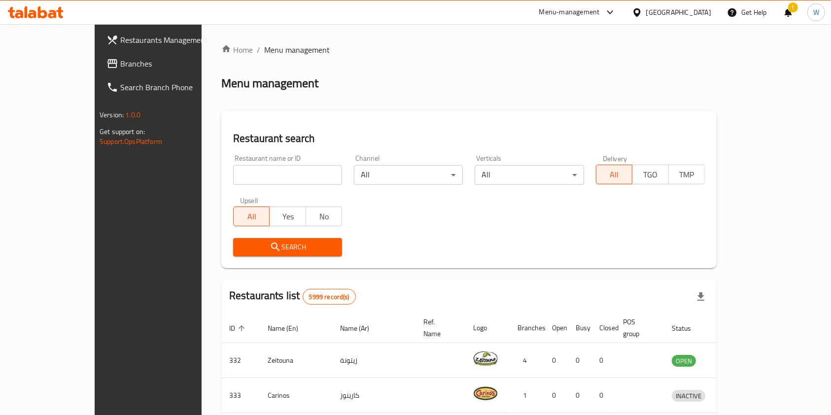
click at [234, 169] on input "search" at bounding box center [287, 175] width 109 height 20
paste input "The [MEDICAL_DATA] Creamery"
click button "Search" at bounding box center [287, 247] width 109 height 18
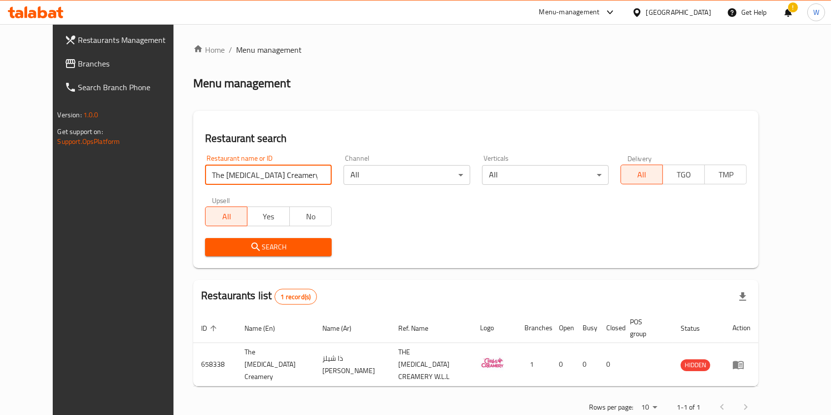
click at [234, 175] on input "The [MEDICAL_DATA] Creamery" at bounding box center [268, 175] width 127 height 20
paste input "ikiz Burger"
type input "Tikiz Burger"
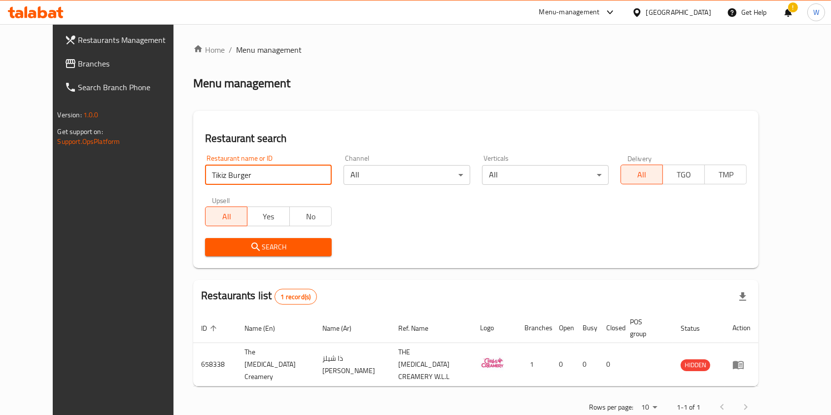
click button "Search" at bounding box center [268, 247] width 127 height 18
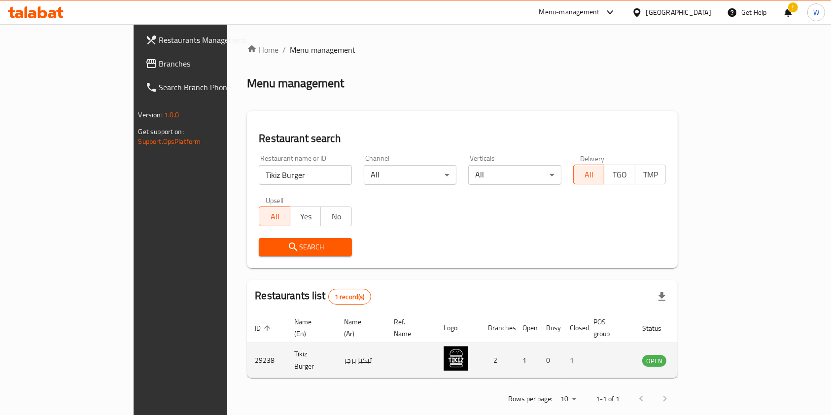
click at [703, 359] on icon "enhanced table" at bounding box center [701, 361] width 3 height 4
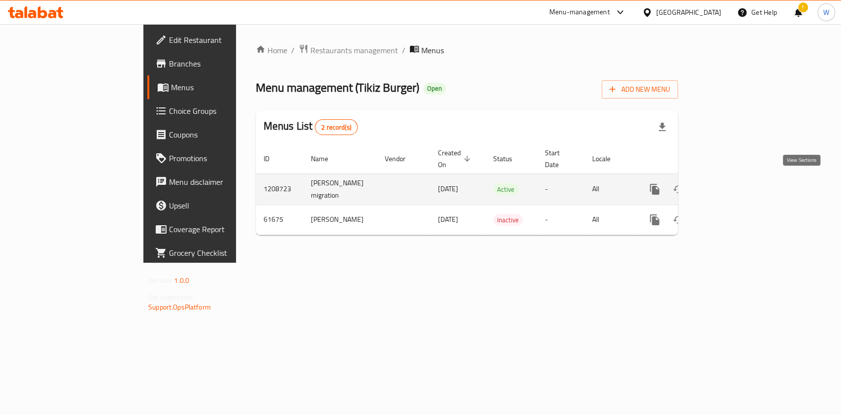
click at [730, 185] on icon "enhanced table" at bounding box center [725, 189] width 9 height 9
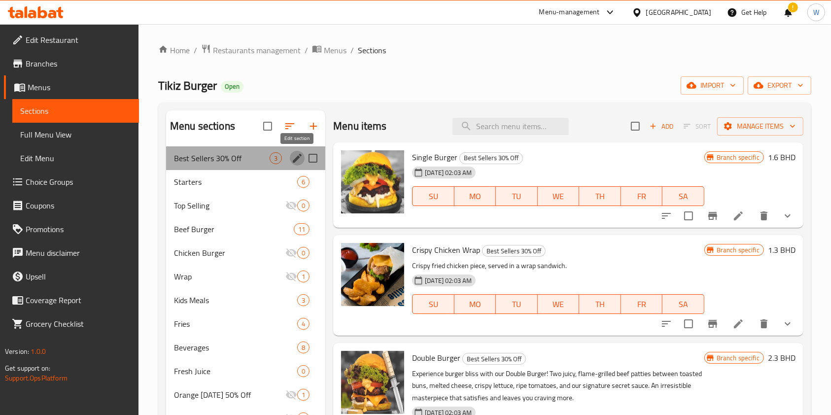
click at [296, 156] on icon "edit" at bounding box center [297, 158] width 12 height 12
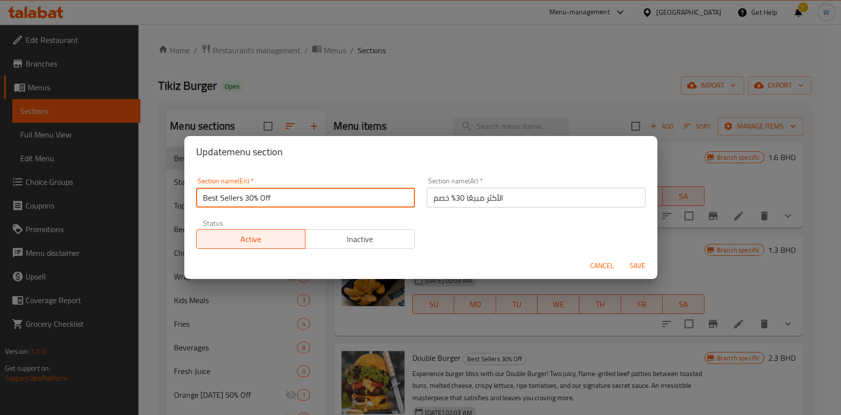
drag, startPoint x: 283, startPoint y: 197, endPoint x: 244, endPoint y: 191, distance: 39.4
click at [244, 191] on input "Best Sellers 30% Off" at bounding box center [305, 198] width 219 height 20
type input "Best Sellers"
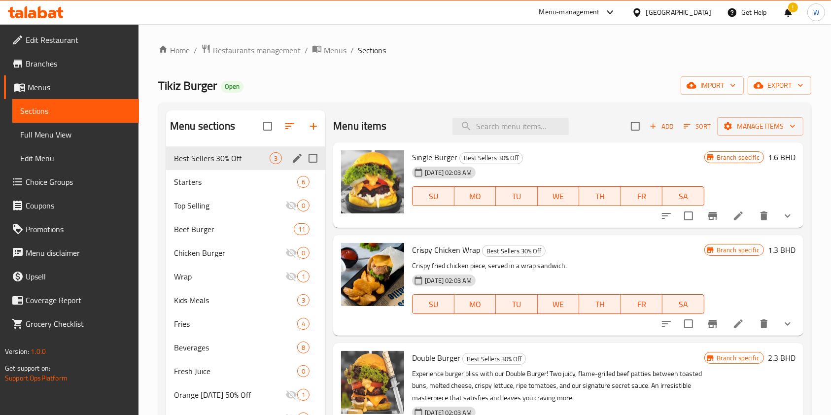
click at [311, 160] on input "Menu sections" at bounding box center [312, 158] width 21 height 21
checkbox input "true"
click at [297, 157] on icon "edit" at bounding box center [297, 158] width 9 height 9
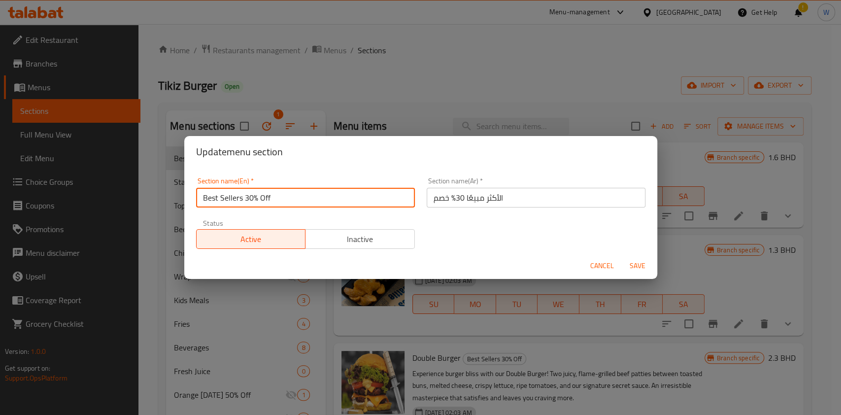
drag, startPoint x: 285, startPoint y: 198, endPoint x: 245, endPoint y: 195, distance: 40.5
click at [245, 195] on input "Best Sellers 30% Off" at bounding box center [305, 198] width 219 height 20
type input "Best Sellers"
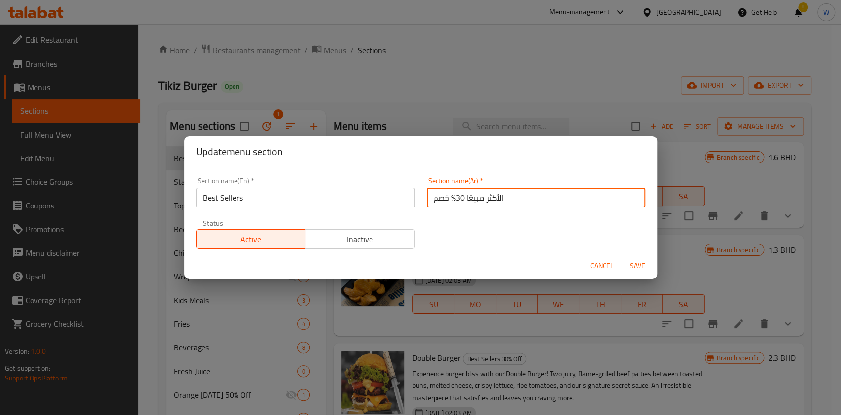
drag, startPoint x: 458, startPoint y: 200, endPoint x: 434, endPoint y: 203, distance: 24.8
click at [434, 203] on input "الأكثر مبيعًا 30% خصم" at bounding box center [536, 198] width 219 height 20
drag, startPoint x: 440, startPoint y: 201, endPoint x: 432, endPoint y: 201, distance: 8.4
click at [432, 201] on input "الأكثر مبيعًا 30م" at bounding box center [536, 198] width 219 height 20
click at [427, 201] on input "الأكثر مبيعًا م" at bounding box center [536, 198] width 219 height 20
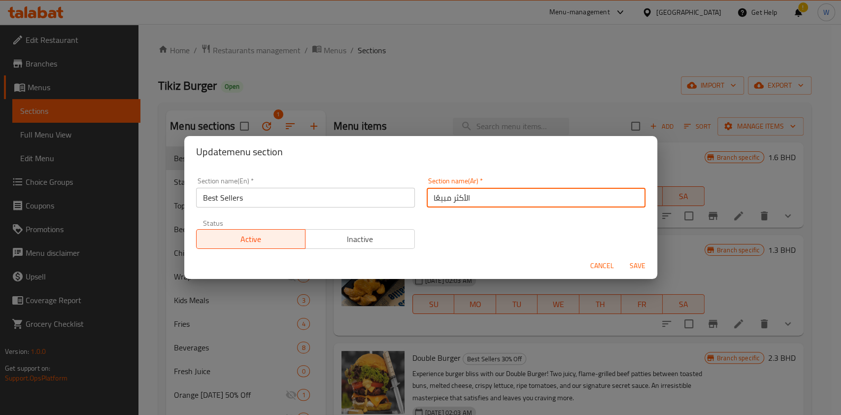
type input "الأكثر مبيعًا"
click at [641, 263] on span "Save" at bounding box center [638, 266] width 24 height 12
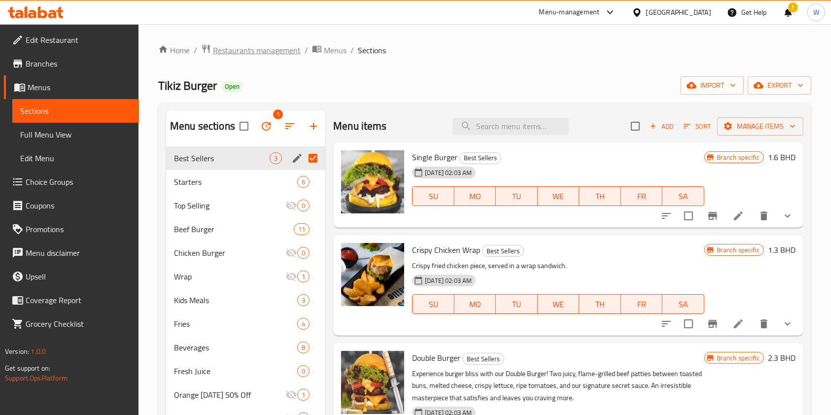
click at [276, 49] on span "Restaurants management" at bounding box center [257, 50] width 88 height 12
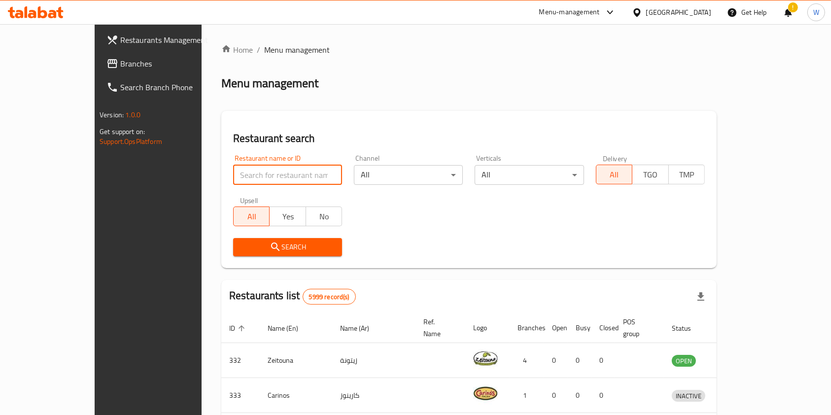
click at [233, 171] on input "search" at bounding box center [287, 175] width 109 height 20
type input "v"
paste input "[PERSON_NAME]"
type input "[PERSON_NAME]"
click at [234, 175] on input "[PERSON_NAME]" at bounding box center [287, 175] width 109 height 20
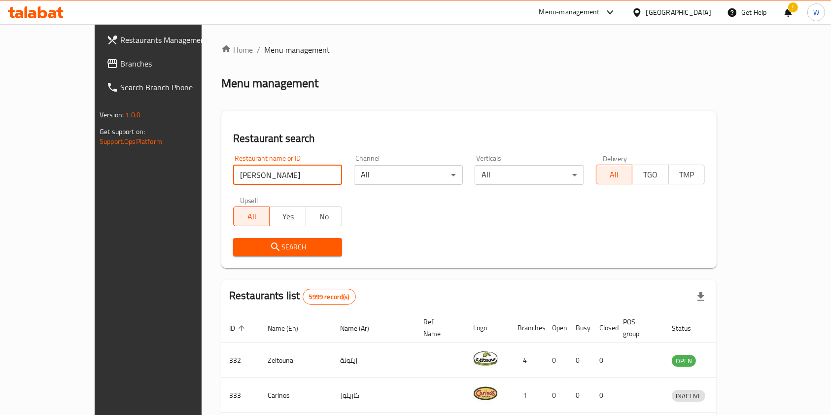
click button "Search" at bounding box center [287, 247] width 109 height 18
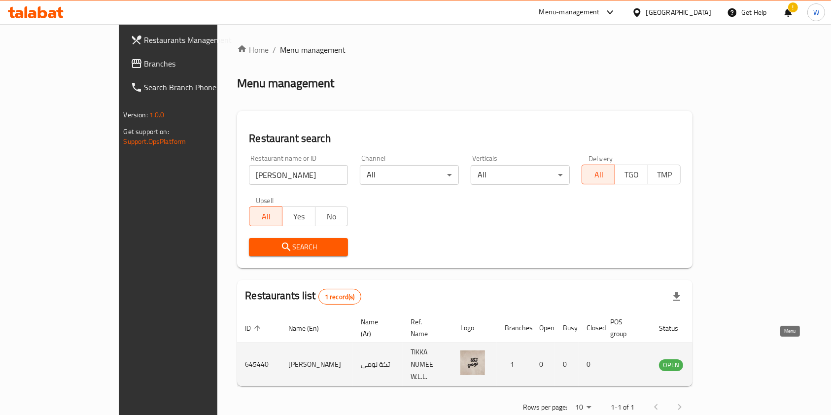
click at [722, 361] on icon "enhanced table" at bounding box center [716, 365] width 11 height 8
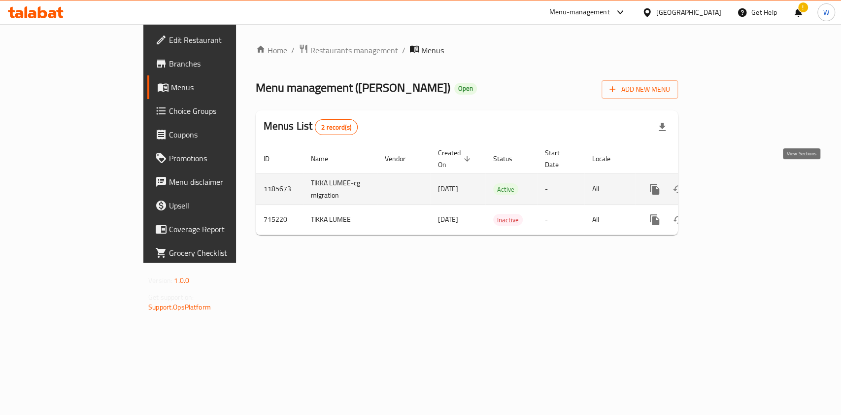
click at [732, 183] on icon "enhanced table" at bounding box center [726, 189] width 12 height 12
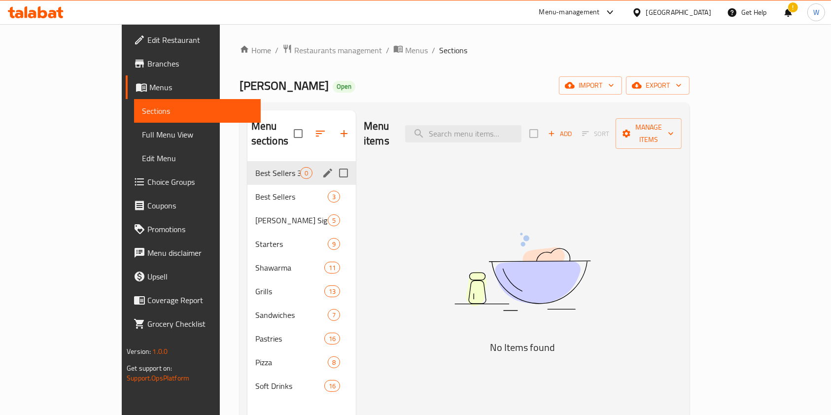
click at [333, 163] on input "Menu sections" at bounding box center [343, 173] width 21 height 21
checkbox input "true"
click at [323, 168] on icon "edit" at bounding box center [327, 172] width 9 height 9
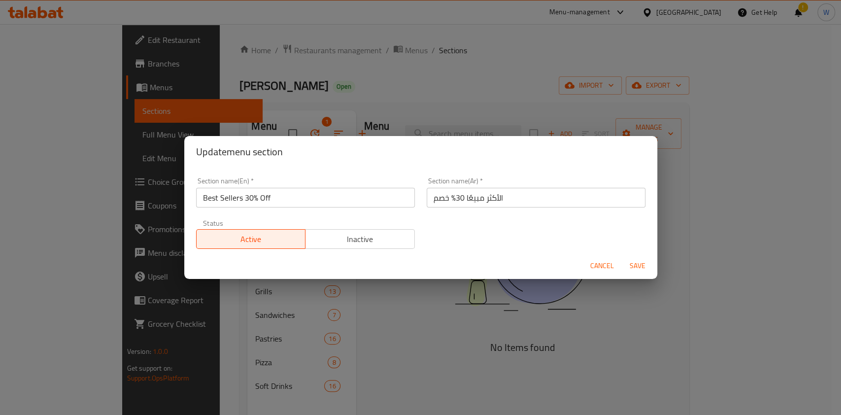
click at [590, 258] on button "Cancel" at bounding box center [602, 266] width 32 height 18
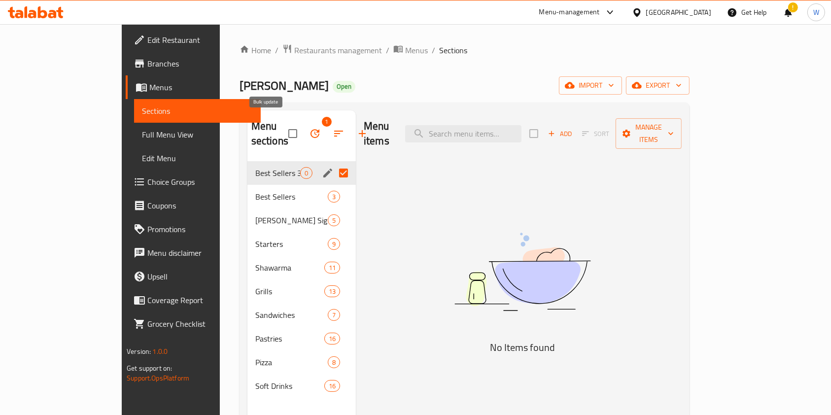
click at [309, 128] on icon "button" at bounding box center [315, 134] width 12 height 12
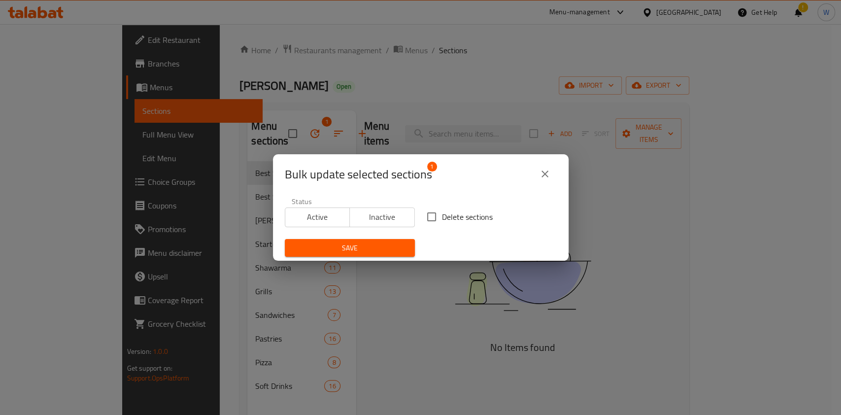
click at [442, 211] on span "Delete sections" at bounding box center [467, 217] width 51 height 12
click at [442, 211] on input "Delete sections" at bounding box center [431, 216] width 21 height 21
checkbox input "true"
click at [361, 244] on span "Save" at bounding box center [350, 248] width 114 height 12
